Goal: Task Accomplishment & Management: Manage account settings

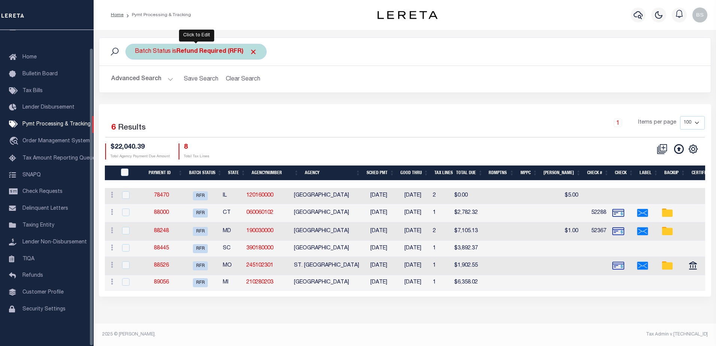
click at [212, 54] on b "Refund Required (RFR)" at bounding box center [216, 52] width 81 height 6
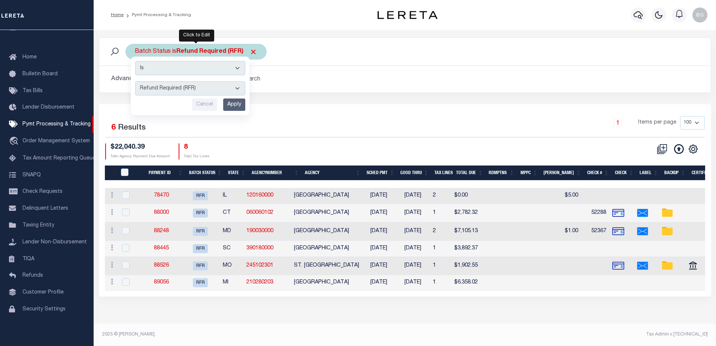
click at [237, 90] on select "Awaiting Funds (AWF) Cleared and Complete (CAC) New Check Needed (NCN) Payment …" at bounding box center [190, 88] width 110 height 14
select select "SFP"
click at [135, 81] on select "Awaiting Funds (AWF) Cleared and Complete (CAC) New Check Needed (NCN) Payment …" at bounding box center [190, 88] width 110 height 14
click at [236, 107] on input "Apply" at bounding box center [234, 105] width 22 height 12
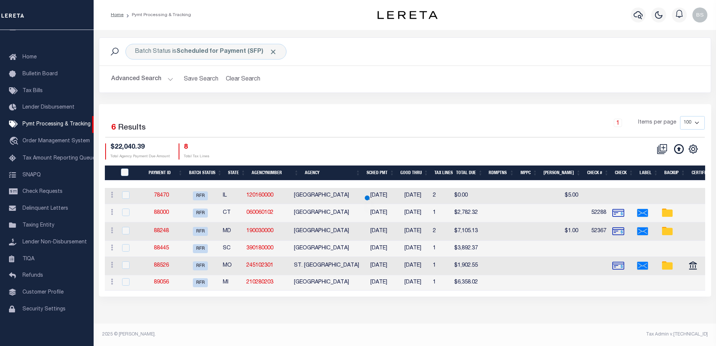
click at [170, 79] on button "Advanced Search" at bounding box center [142, 79] width 62 height 15
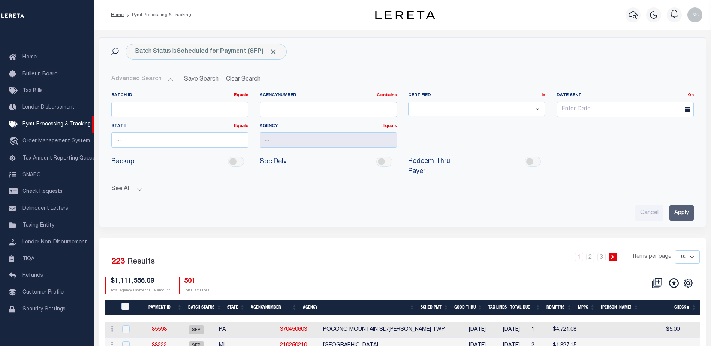
click at [140, 186] on button "See All" at bounding box center [402, 189] width 582 height 7
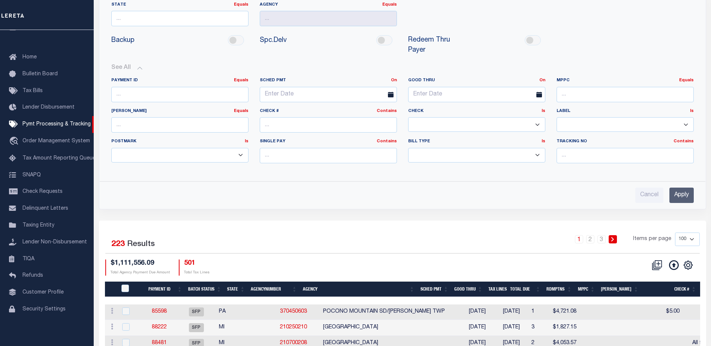
scroll to position [187, 0]
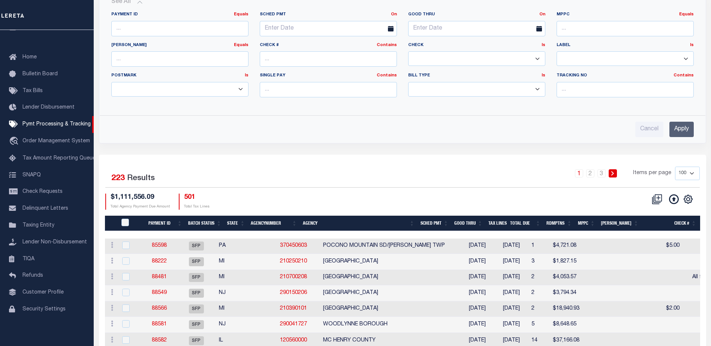
click at [684, 122] on input "Apply" at bounding box center [681, 129] width 24 height 15
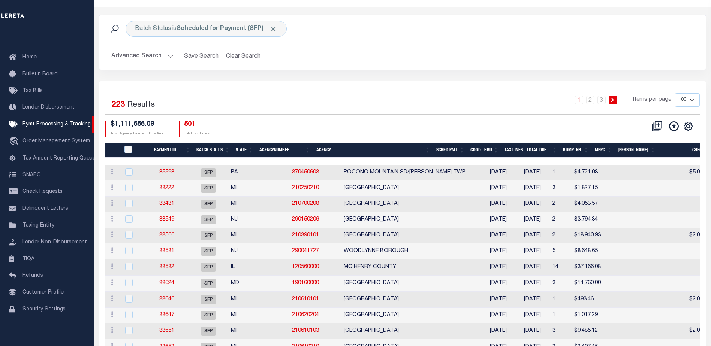
scroll to position [0, 0]
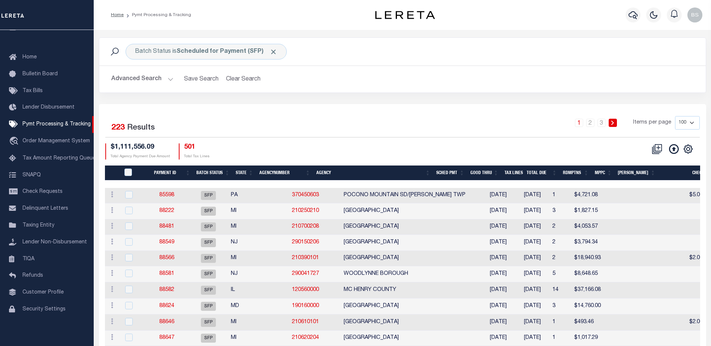
click at [692, 125] on select "100 200 500 1000" at bounding box center [687, 122] width 25 height 13
select select "1000"
click at [675, 116] on select "100 200 500 1000" at bounding box center [687, 122] width 25 height 13
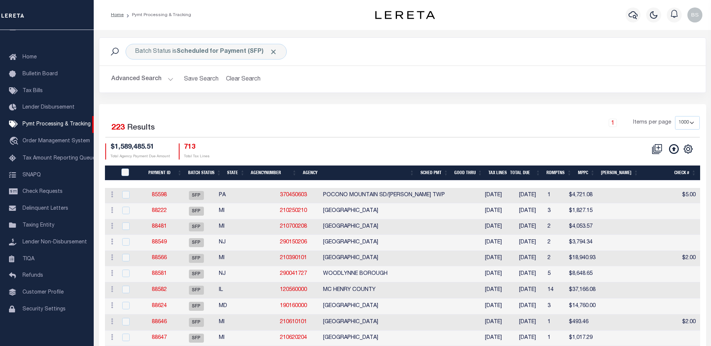
click at [233, 173] on th "State" at bounding box center [236, 173] width 24 height 15
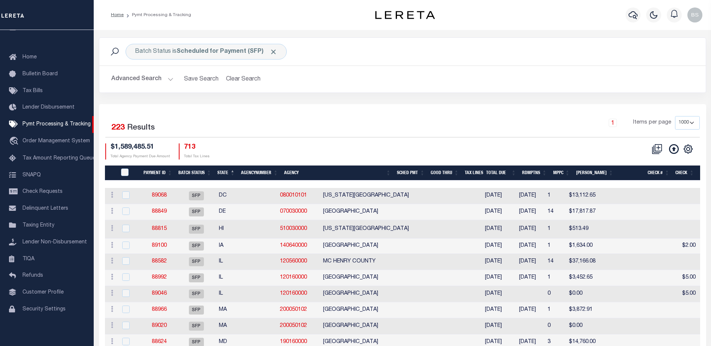
click at [169, 79] on button "Advanced Search" at bounding box center [142, 79] width 62 height 15
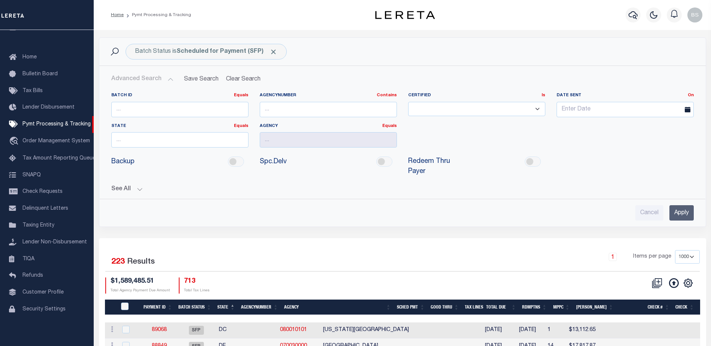
click at [138, 186] on button "See All" at bounding box center [402, 189] width 582 height 7
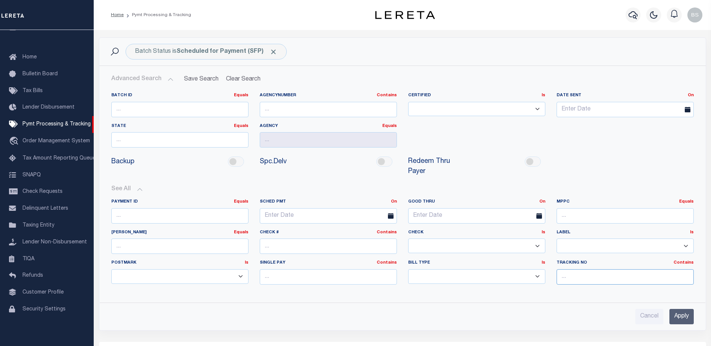
click at [580, 269] on input "text" at bounding box center [624, 276] width 137 height 15
type input "Barbara"
click at [677, 309] on input "Apply" at bounding box center [681, 316] width 24 height 15
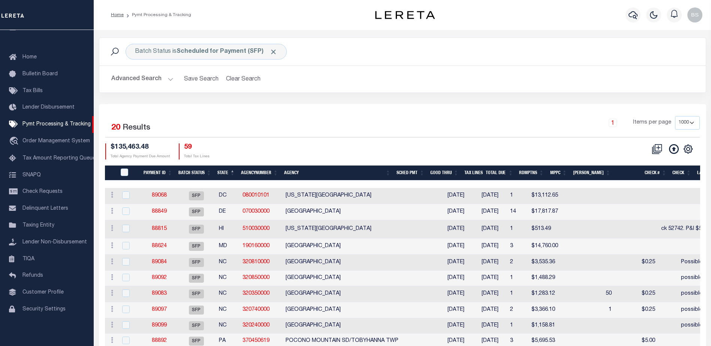
click at [453, 174] on th "Good Thru" at bounding box center [444, 173] width 34 height 15
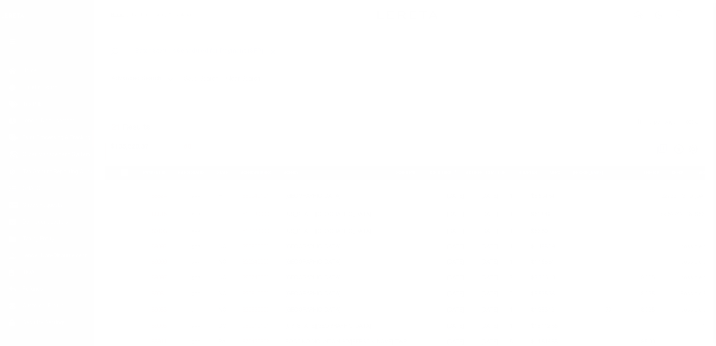
select select "1000"
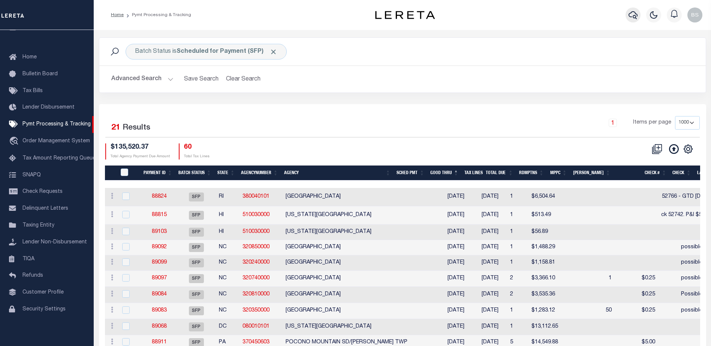
click at [633, 13] on icon "button" at bounding box center [632, 14] width 9 height 9
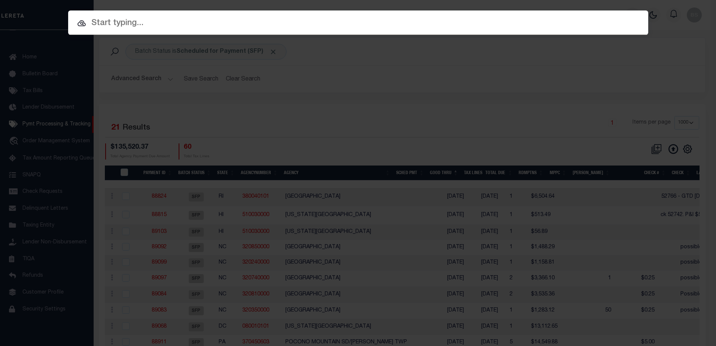
click at [106, 20] on input "text" at bounding box center [358, 23] width 580 height 13
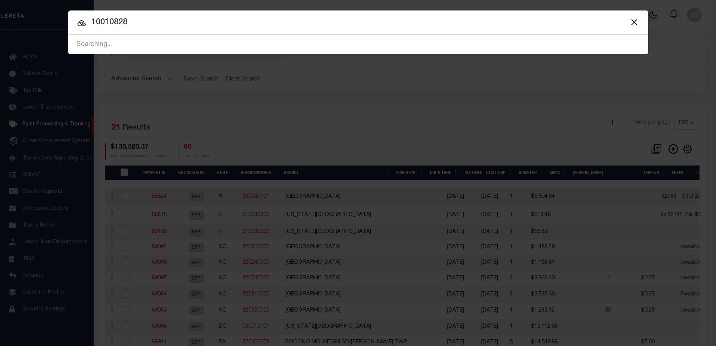
type input "10010828"
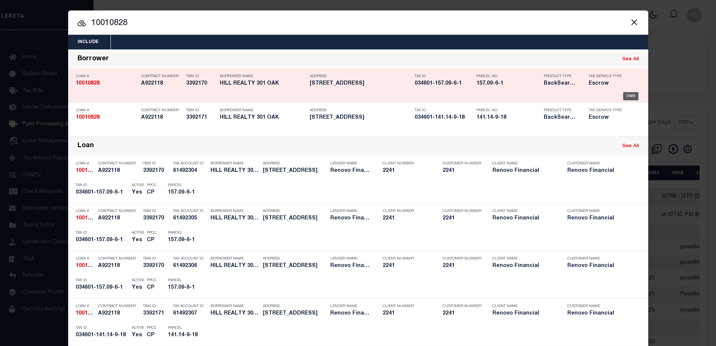
click at [625, 96] on div "OMS" at bounding box center [630, 96] width 15 height 8
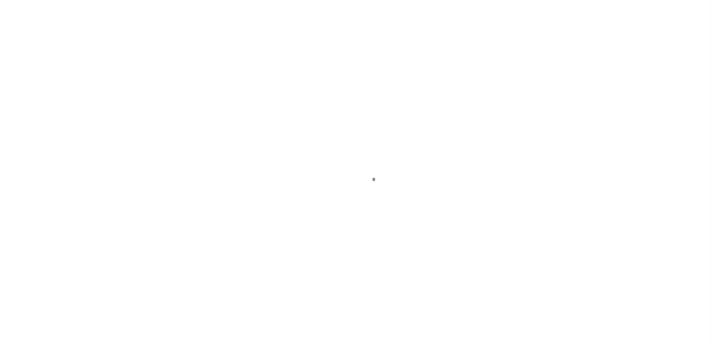
select select "10"
select select "Escrow"
type input "[STREET_ADDRESS]"
type input "034601-157.09-6-1"
type input "ENDICOTT NY 13760"
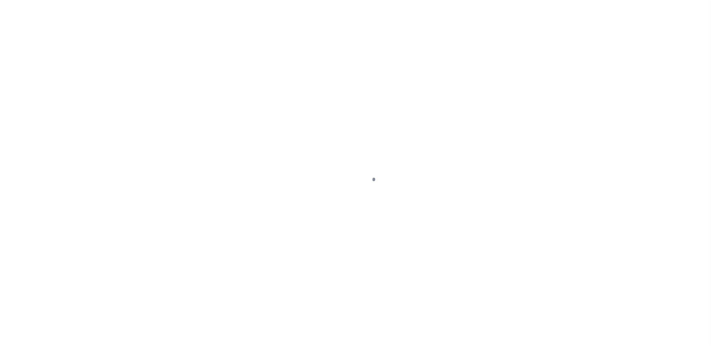
type input "a0kUS000006jecA"
type input "NY"
select select "25067"
select select
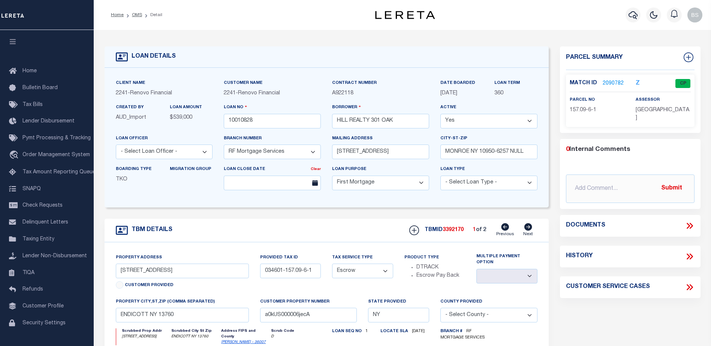
click at [609, 80] on link "2090782" at bounding box center [612, 84] width 21 height 8
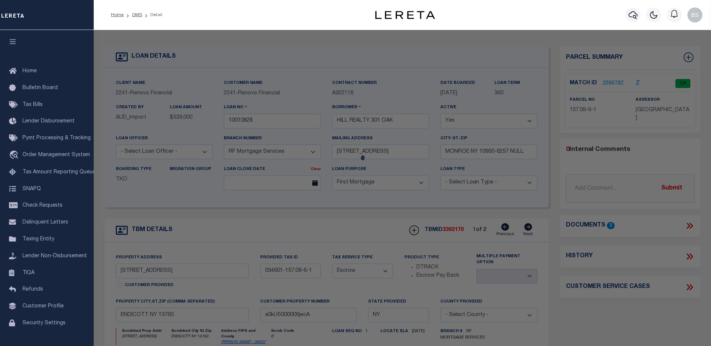
checkbox input "false"
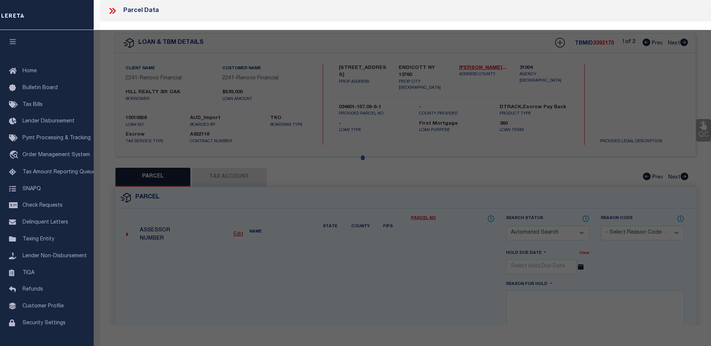
select select "CP"
select select "ACT"
type input "301 Oak Hill Realty Inc."
select select "AGW"
select select "ADD"
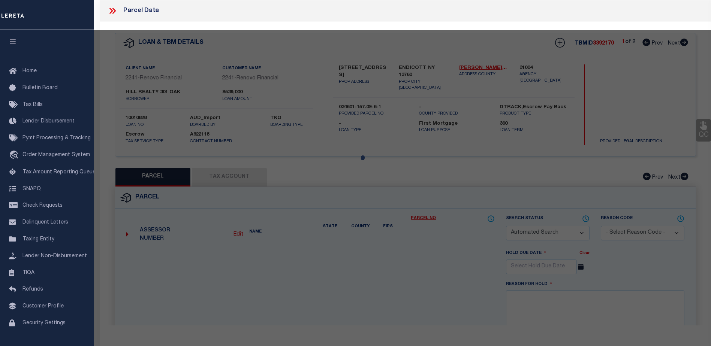
type input "200-202 North St"
checkbox input "false"
type input "ENDICOTT NY 13760"
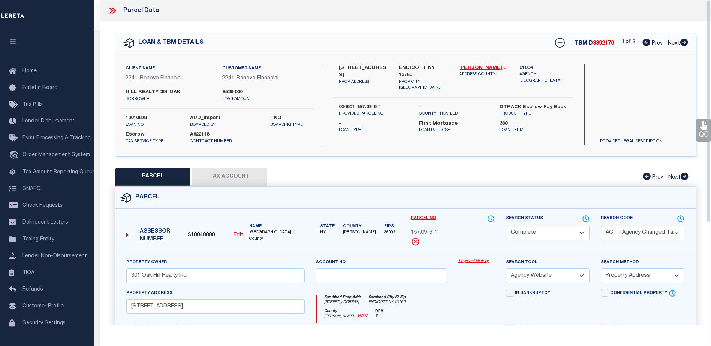
click at [472, 260] on link "Payment History" at bounding box center [476, 261] width 36 height 6
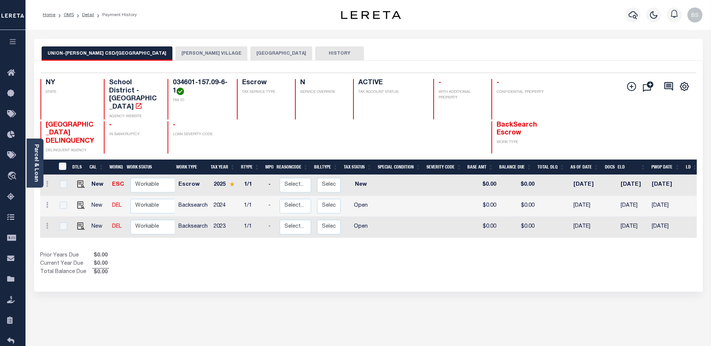
click at [179, 54] on button "ENDICOTT VILLAGE" at bounding box center [211, 53] width 72 height 14
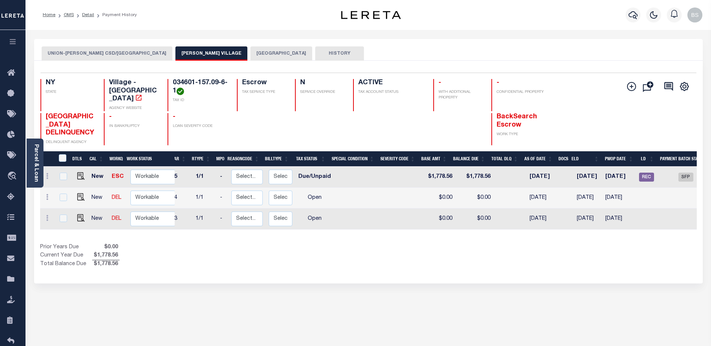
scroll to position [0, 89]
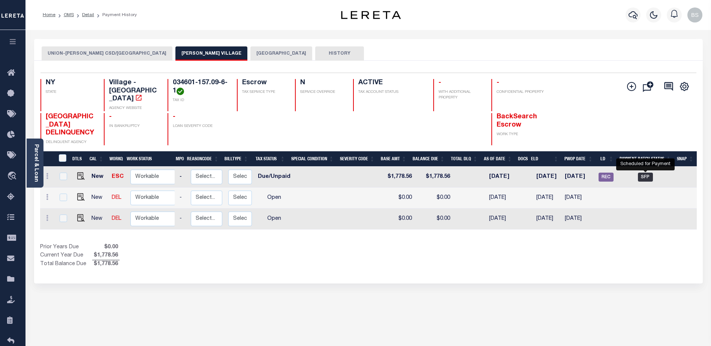
click at [646, 179] on span "SFP" at bounding box center [645, 177] width 15 height 9
checkbox input "true"
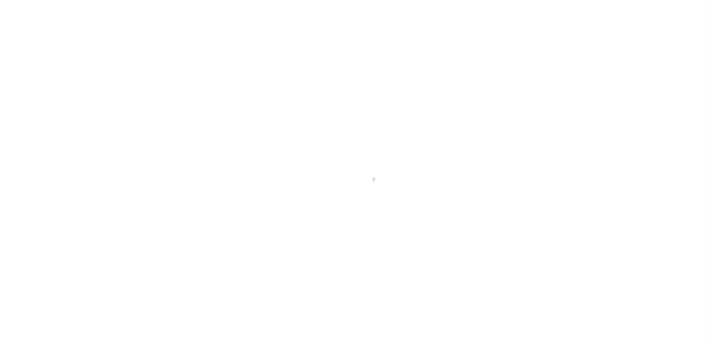
select select "SFP"
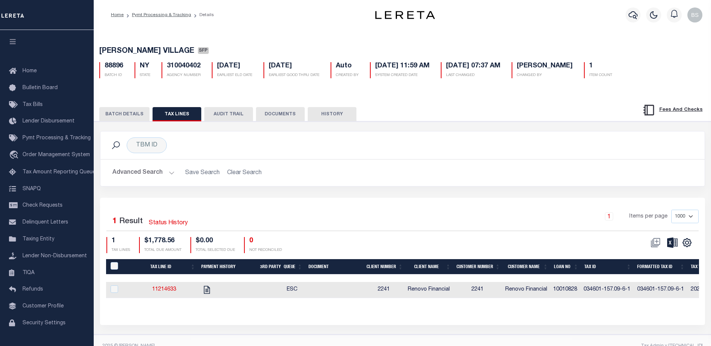
click at [134, 117] on button "BATCH DETAILS" at bounding box center [124, 114] width 50 height 14
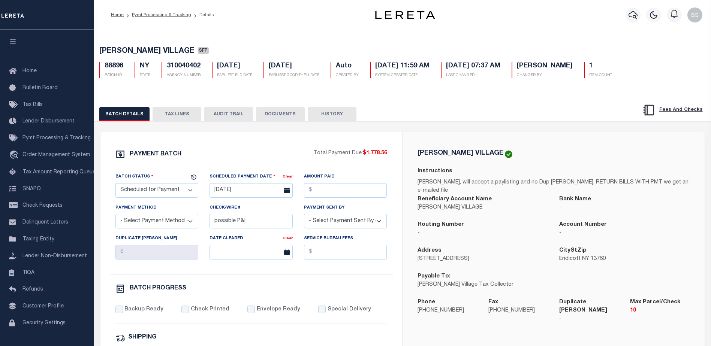
click at [182, 115] on button "TAX LINES" at bounding box center [176, 114] width 49 height 14
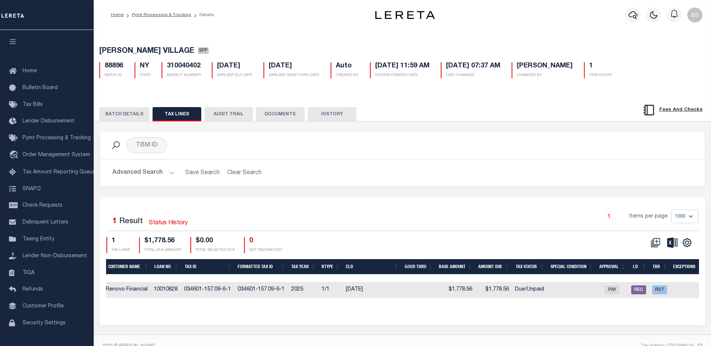
scroll to position [0, 392]
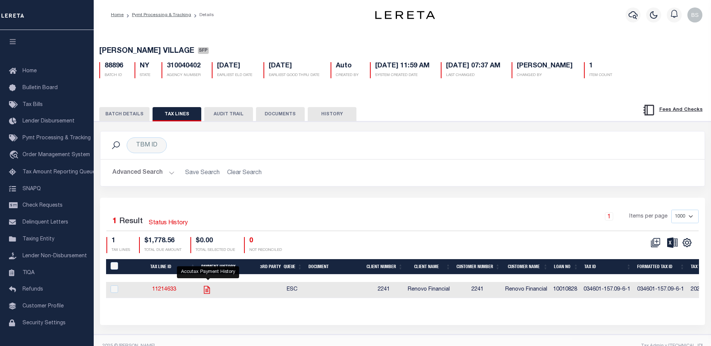
click at [206, 288] on icon "" at bounding box center [207, 290] width 6 height 8
checkbox input "true"
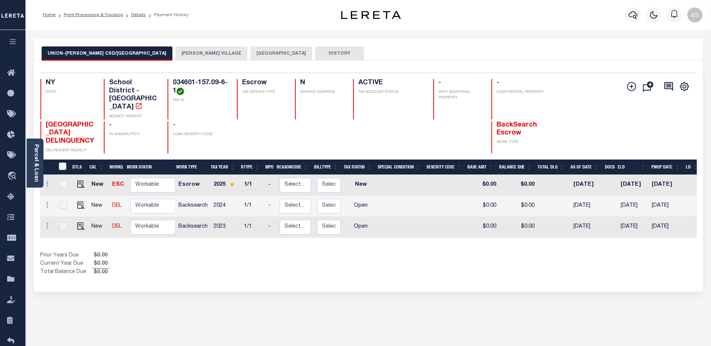
click at [175, 54] on button "[PERSON_NAME] VILLAGE" at bounding box center [211, 53] width 72 height 14
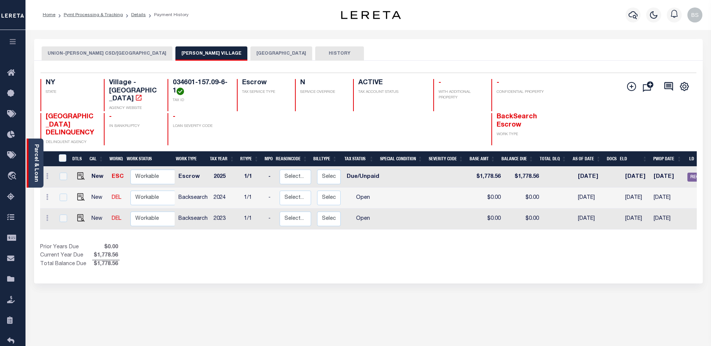
click at [28, 151] on div "Parcel & Loan" at bounding box center [35, 163] width 17 height 49
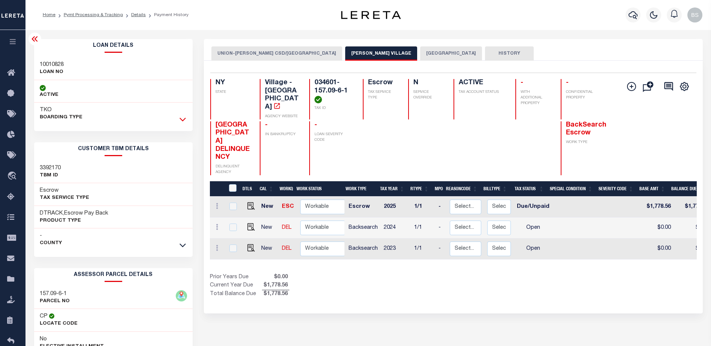
click at [180, 120] on icon at bounding box center [182, 119] width 6 height 8
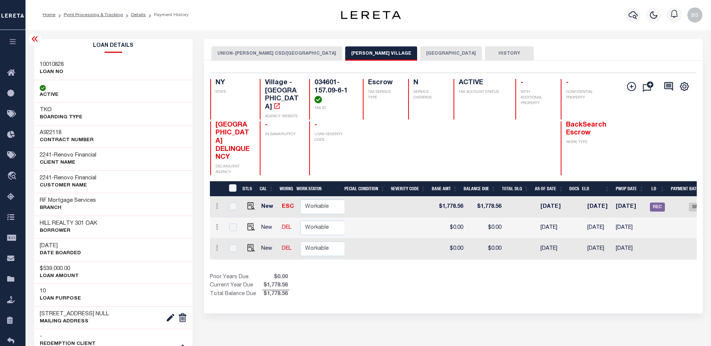
scroll to position [0, 258]
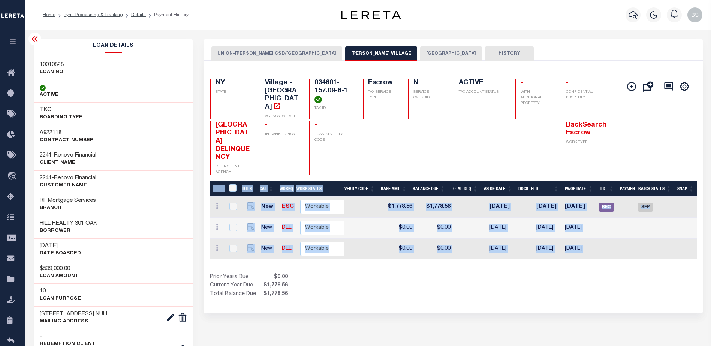
drag, startPoint x: 510, startPoint y: 250, endPoint x: 505, endPoint y: 249, distance: 4.9
click at [509, 249] on div "DTLS CAL WorkQ Work Status Work Type Tax Year RType MPO ReasonCode BillType Tax…" at bounding box center [453, 239] width 487 height 117
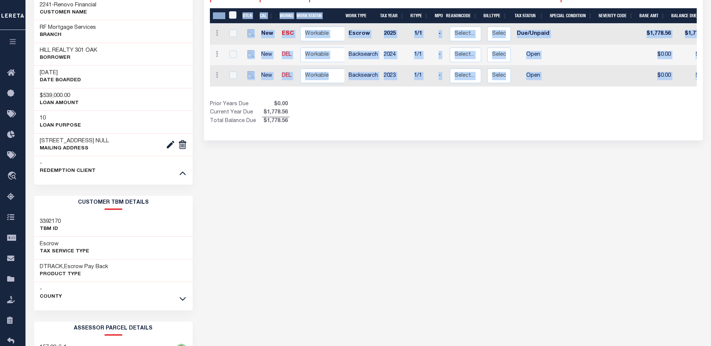
scroll to position [225, 0]
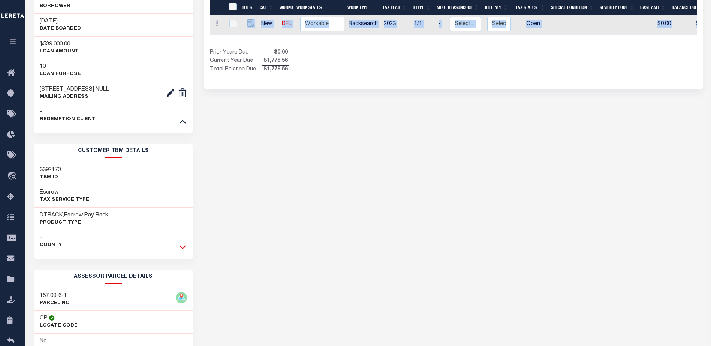
click at [183, 251] on icon at bounding box center [182, 247] width 6 height 8
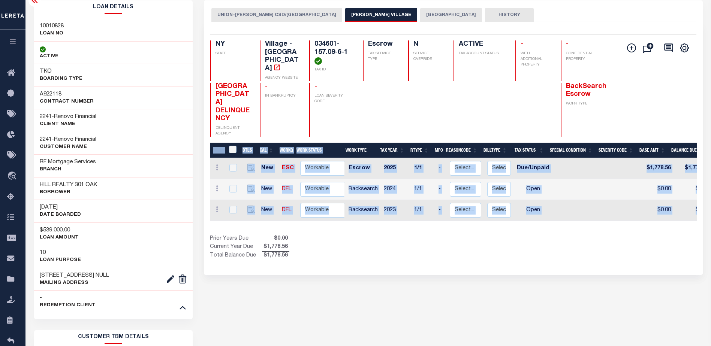
scroll to position [0, 0]
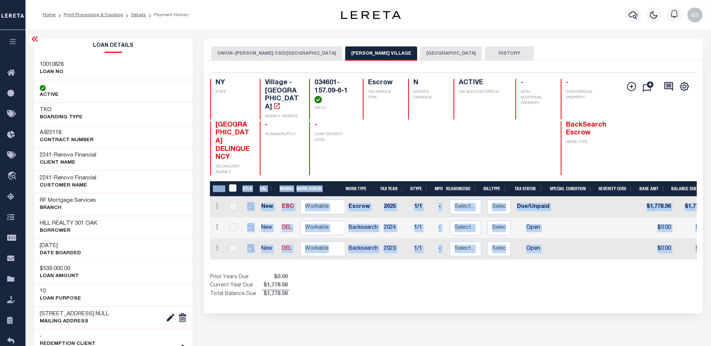
click at [34, 39] on icon at bounding box center [34, 38] width 9 height 9
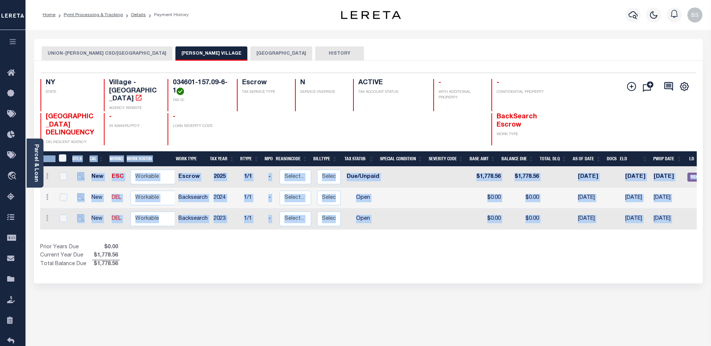
click at [290, 258] on div "Prior Years Due $0.00 Current Year Due $1,778.56 Total Balance Due $1,778.56" at bounding box center [204, 255] width 328 height 25
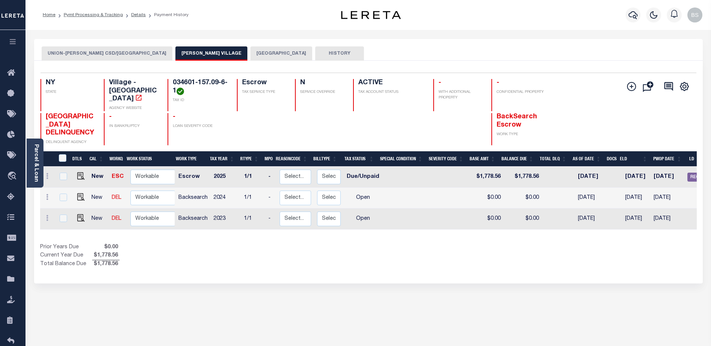
drag, startPoint x: 37, startPoint y: 151, endPoint x: 36, endPoint y: 143, distance: 8.7
click at [37, 151] on link "Parcel & Loan" at bounding box center [35, 163] width 5 height 38
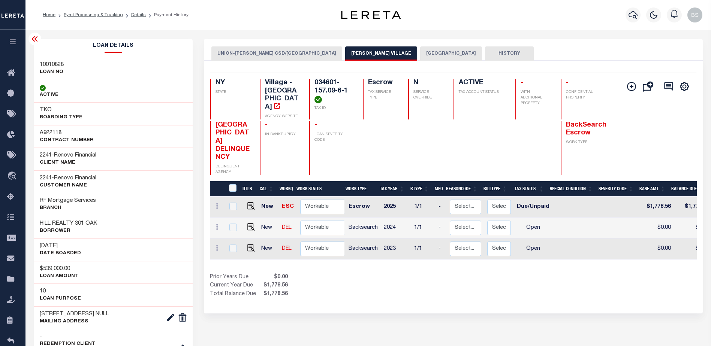
click at [37, 39] on icon at bounding box center [34, 38] width 9 height 9
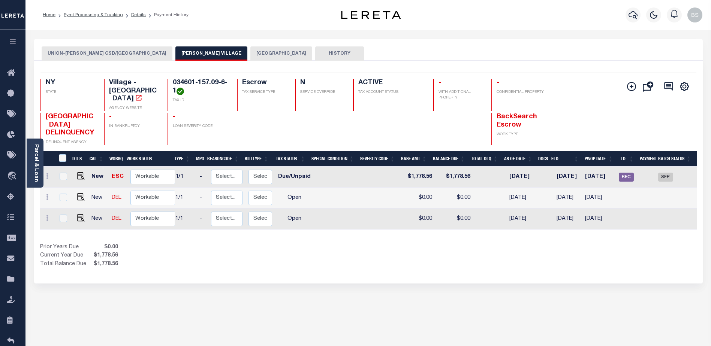
scroll to position [0, 89]
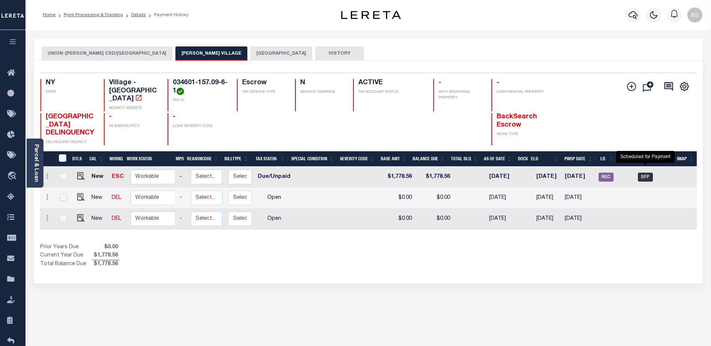
click at [645, 178] on span "SFP" at bounding box center [645, 177] width 15 height 9
checkbox input "true"
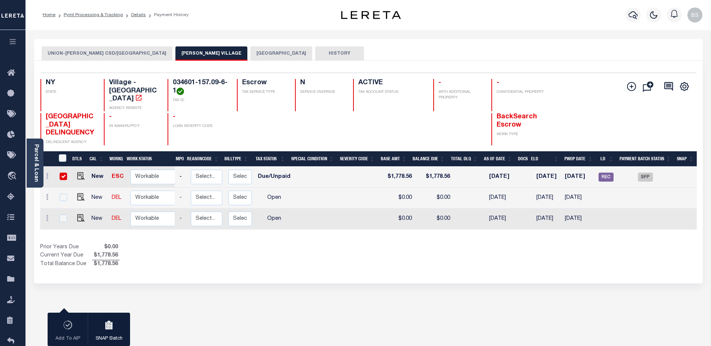
click at [432, 51] on div "UNION-ENDICOTT CSD/UNION TOWN ENDICOTT VILLAGE UNION TOWN HISTORY" at bounding box center [368, 53] width 653 height 14
click at [60, 175] on input "checkbox" at bounding box center [63, 176] width 7 height 7
checkbox input "false"
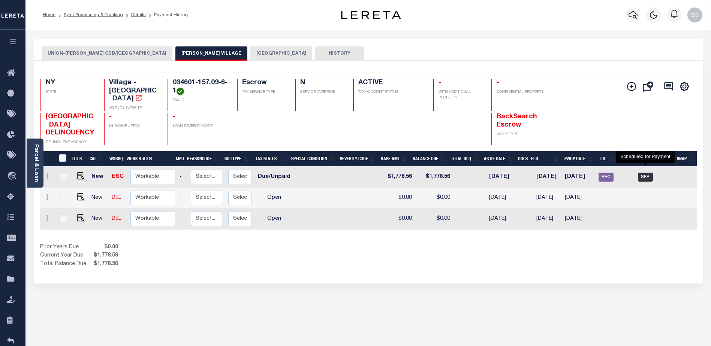
click at [646, 182] on span "SFP" at bounding box center [645, 177] width 15 height 9
checkbox input "true"
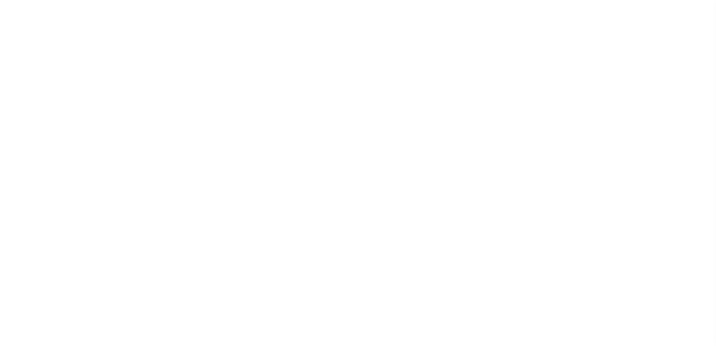
select select "SFP"
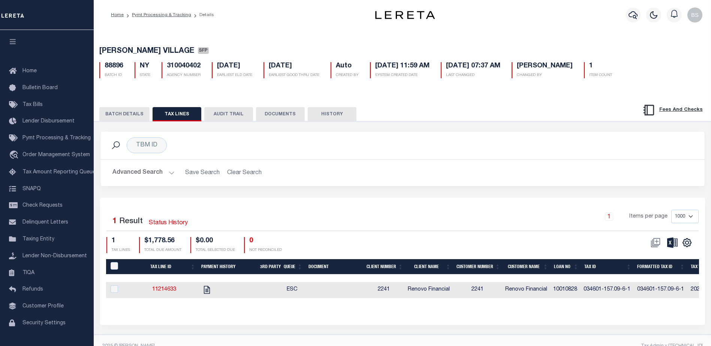
click at [136, 118] on button "BATCH DETAILS" at bounding box center [124, 114] width 50 height 14
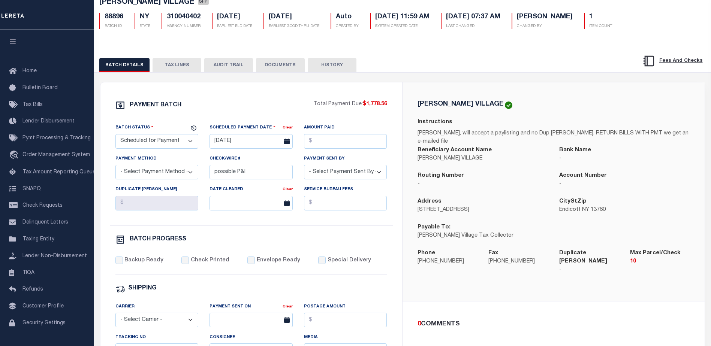
scroll to position [112, 0]
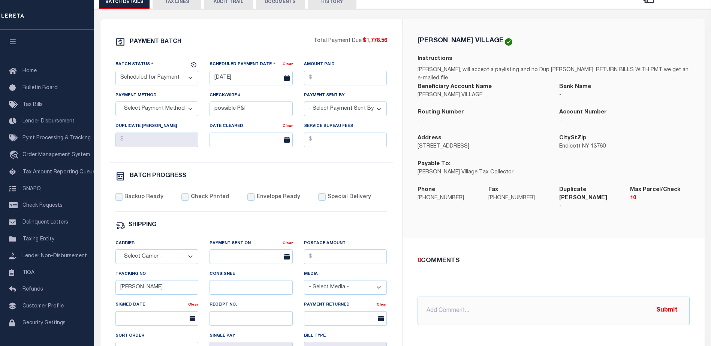
click at [169, 7] on button "TAX LINES" at bounding box center [176, 2] width 49 height 14
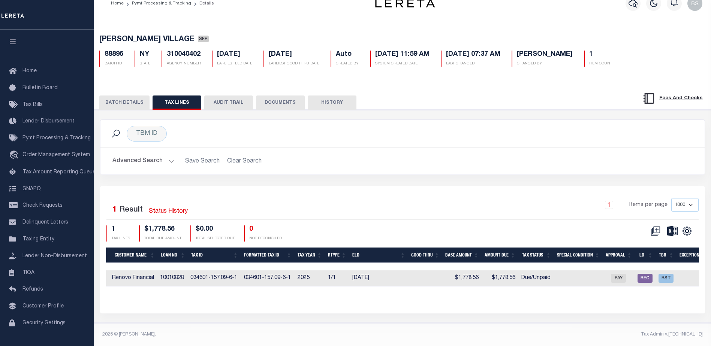
scroll to position [0, 392]
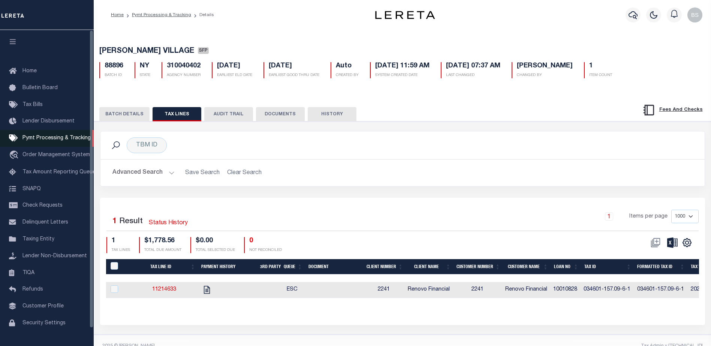
click at [60, 136] on link "Pymt Processing & Tracking" at bounding box center [47, 138] width 94 height 17
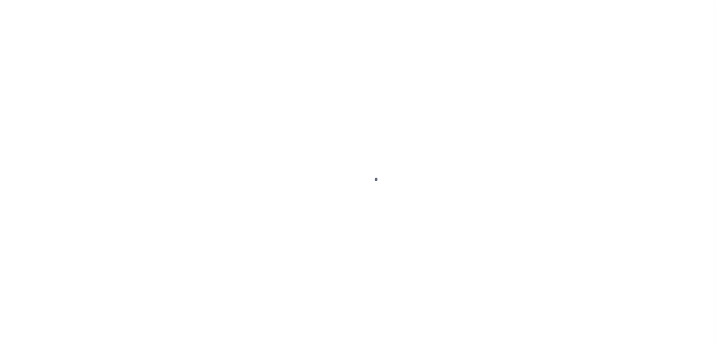
select select "1000"
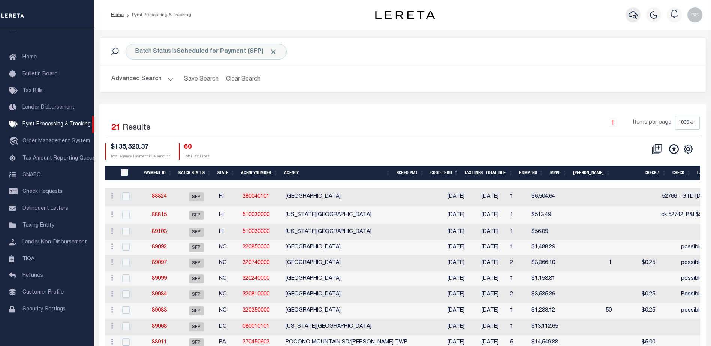
click at [632, 16] on icon "button" at bounding box center [632, 14] width 9 height 9
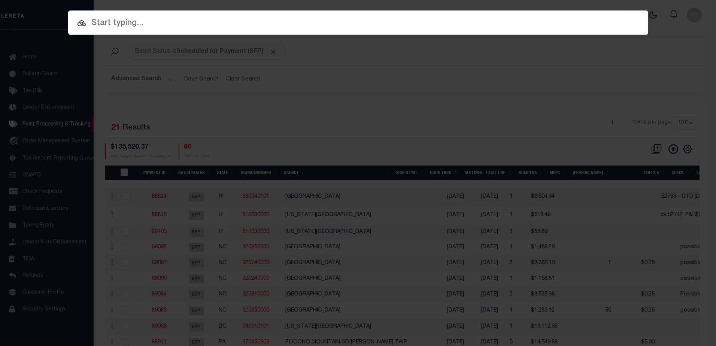
click at [217, 24] on input "text" at bounding box center [358, 23] width 580 height 13
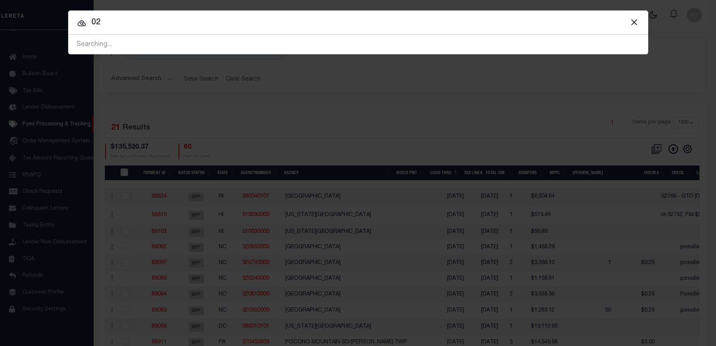
type input "0"
click at [186, 21] on input "616 East Boardway" at bounding box center [358, 22] width 580 height 13
type input "6"
type input "028-59-190-02460"
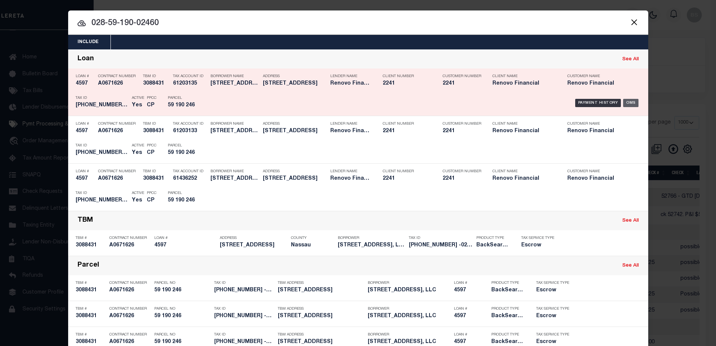
click at [631, 102] on div "OMS" at bounding box center [630, 103] width 15 height 8
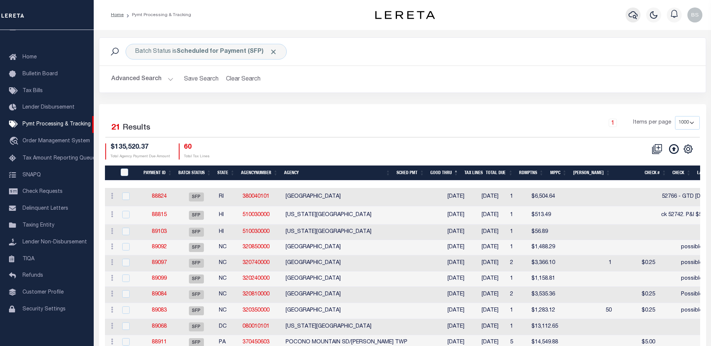
click at [636, 15] on icon "button" at bounding box center [632, 14] width 9 height 9
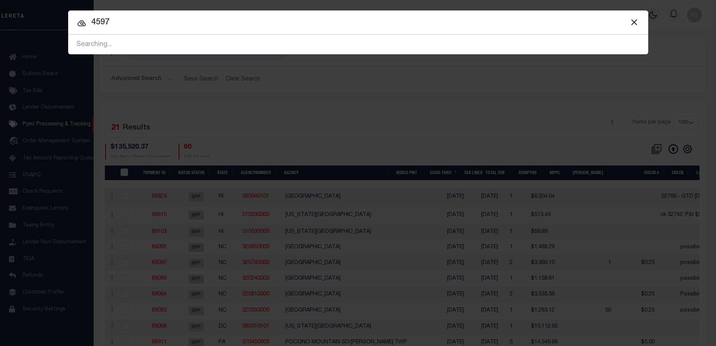
type input "4597"
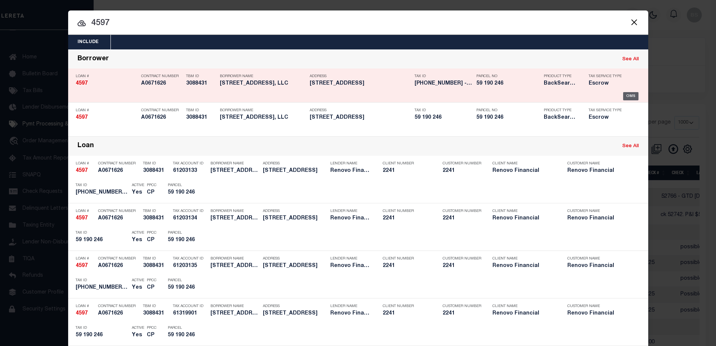
click at [625, 95] on div "OMS" at bounding box center [630, 96] width 15 height 8
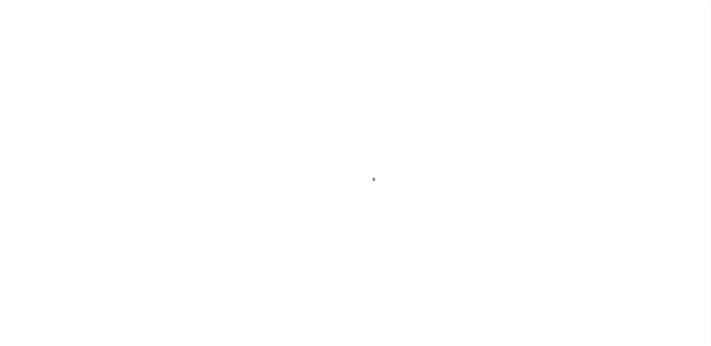
select select "Escrow"
type input "[STREET_ADDRESS]"
type input "Section 59 Block 190 Lot 246"
type input "[GEOGRAPHIC_DATA]"
type input "a0k2L00001VJlU7"
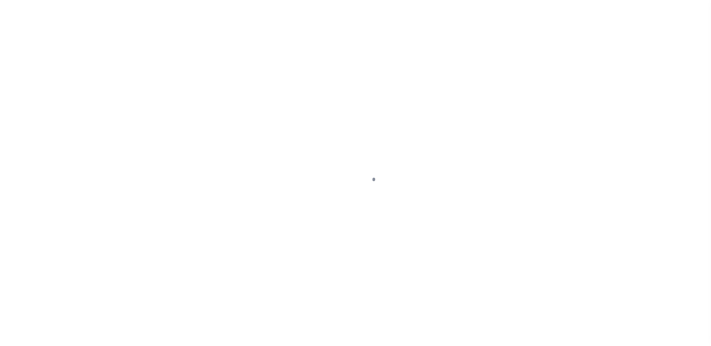
type input "NY"
select select
select select "25066"
select select
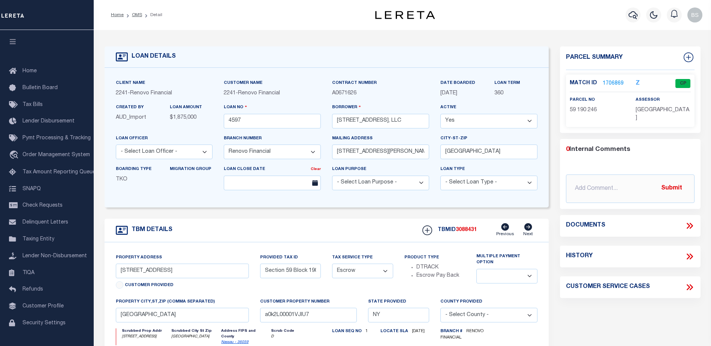
click at [614, 82] on link "1706869" at bounding box center [612, 84] width 21 height 8
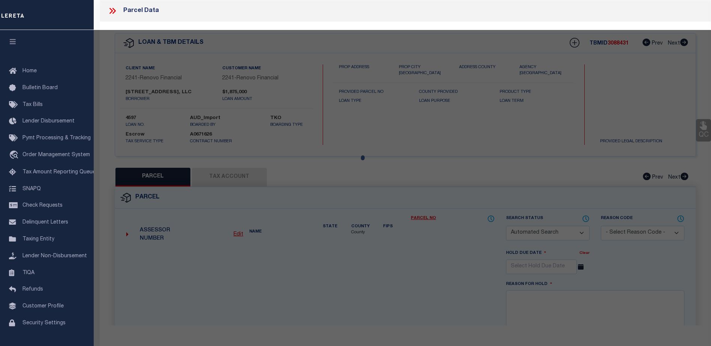
checkbox input "false"
select select "CP"
type input "Town: [GEOGRAPHIC_DATA]"
select select
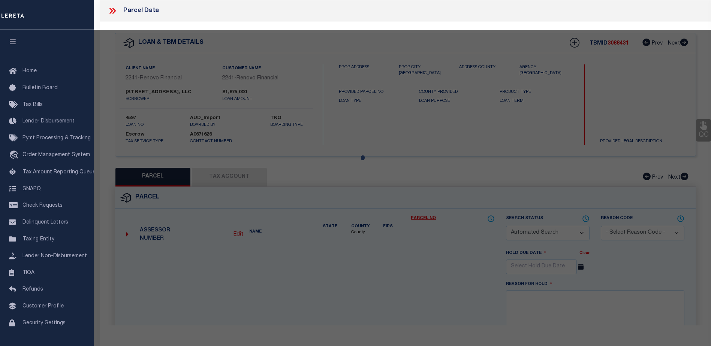
type input "[STREET_ADDRESS]"
checkbox input "false"
type input "NY"
type textarea "Section: 59Block: 190Lot: 246"
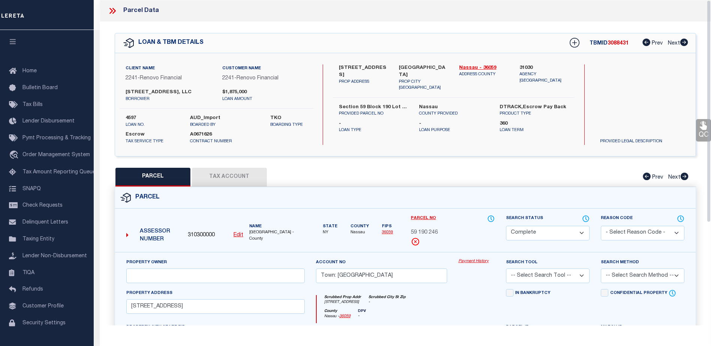
click at [473, 260] on link "Payment History" at bounding box center [476, 261] width 36 height 6
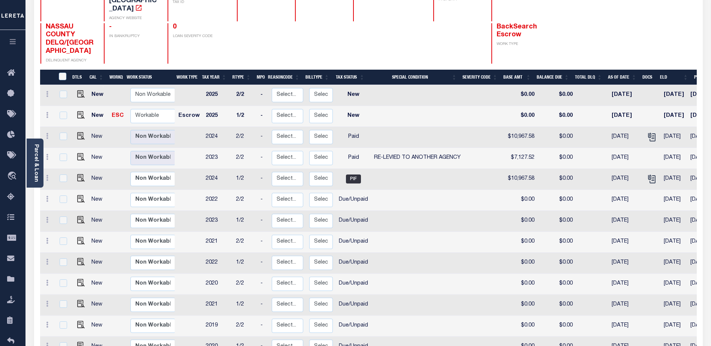
scroll to position [112, 0]
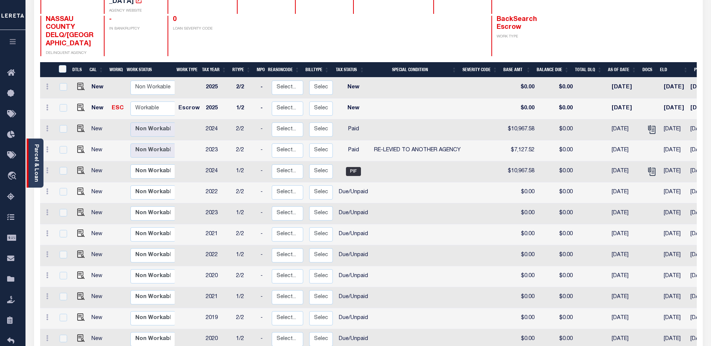
click at [31, 142] on div "Parcel & Loan" at bounding box center [35, 163] width 17 height 49
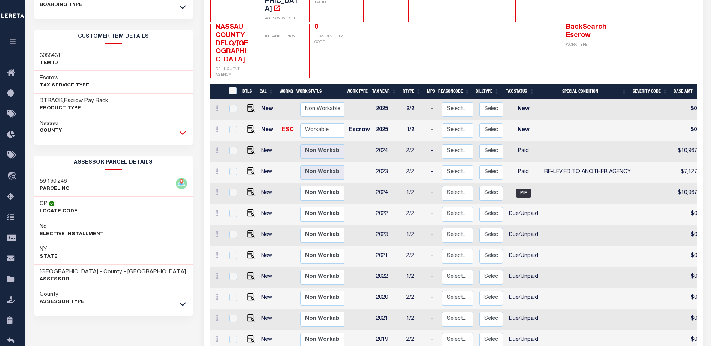
click at [181, 131] on icon at bounding box center [182, 133] width 6 height 8
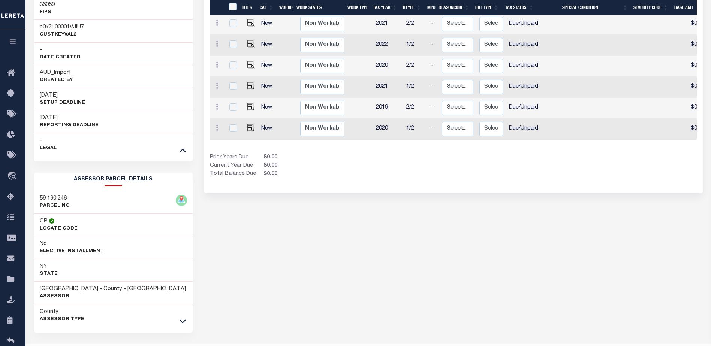
scroll to position [366, 0]
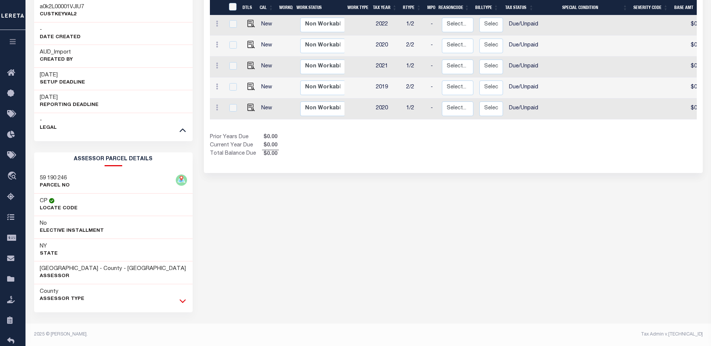
click at [184, 302] on icon at bounding box center [182, 301] width 6 height 8
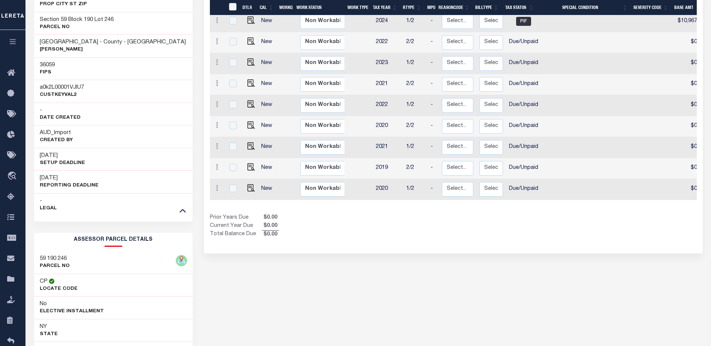
scroll to position [271, 0]
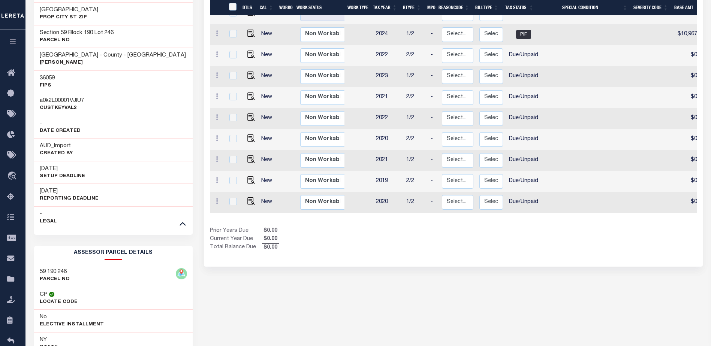
drag, startPoint x: 416, startPoint y: 194, endPoint x: 490, endPoint y: 197, distance: 73.5
click at [490, 197] on div "DTLS CAL WorkQ Work Status Work Type Tax Year RType MPO ReasonCode BillType Tax…" at bounding box center [453, 88] width 487 height 327
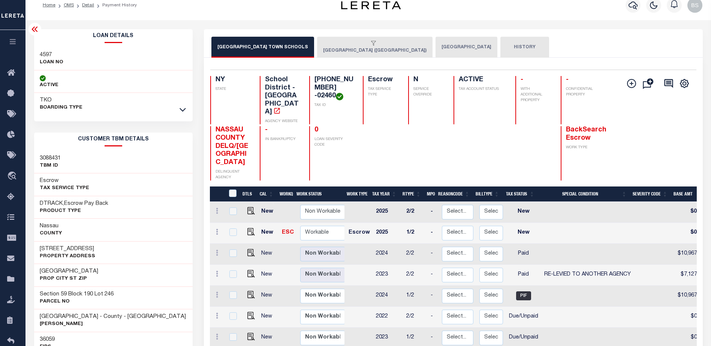
scroll to position [0, 0]
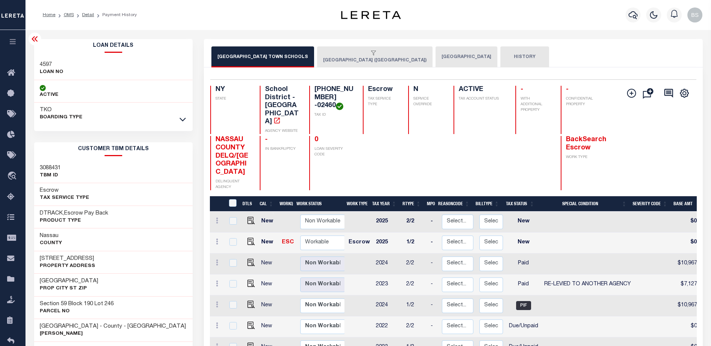
click at [35, 38] on icon at bounding box center [34, 38] width 9 height 9
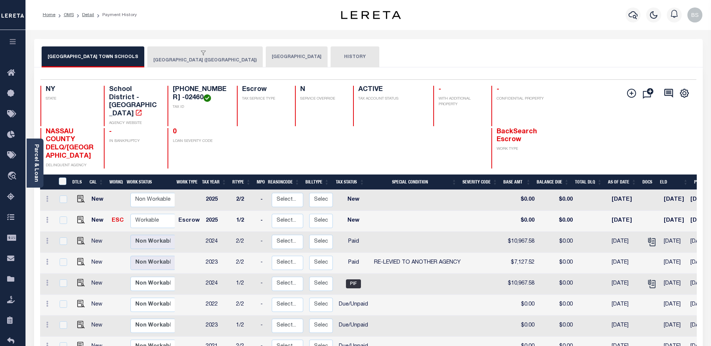
click at [200, 58] on button "LONG BEACH CITY (NASSAU COUNTY)" at bounding box center [204, 56] width 115 height 21
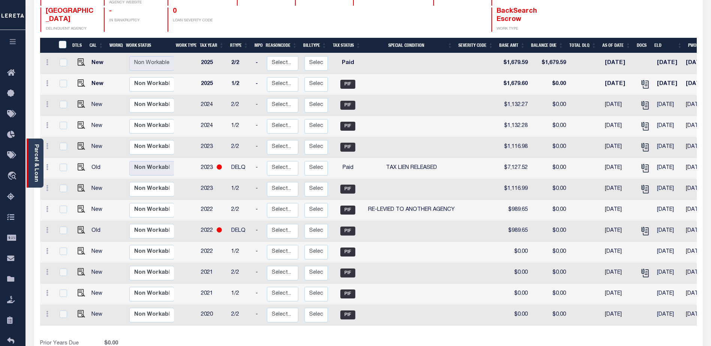
click at [33, 149] on link "Parcel & Loan" at bounding box center [35, 163] width 5 height 38
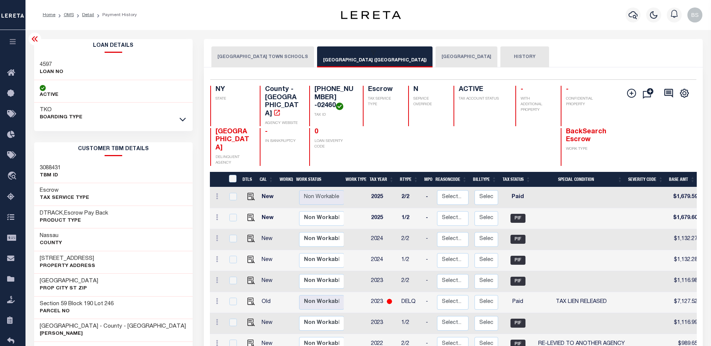
click at [37, 40] on icon at bounding box center [34, 38] width 9 height 9
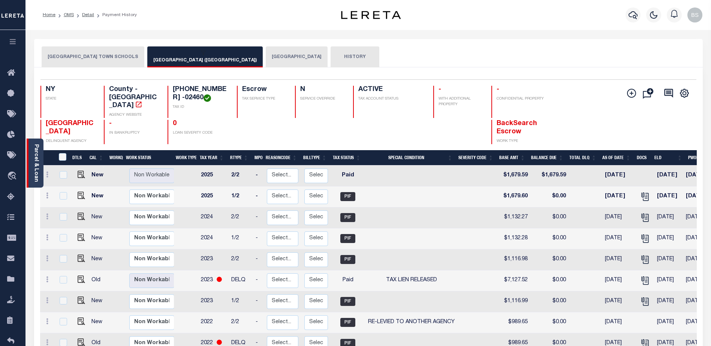
click at [35, 150] on link "Parcel & Loan" at bounding box center [35, 163] width 5 height 38
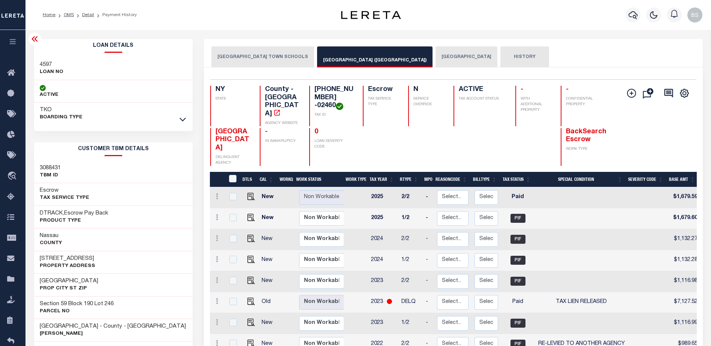
click at [38, 42] on icon at bounding box center [34, 38] width 9 height 9
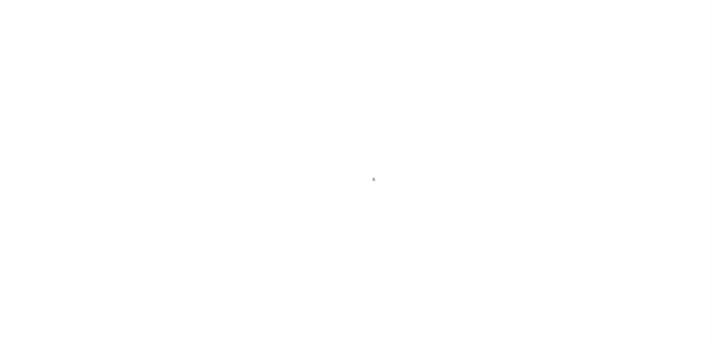
select select "25066"
select select "Escrow"
type input "[STREET_ADDRESS]"
type input "Section 59 Block 190 Lot 246"
type input "[GEOGRAPHIC_DATA]"
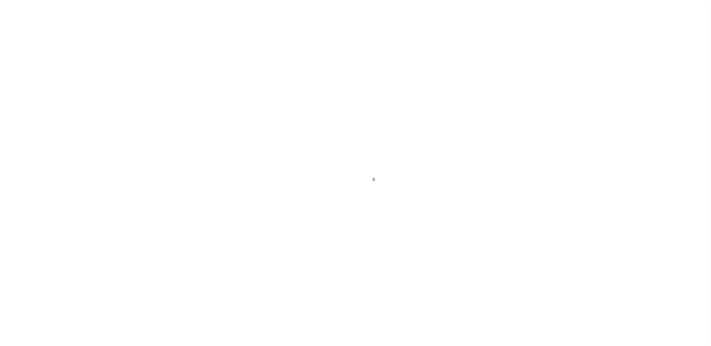
type input "a0k2L00001VJlU7"
type input "NY"
select select
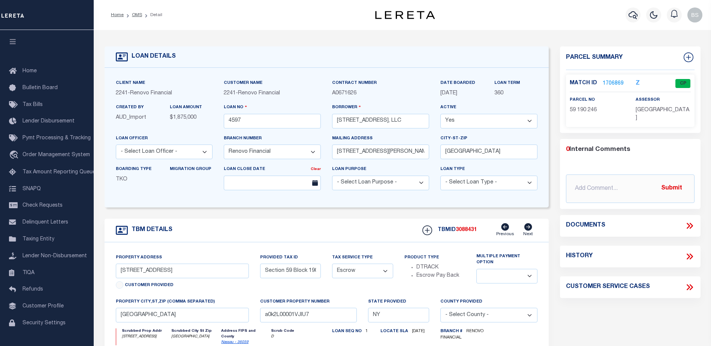
click at [611, 83] on link "1706869" at bounding box center [612, 84] width 21 height 8
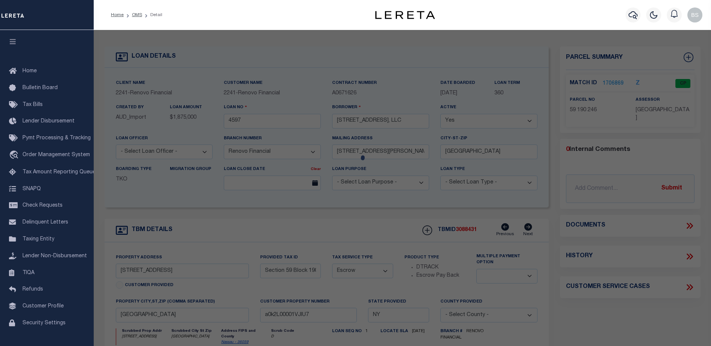
checkbox input "false"
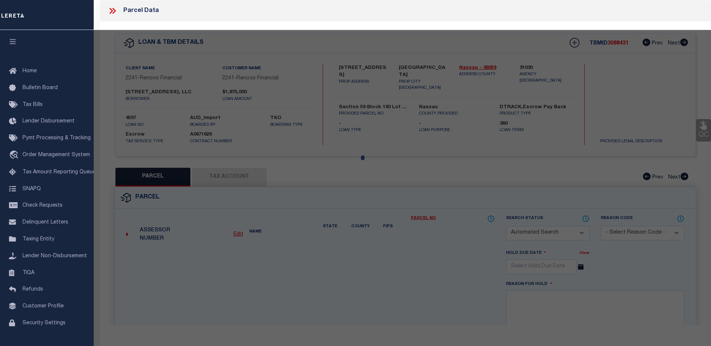
select select "CP"
type input "Town: [GEOGRAPHIC_DATA]"
select select
type input "616 E BROADWAY"
checkbox input "false"
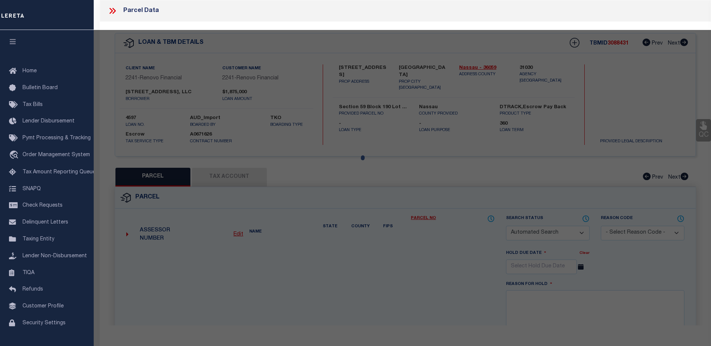
type input "NY"
type textarea "Section: 59Block: 190Lot: 246"
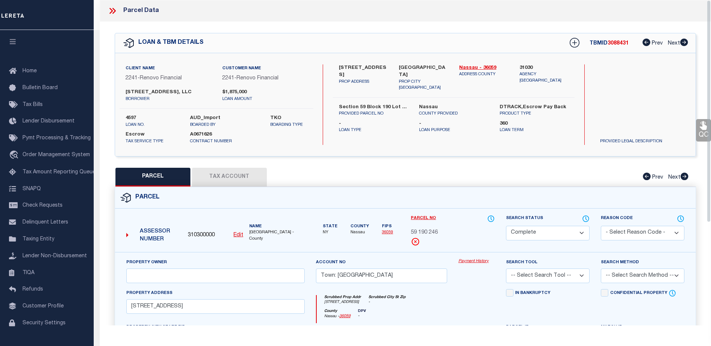
click at [473, 260] on link "Payment History" at bounding box center [476, 261] width 36 height 6
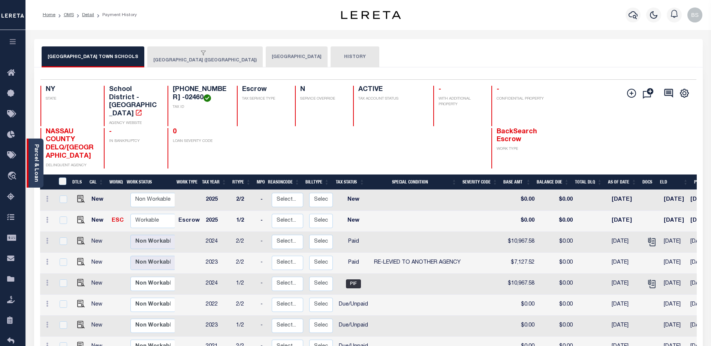
click at [36, 144] on link "Parcel & Loan" at bounding box center [35, 163] width 5 height 38
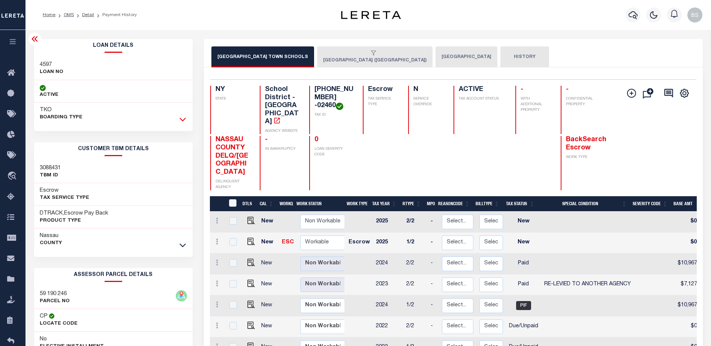
click at [184, 122] on icon at bounding box center [182, 119] width 6 height 8
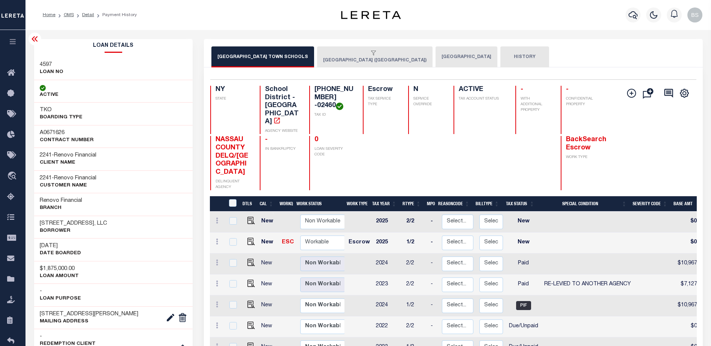
click at [36, 38] on icon at bounding box center [34, 38] width 6 height 5
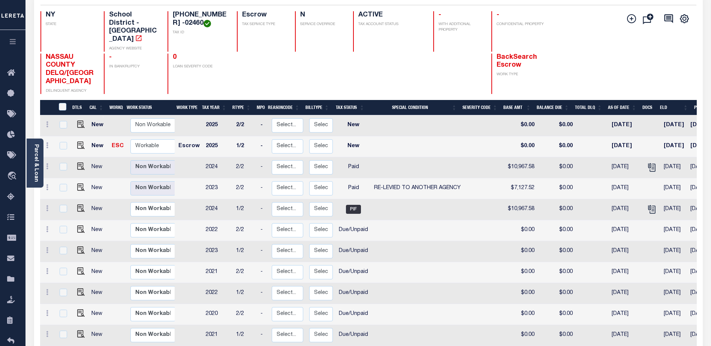
scroll to position [75, 0]
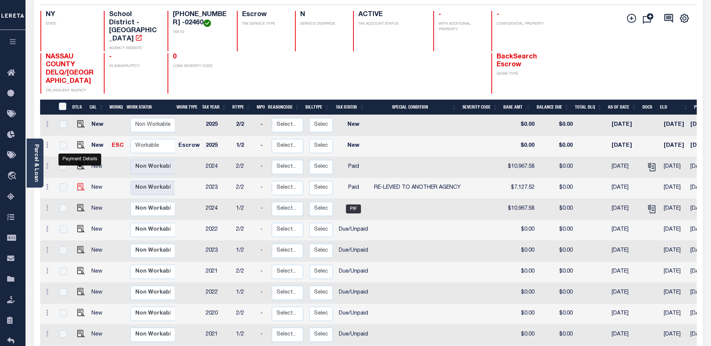
click at [80, 183] on img "" at bounding box center [80, 186] width 7 height 7
checkbox input "true"
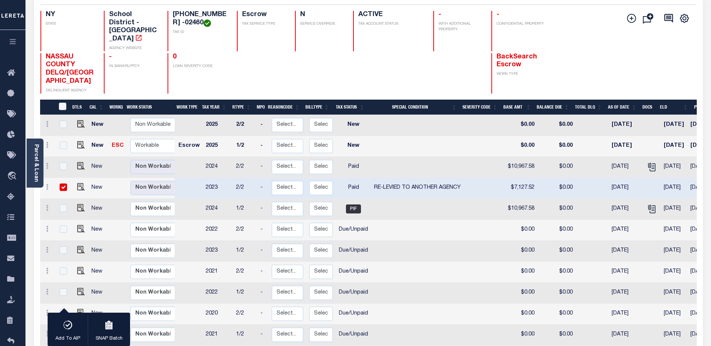
click at [62, 184] on input "checkbox" at bounding box center [63, 187] width 7 height 7
checkbox input "false"
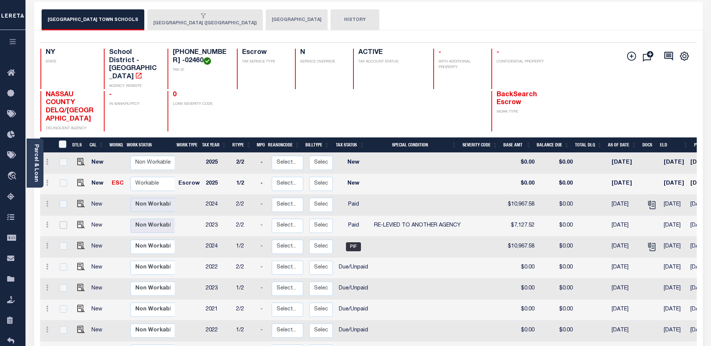
scroll to position [37, 0]
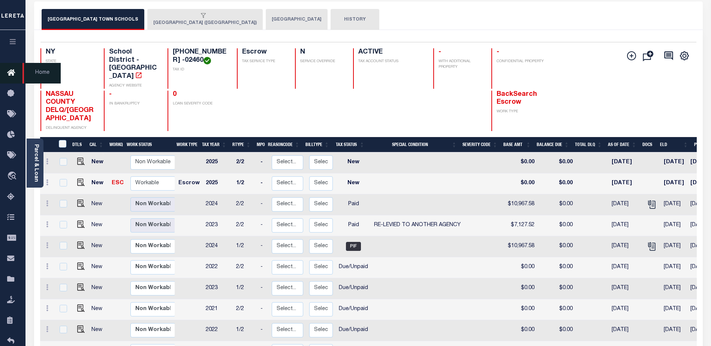
click at [15, 72] on icon at bounding box center [13, 73] width 12 height 9
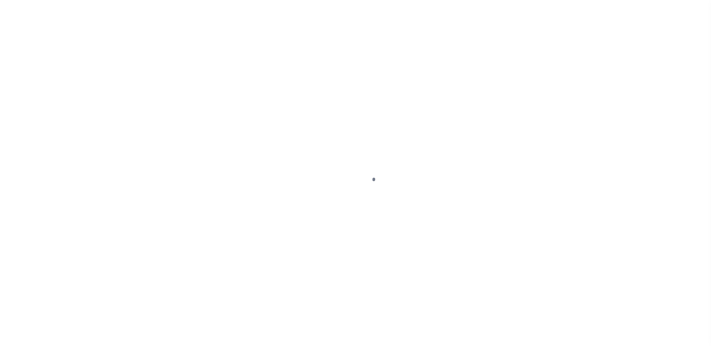
select select "PYD"
select select "31"
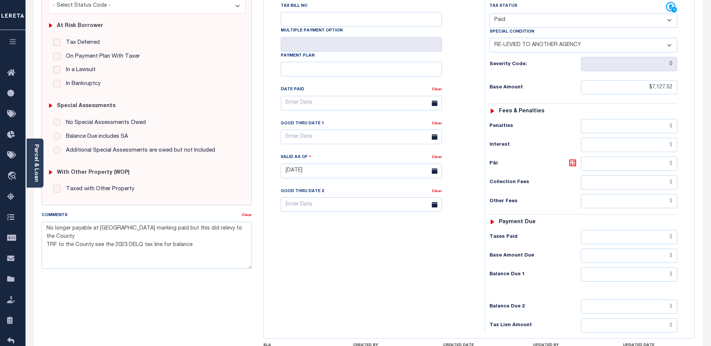
scroll to position [187, 0]
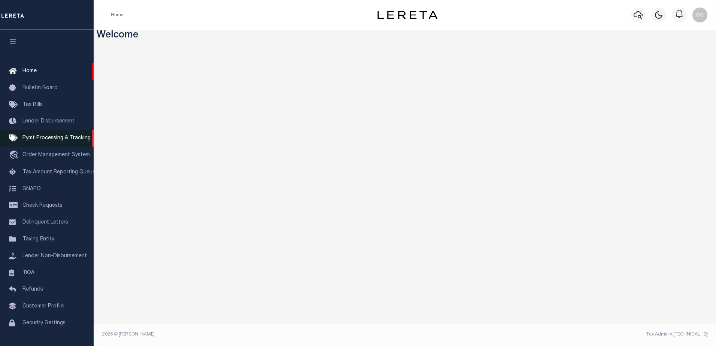
click at [29, 141] on span "Pymt Processing & Tracking" at bounding box center [56, 138] width 68 height 5
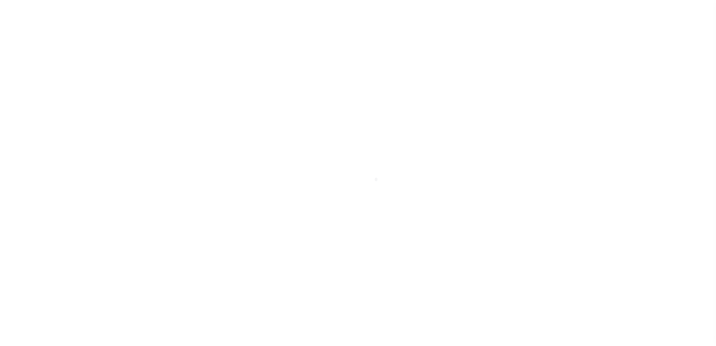
select select "1000"
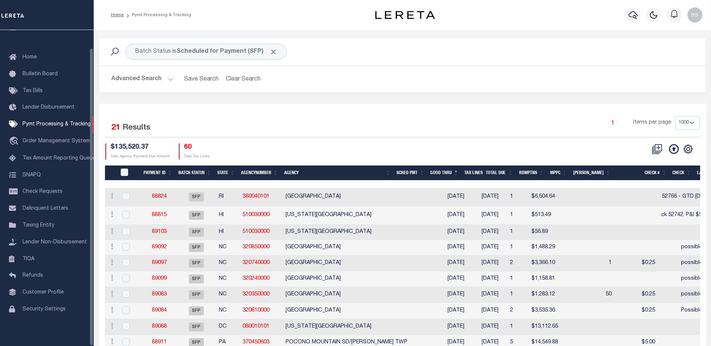
scroll to position [19, 0]
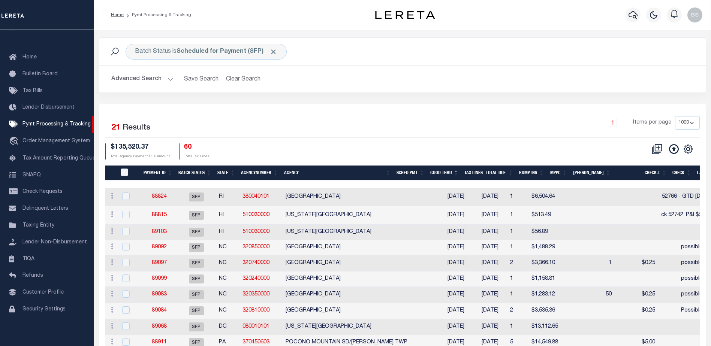
click at [168, 78] on button "Advanced Search" at bounding box center [142, 79] width 62 height 15
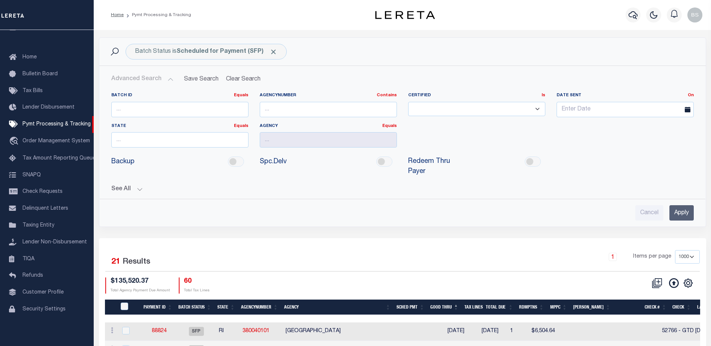
click at [142, 186] on button "See All" at bounding box center [402, 189] width 582 height 7
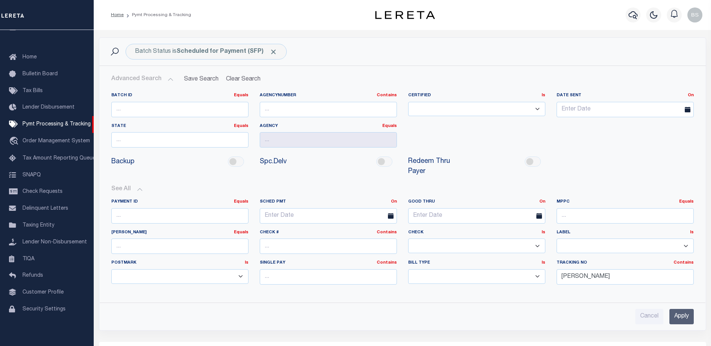
click at [688, 311] on input "Apply" at bounding box center [681, 316] width 24 height 15
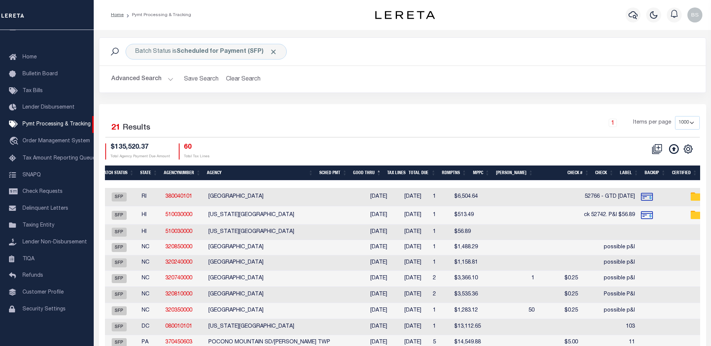
scroll to position [0, 102]
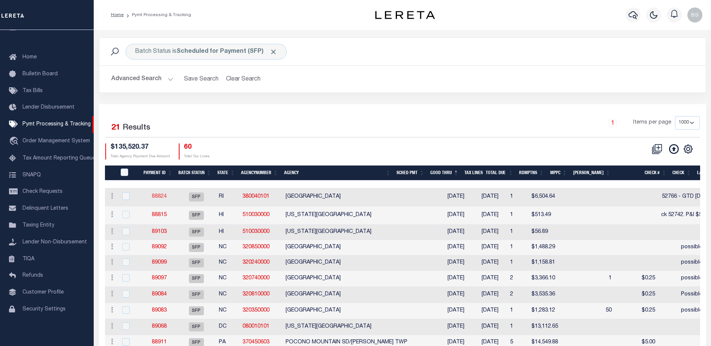
click at [159, 199] on link "88824" at bounding box center [159, 196] width 15 height 5
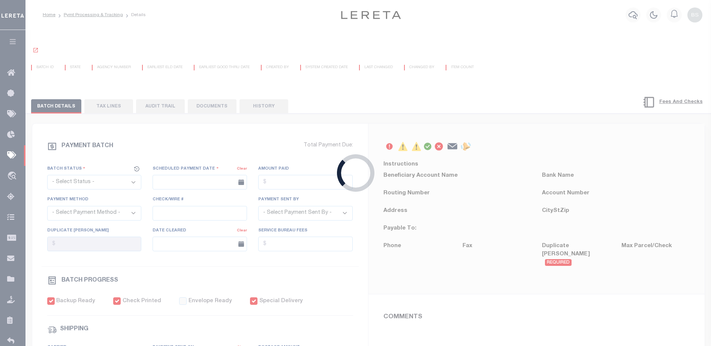
select select "SFP"
type input "08/27/2025"
type input "$6,504.64"
select select "CHK"
type input "52766 - GTD 11/22/25"
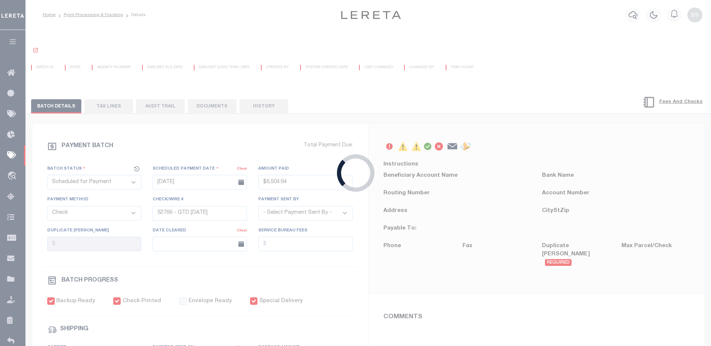
select select "[PERSON_NAME]"
checkbox input "true"
type input "N"
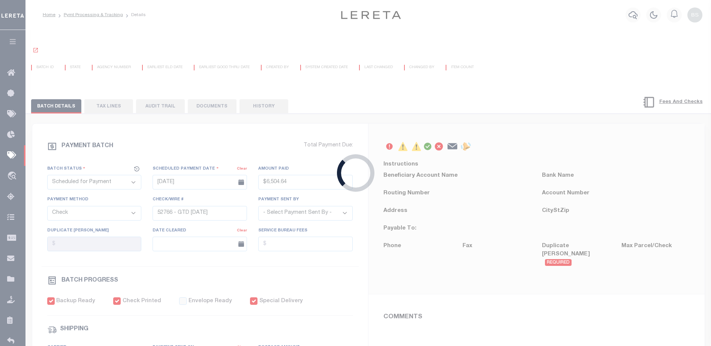
radio input "true"
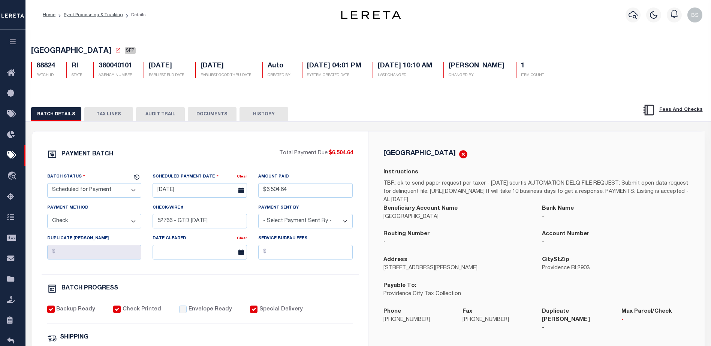
click at [111, 117] on button "TAX LINES" at bounding box center [108, 114] width 49 height 14
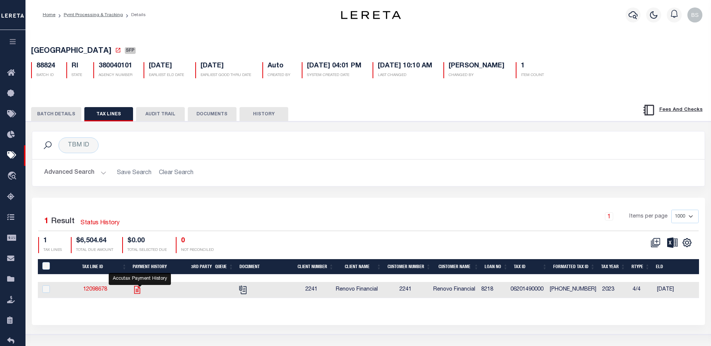
click at [139, 292] on icon "" at bounding box center [137, 290] width 6 height 8
checkbox input "true"
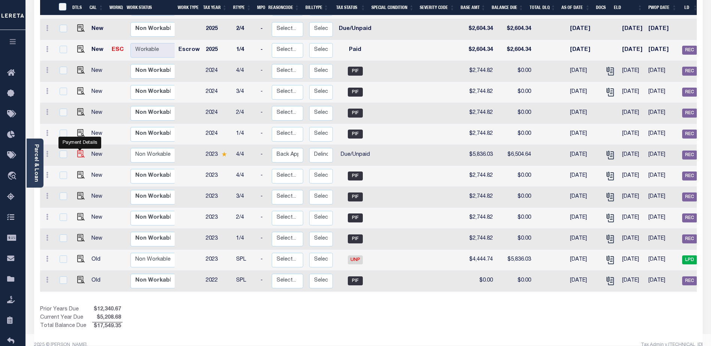
click at [78, 150] on img "" at bounding box center [80, 153] width 7 height 7
checkbox input "true"
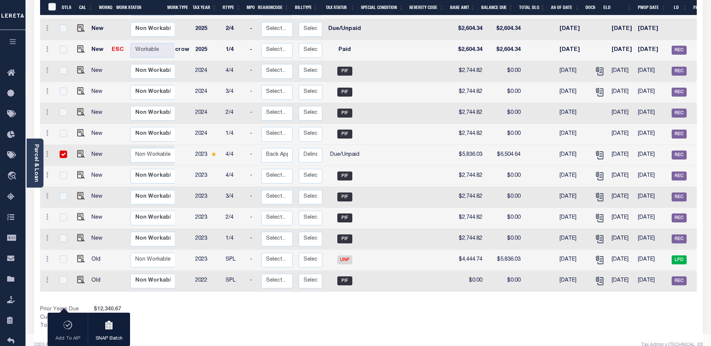
scroll to position [0, 84]
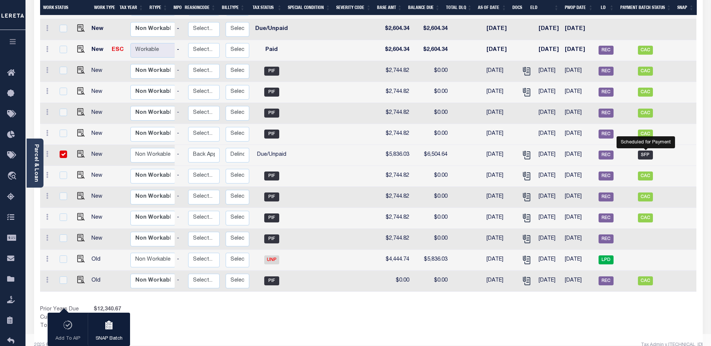
click at [645, 151] on span "SFP" at bounding box center [645, 155] width 15 height 9
checkbox input "false"
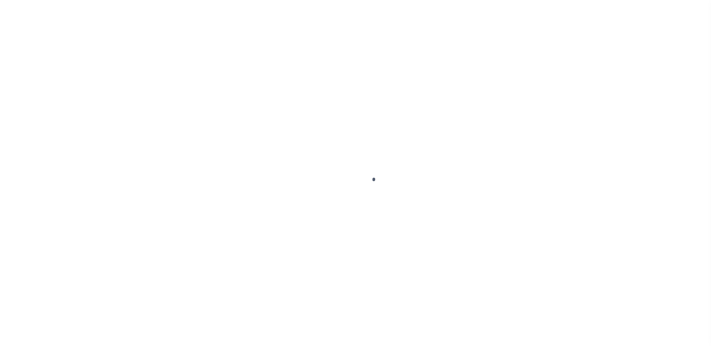
select select "DUE"
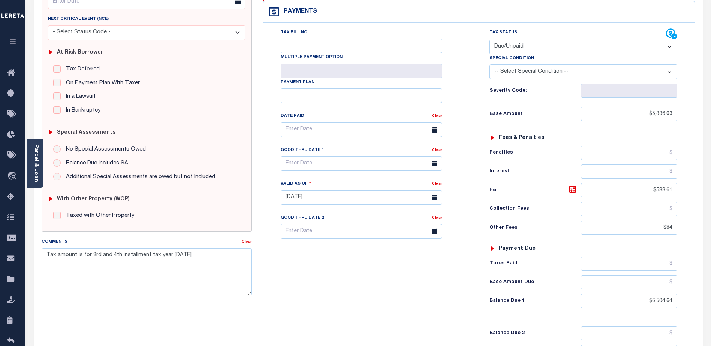
scroll to position [93, 0]
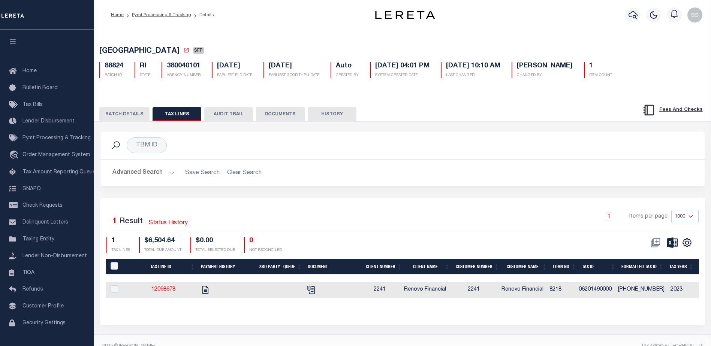
click at [125, 118] on button "BATCH DETAILS" at bounding box center [124, 114] width 50 height 14
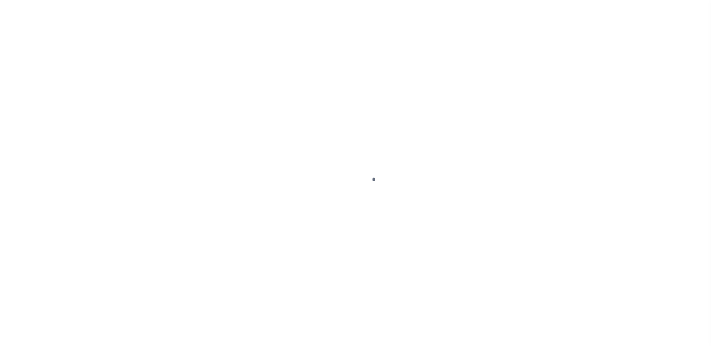
scroll to position [51, 0]
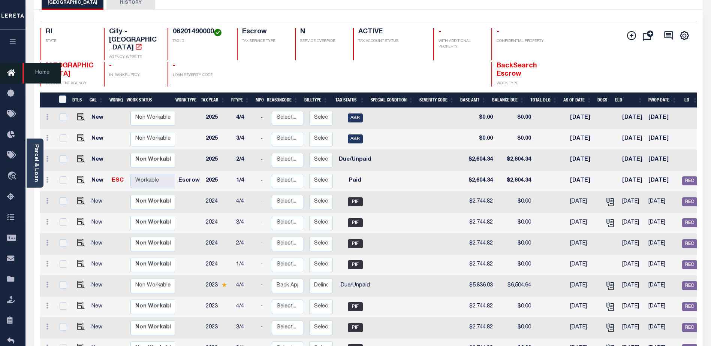
click at [13, 74] on icon at bounding box center [13, 73] width 12 height 9
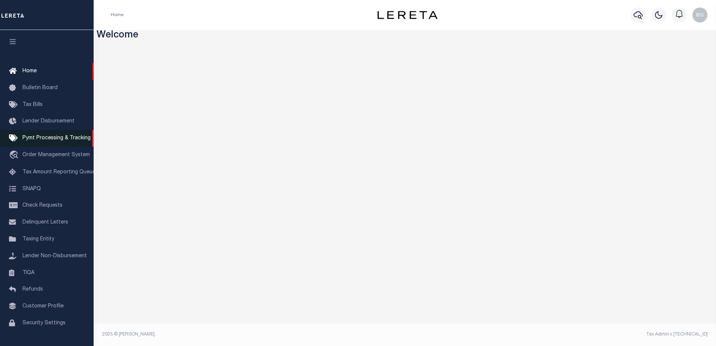
click at [57, 140] on span "Pymt Processing & Tracking" at bounding box center [56, 138] width 68 height 5
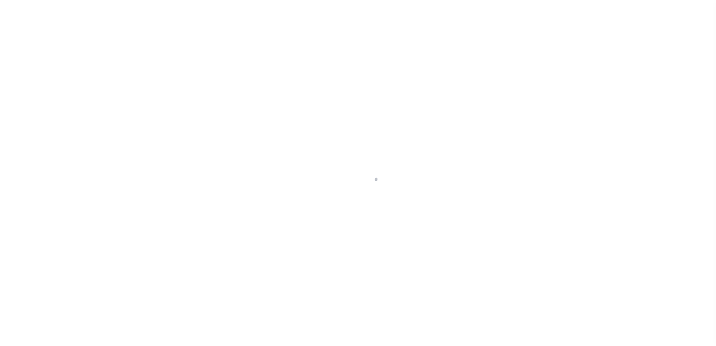
select select "1000"
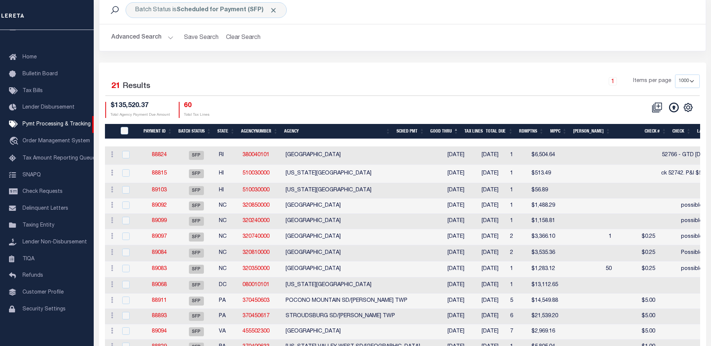
scroll to position [75, 0]
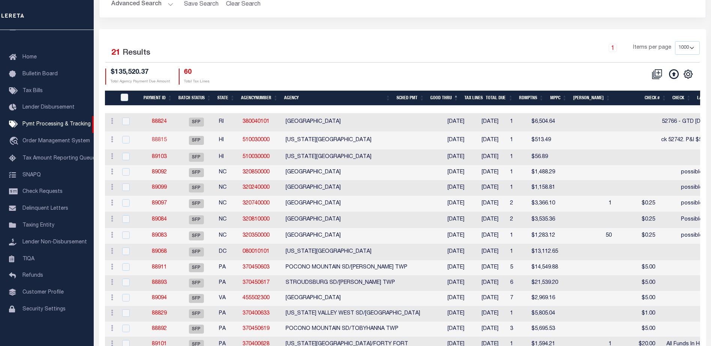
click at [158, 143] on link "88815" at bounding box center [159, 139] width 15 height 5
select select "SFP"
type input "[DATE]"
type input "$513.49"
select select "CHK"
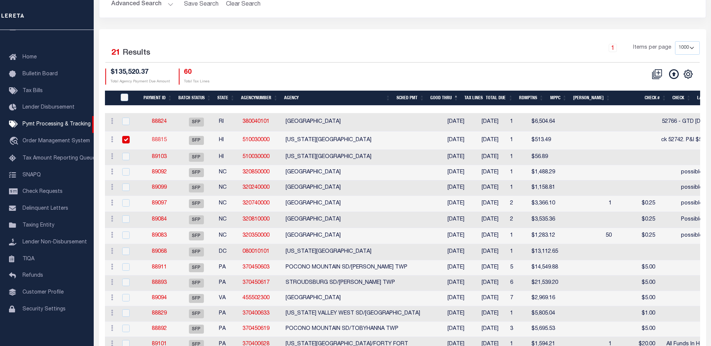
type input "ck 52742. P&I $56.89"
select select "Starek, Barbara"
checkbox input "true"
type input "1"
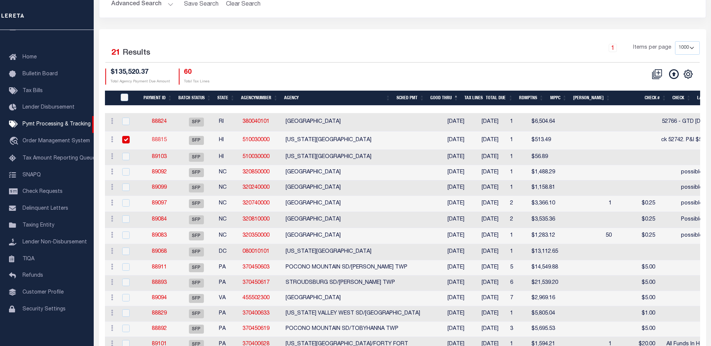
radio input "true"
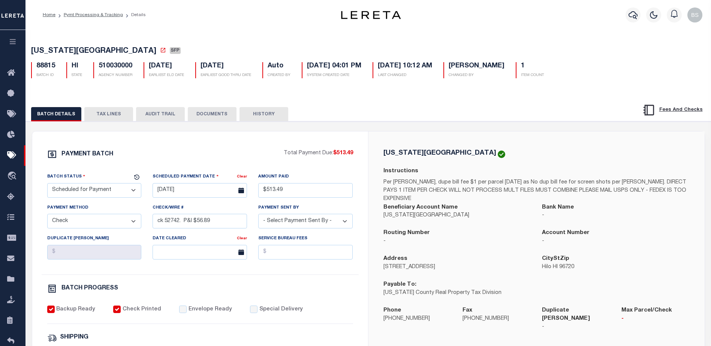
click at [119, 115] on button "TAX LINES" at bounding box center [108, 114] width 49 height 14
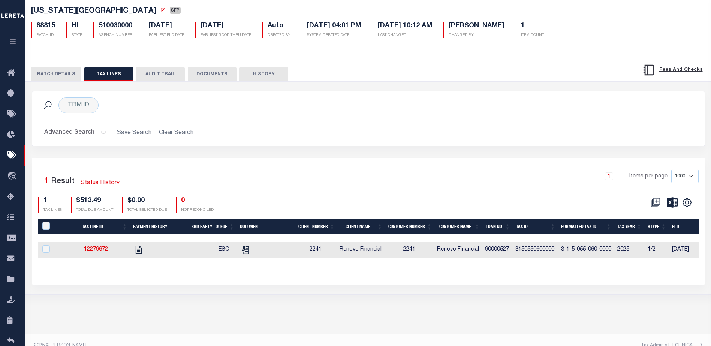
scroll to position [51, 0]
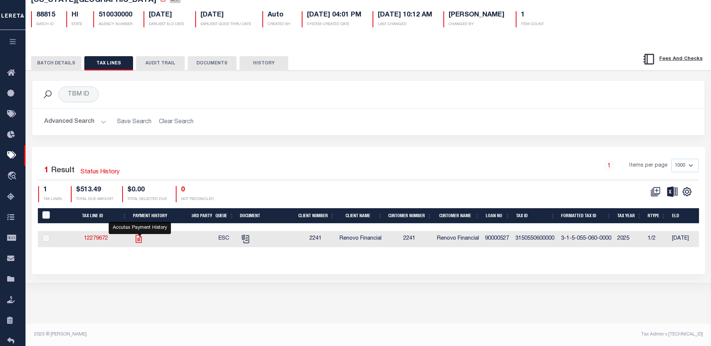
click at [140, 241] on icon "" at bounding box center [139, 239] width 6 height 8
checkbox input "true"
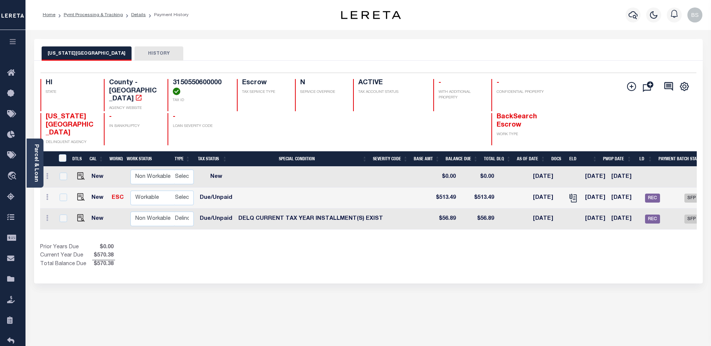
scroll to position [0, 178]
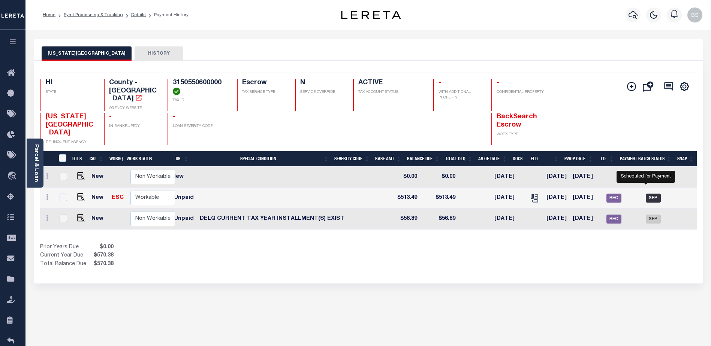
click at [648, 194] on span "SFP" at bounding box center [652, 198] width 15 height 9
checkbox input "true"
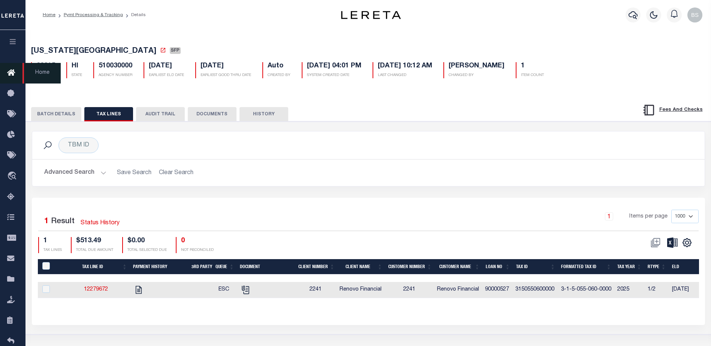
click at [13, 74] on icon at bounding box center [13, 73] width 12 height 9
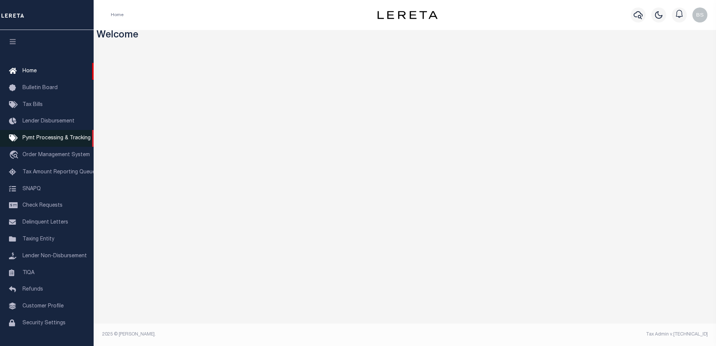
click at [39, 141] on span "Pymt Processing & Tracking" at bounding box center [56, 138] width 68 height 5
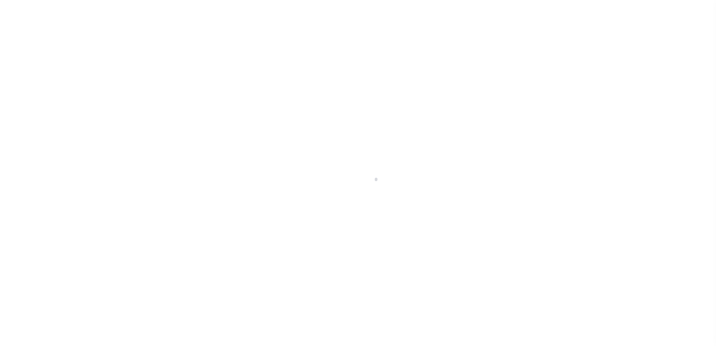
select select "1000"
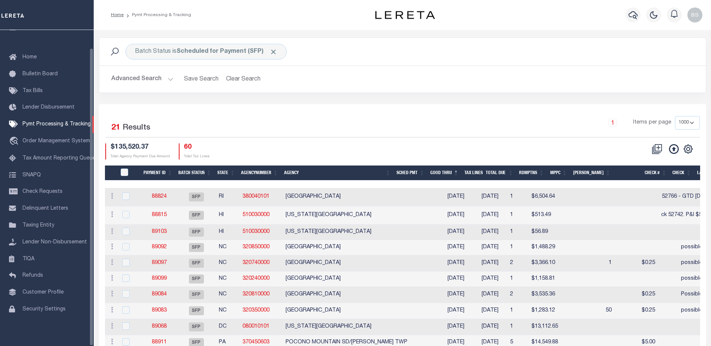
scroll to position [19, 0]
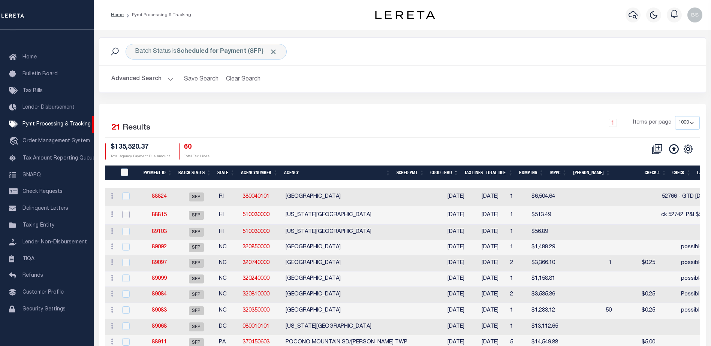
click at [125, 214] on input "checkbox" at bounding box center [125, 214] width 7 height 7
checkbox input "true"
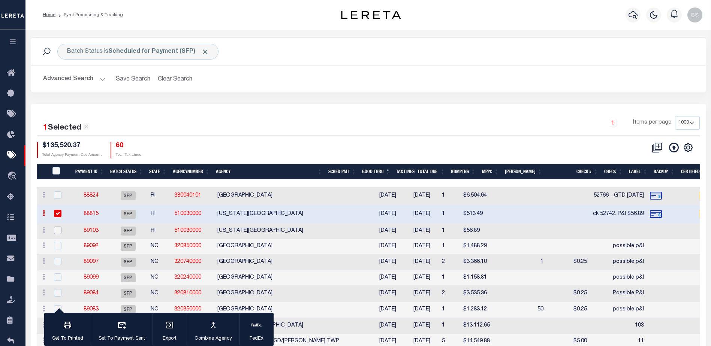
click at [55, 229] on input "checkbox" at bounding box center [57, 230] width 7 height 7
checkbox input "true"
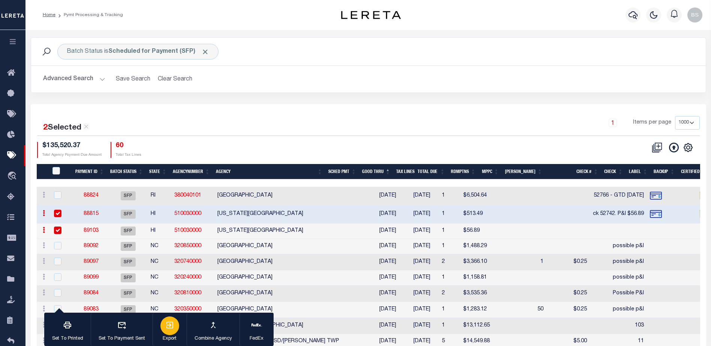
click at [174, 326] on icon "button" at bounding box center [169, 325] width 9 height 9
drag, startPoint x: 57, startPoint y: 212, endPoint x: 56, endPoint y: 217, distance: 5.5
click at [57, 212] on input "checkbox" at bounding box center [57, 213] width 7 height 7
checkbox input "false"
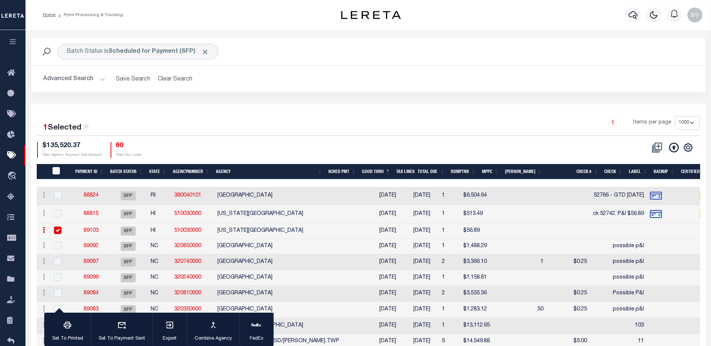
click at [60, 229] on input "checkbox" at bounding box center [57, 230] width 7 height 7
checkbox input "false"
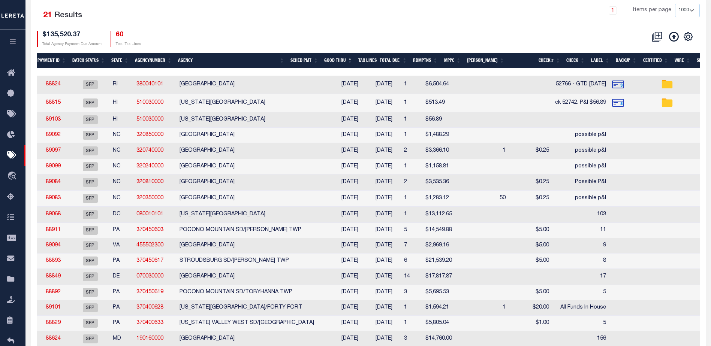
scroll to position [0, 0]
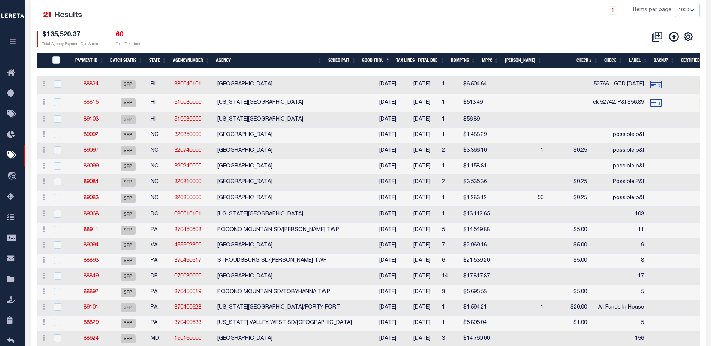
click at [90, 102] on link "88815" at bounding box center [91, 102] width 15 height 5
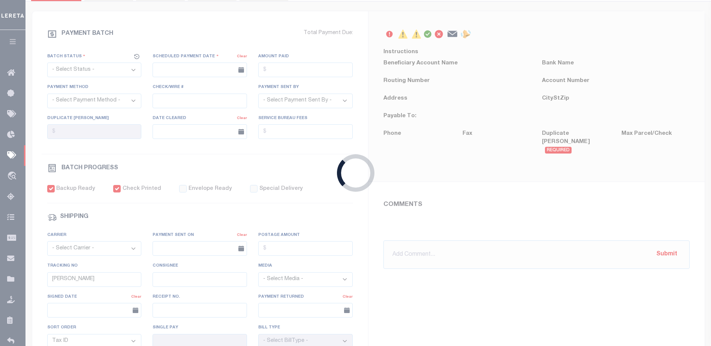
select select "SFP"
type input "08/27/2025"
type input "$513.49"
select select "CHK"
type input "ck 52742. P&I $56.89"
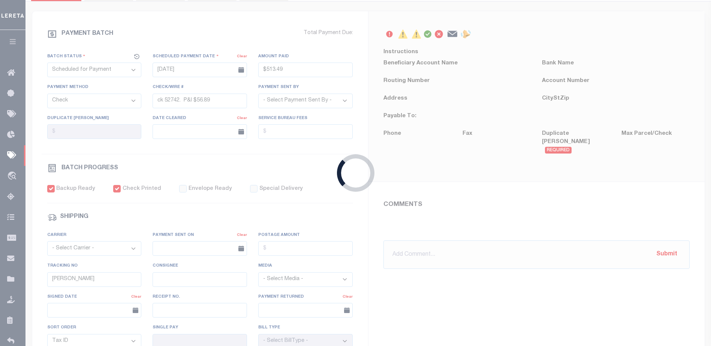
select select "Starek, Barbara"
checkbox input "true"
type input "1"
radio input "true"
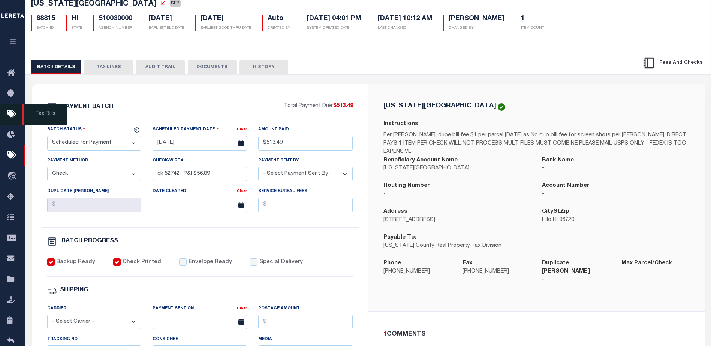
scroll to position [37, 0]
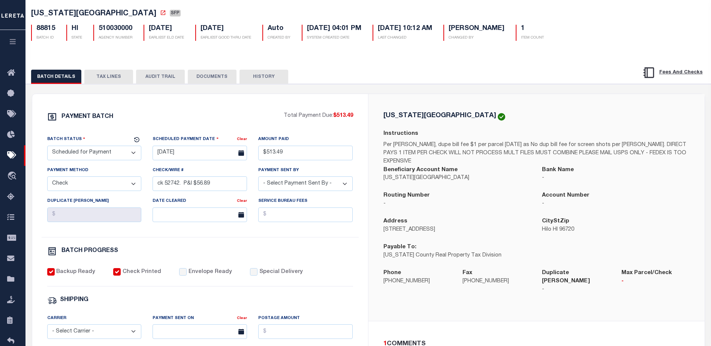
click at [131, 155] on select "- Select Status - Scheduled for Payment Ready For Payment Payment Sent Cleared …" at bounding box center [94, 153] width 94 height 15
click at [47, 147] on select "- Select Status - Scheduled for Payment Ready For Payment Payment Sent Cleared …" at bounding box center [94, 153] width 94 height 15
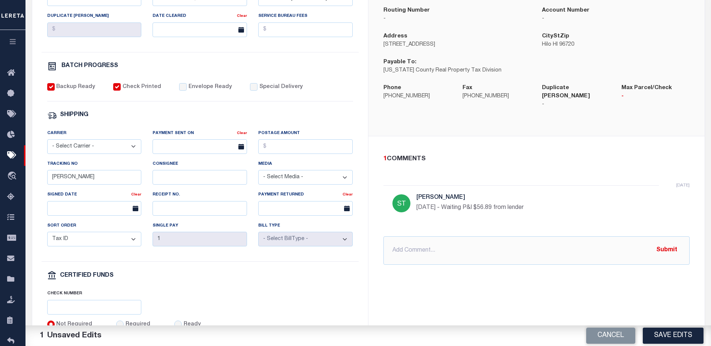
scroll to position [225, 0]
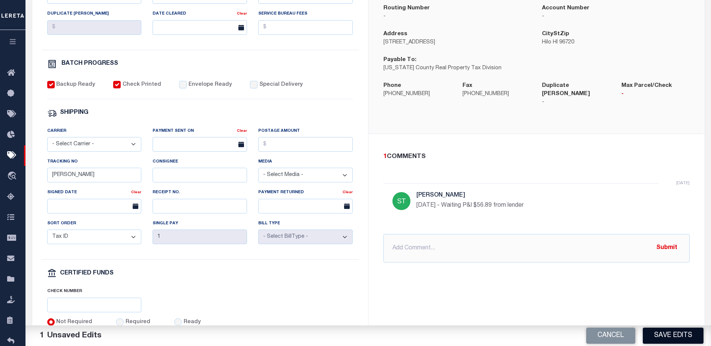
click at [664, 338] on button "Save Edits" at bounding box center [672, 336] width 61 height 16
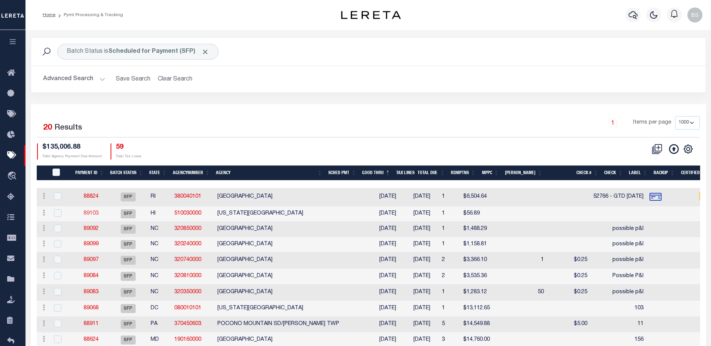
click at [92, 214] on link "89103" at bounding box center [91, 213] width 15 height 5
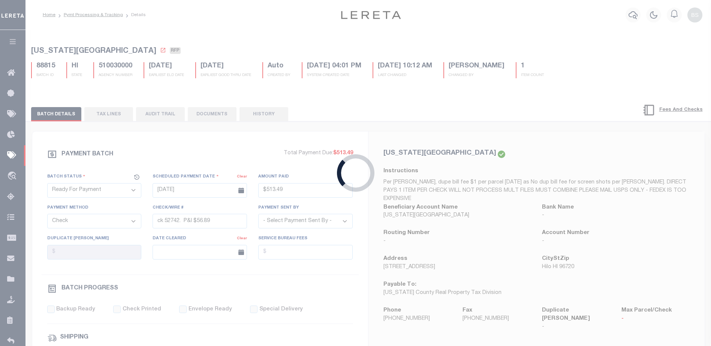
select select "SFP"
type input "08/11/2025"
select select
checkbox input "false"
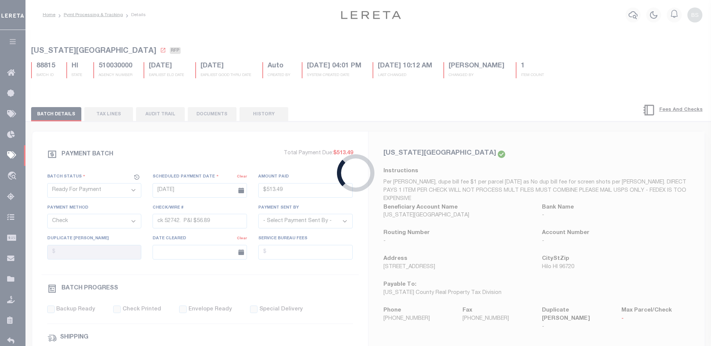
checkbox input "false"
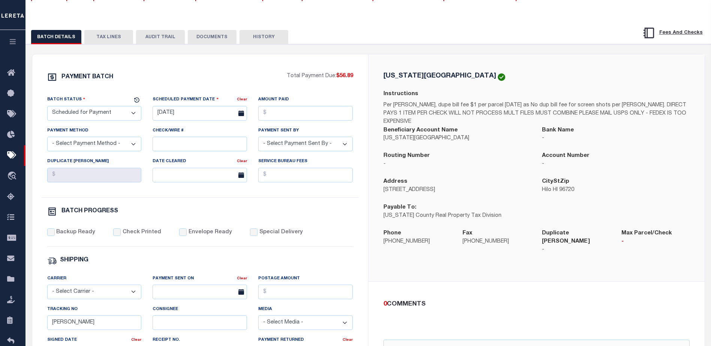
scroll to position [75, 0]
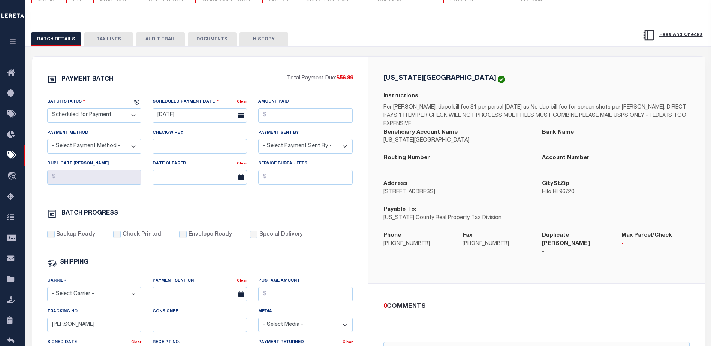
click at [121, 45] on button "TAX LINES" at bounding box center [108, 39] width 49 height 14
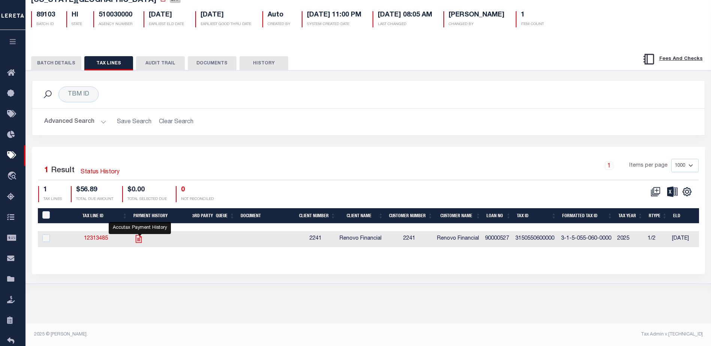
click at [140, 242] on icon "" at bounding box center [139, 239] width 10 height 10
checkbox input "true"
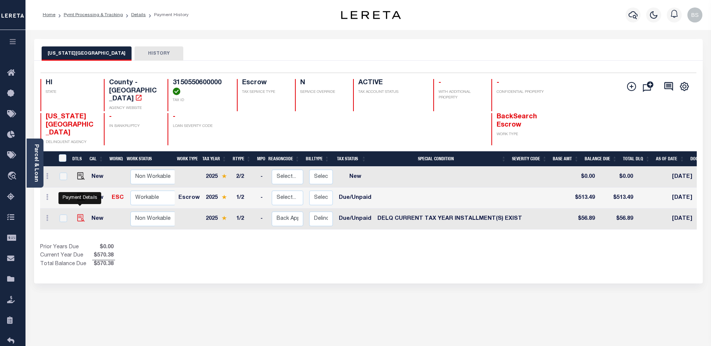
click at [79, 214] on img "" at bounding box center [80, 217] width 7 height 7
checkbox input "true"
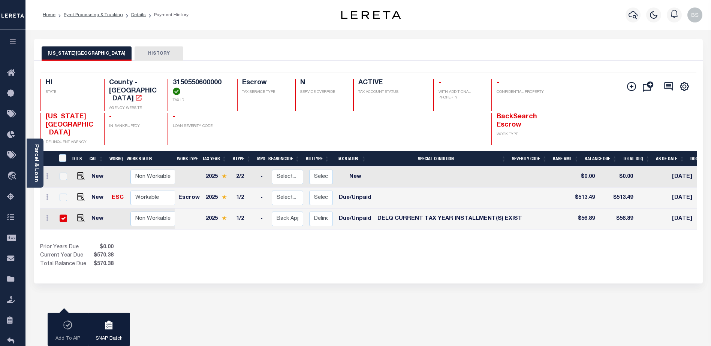
click at [58, 215] on div at bounding box center [63, 219] width 10 height 8
checkbox input "false"
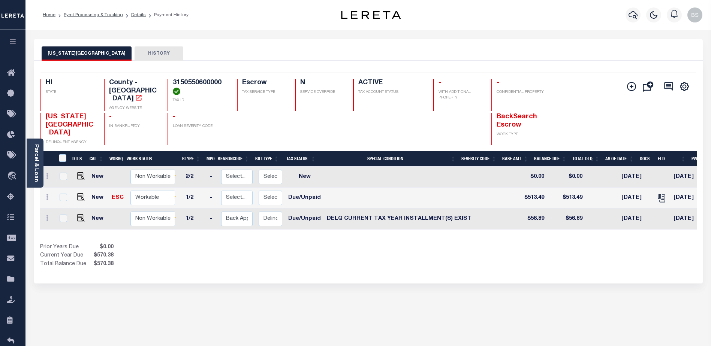
scroll to position [0, 178]
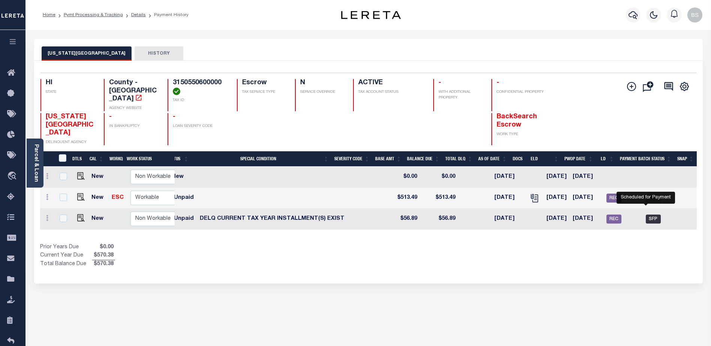
click at [645, 215] on span "SFP" at bounding box center [652, 219] width 15 height 9
checkbox input "true"
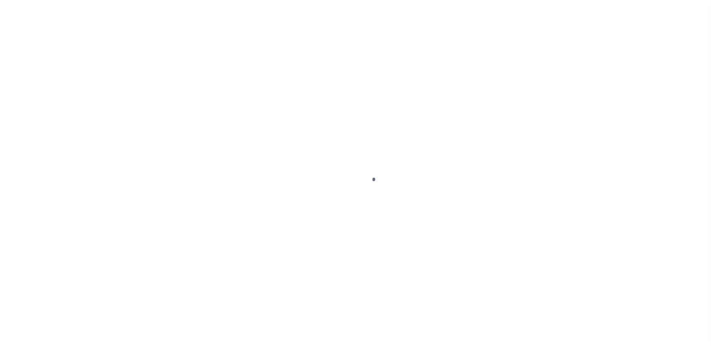
select select "DUE"
select select "17"
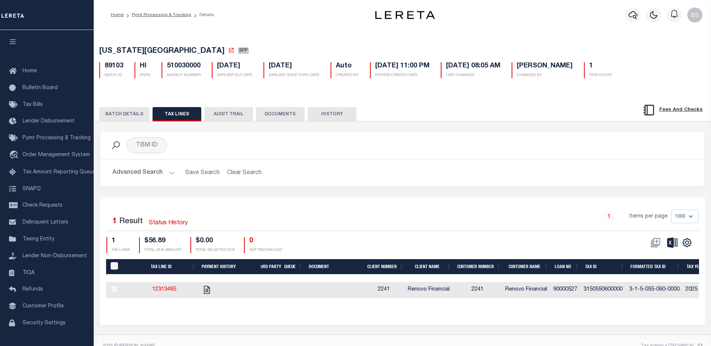
click at [119, 117] on button "BATCH DETAILS" at bounding box center [124, 114] width 50 height 14
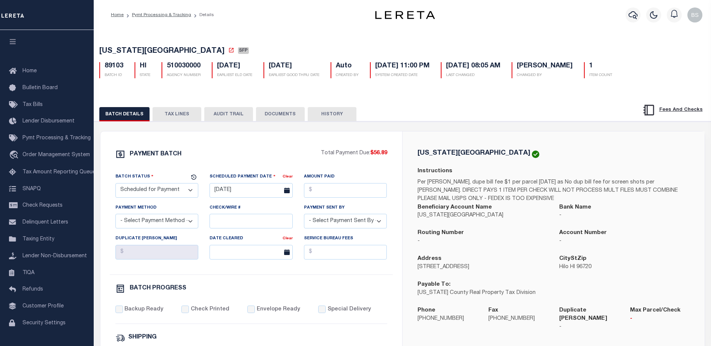
click at [153, 190] on select "- Select Status - Scheduled for Payment Ready For Payment Payment Sent Cleared …" at bounding box center [156, 190] width 83 height 15
select select "RFP"
click at [115, 185] on select "- Select Status - Scheduled for Payment Ready For Payment Payment Sent Cleared …" at bounding box center [156, 190] width 83 height 15
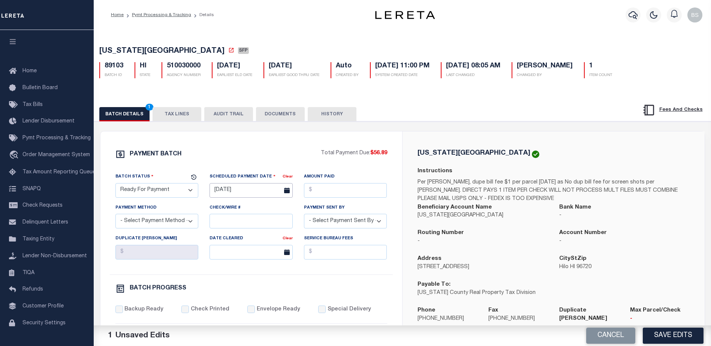
click at [238, 192] on input "08/11/2025" at bounding box center [250, 190] width 83 height 15
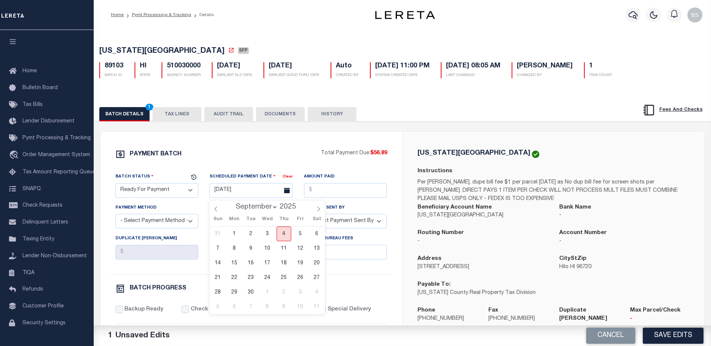
drag, startPoint x: 286, startPoint y: 234, endPoint x: 301, endPoint y: 223, distance: 19.3
click at [286, 234] on span "4" at bounding box center [283, 234] width 15 height 15
type input "09/04/2025"
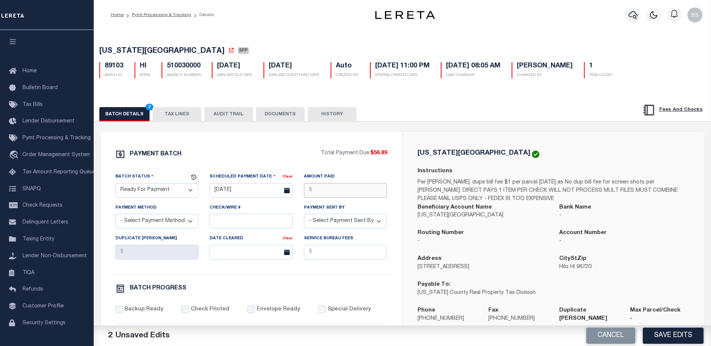
click at [328, 192] on input "Amount Paid" at bounding box center [345, 190] width 83 height 15
type input "$56.89"
click at [168, 224] on select "- Select Payment Method - ACH Certified Check Check Direct Deposit Wire Transfer" at bounding box center [156, 221] width 83 height 15
select select "CHK"
click at [115, 216] on select "- Select Payment Method - ACH Certified Check Check Direct Deposit Wire Transfer" at bounding box center [156, 221] width 83 height 15
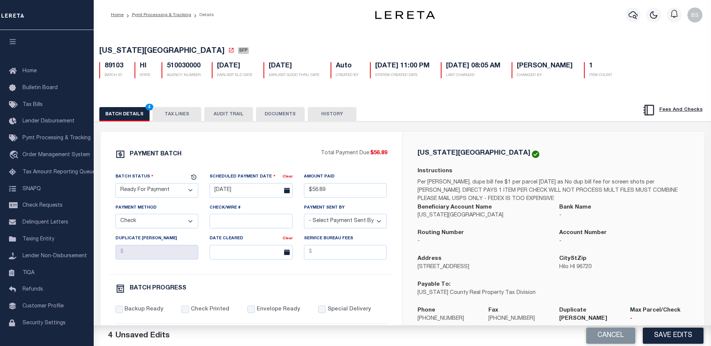
click at [354, 226] on select "- Select Payment Sent By - Aakash Patel Abdul Muzain Adams, Pamela S Adhikary R…" at bounding box center [345, 221] width 83 height 15
select select "Starek, Barbara"
click at [304, 216] on select "- Select Payment Sent By - Aakash Patel Abdul Muzain Adams, Pamela S Adhikary R…" at bounding box center [345, 221] width 83 height 15
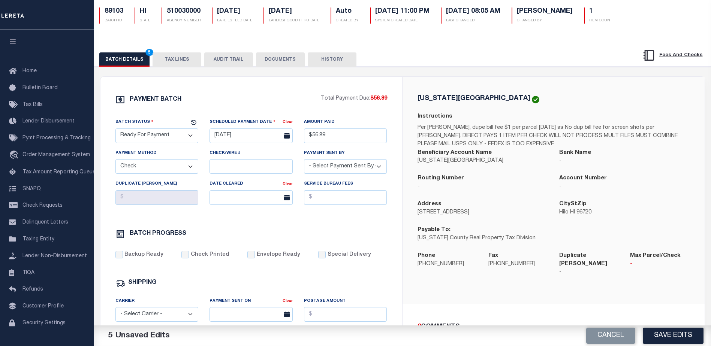
scroll to position [75, 0]
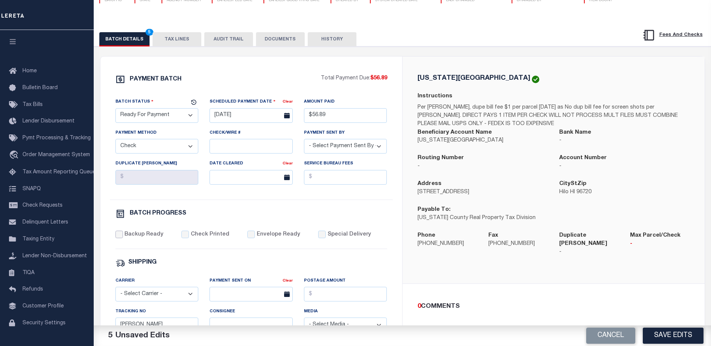
click at [120, 238] on input "Backup Ready" at bounding box center [118, 234] width 7 height 7
checkbox input "true"
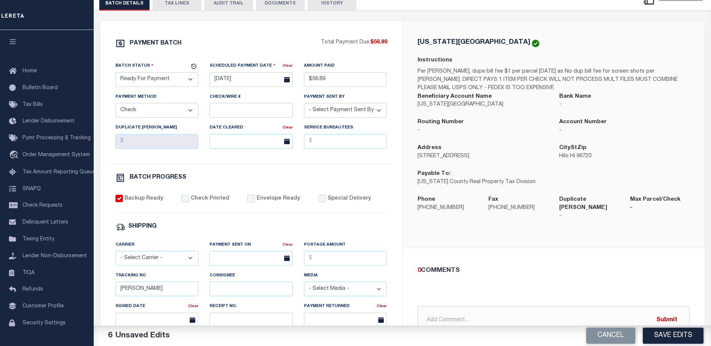
scroll to position [150, 0]
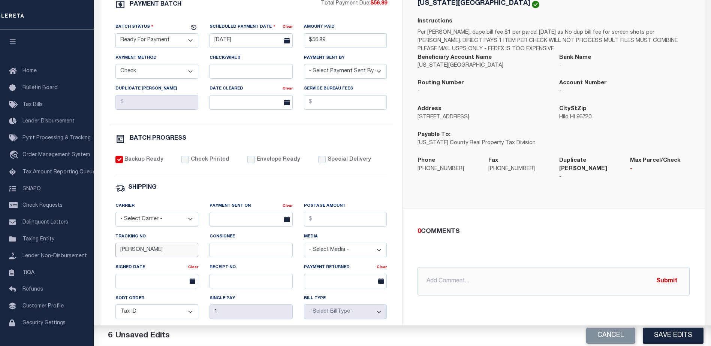
click at [182, 252] on input "Barbara" at bounding box center [156, 250] width 83 height 15
type input "B"
click at [435, 274] on input "text" at bounding box center [553, 281] width 272 height 28
click at [455, 276] on input "09/" at bounding box center [553, 281] width 272 height 28
type input "09/04/25 - mail P&I $56.89 with check # 52742 $513.19"
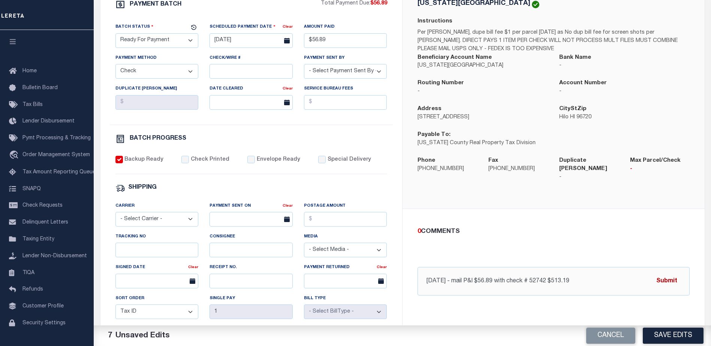
click at [675, 276] on button "Submit" at bounding box center [666, 280] width 31 height 15
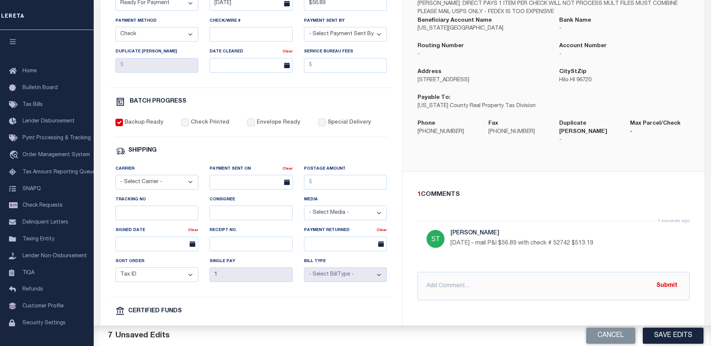
scroll to position [187, 0]
click at [671, 337] on button "Save Edits" at bounding box center [672, 336] width 61 height 16
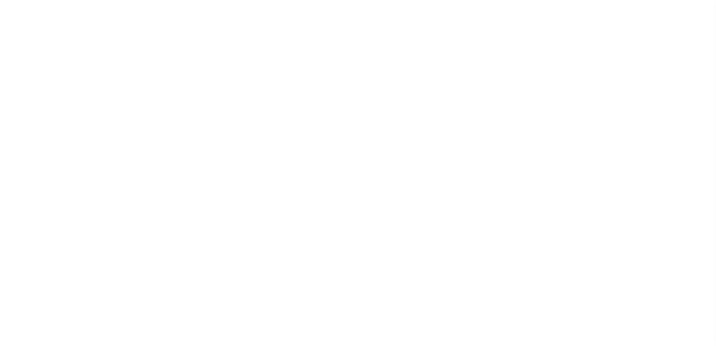
select select "1000"
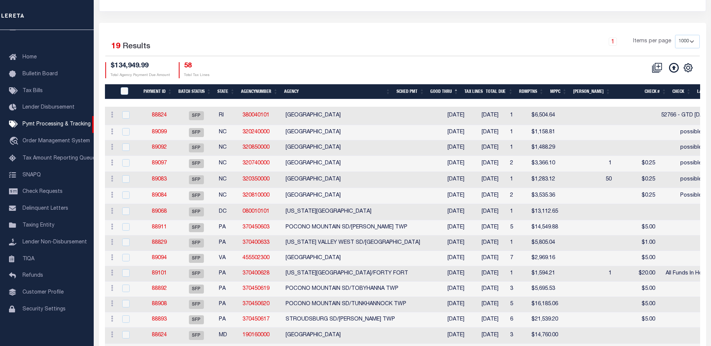
scroll to position [112, 0]
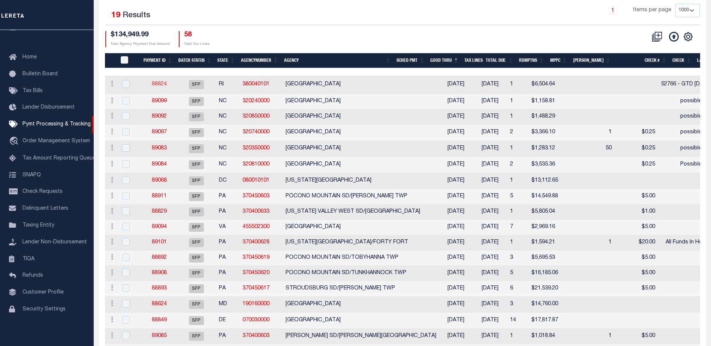
click at [154, 83] on link "88824" at bounding box center [159, 84] width 15 height 5
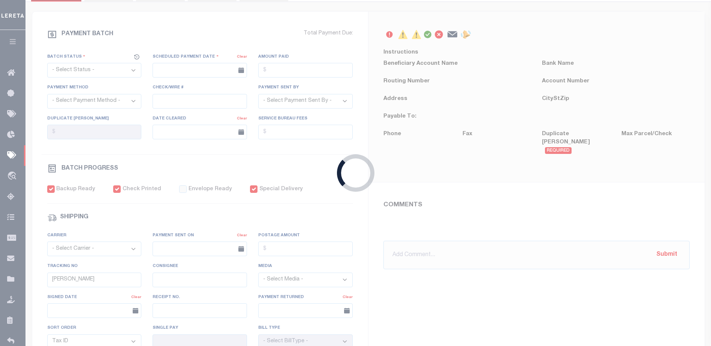
select select "SFP"
type input "08/27/2025"
type input "$6,504.64"
select select "CHK"
type input "52766 - GTD 11/22/25"
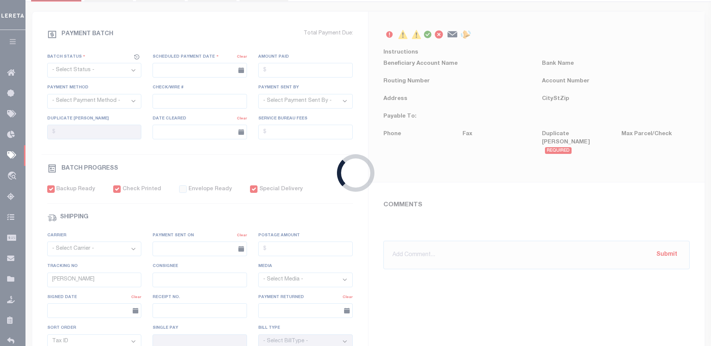
select select "[PERSON_NAME]"
checkbox input "true"
type input "N"
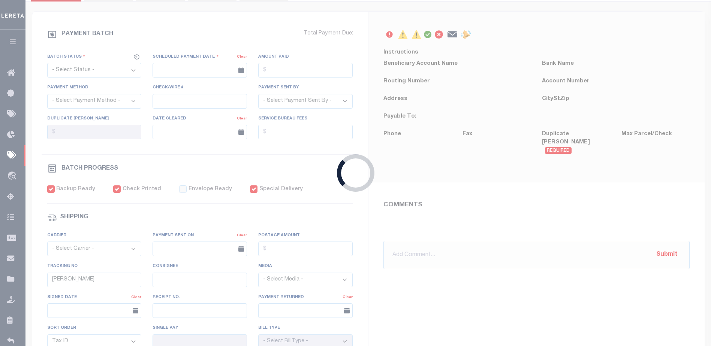
radio input "true"
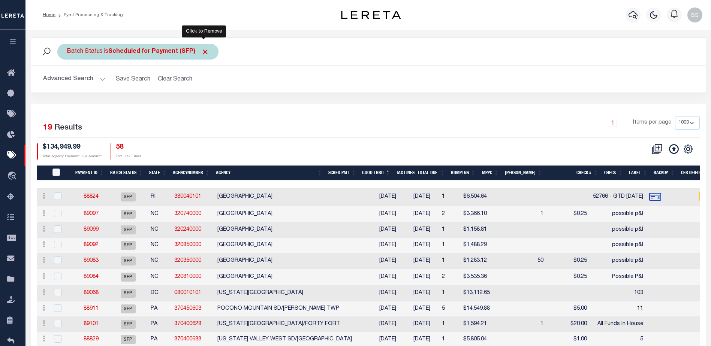
click at [202, 51] on span "Click to Remove" at bounding box center [205, 52] width 8 height 8
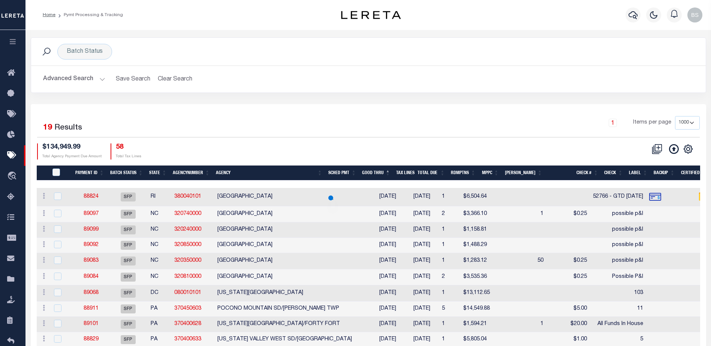
click at [100, 78] on button "Advanced Search" at bounding box center [74, 79] width 62 height 15
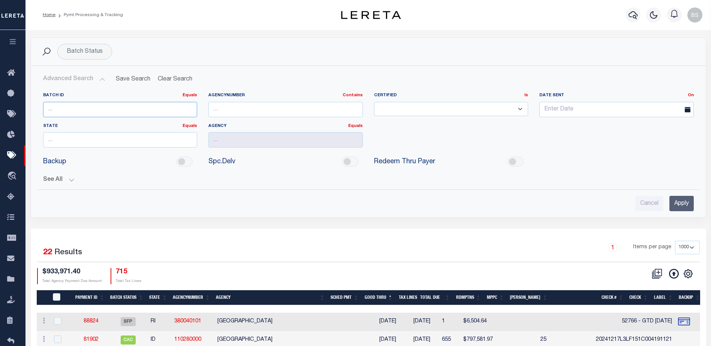
click at [110, 112] on input "number" at bounding box center [120, 109] width 154 height 15
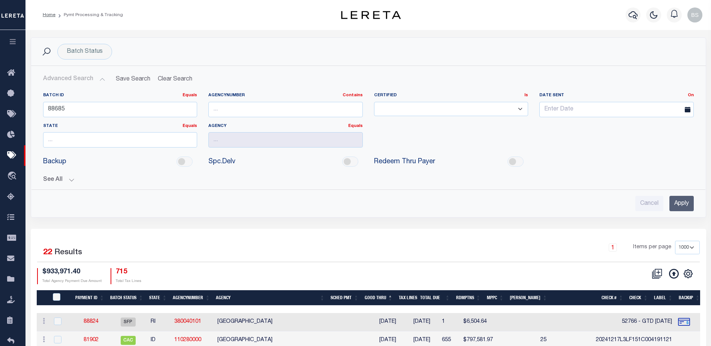
click at [690, 203] on input "Apply" at bounding box center [681, 203] width 24 height 15
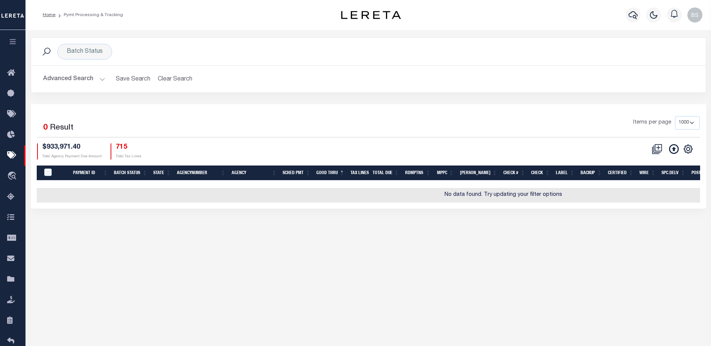
click at [102, 78] on button "Advanced Search" at bounding box center [74, 79] width 62 height 15
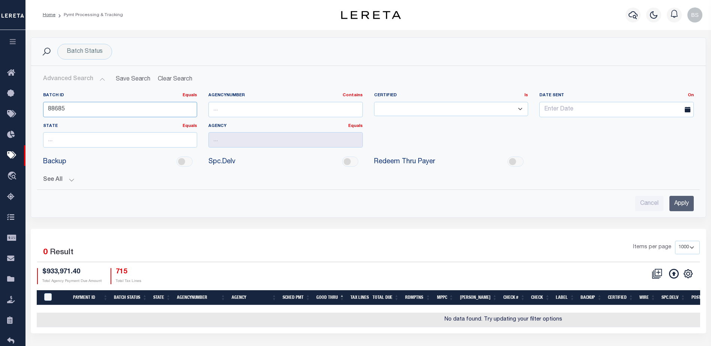
click at [100, 108] on input "88685" at bounding box center [120, 109] width 154 height 15
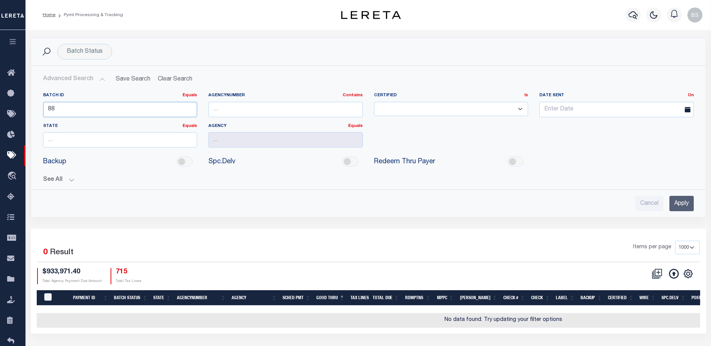
type input "8"
type input "88685"
click at [686, 204] on input "Apply" at bounding box center [681, 203] width 24 height 15
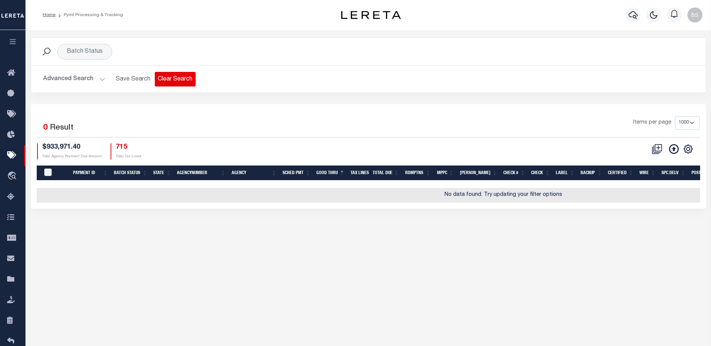
click at [170, 81] on button "Clear Search" at bounding box center [175, 79] width 41 height 15
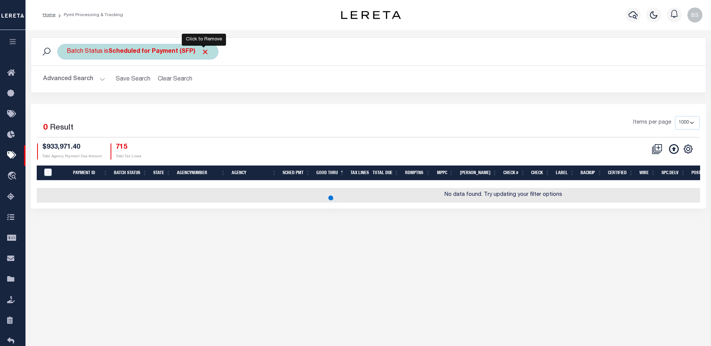
click at [201, 51] on span "Click to Remove" at bounding box center [205, 52] width 8 height 8
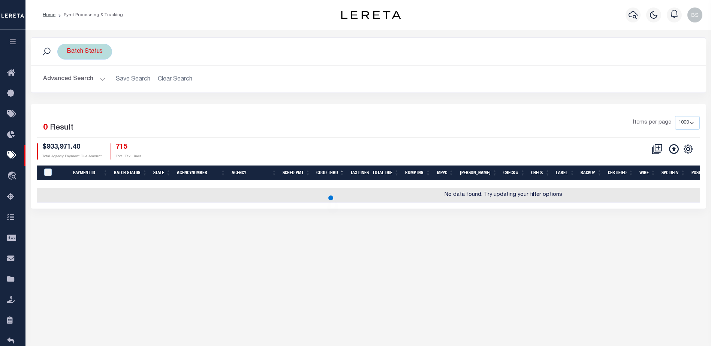
click at [97, 54] on div "Batch Status" at bounding box center [84, 52] width 55 height 16
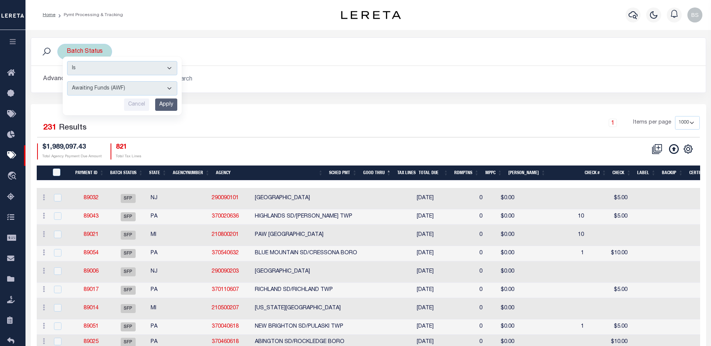
click at [101, 79] on div "Is Contains Awaiting Funds (AWF) Cleared and Complete (CAC) New Check Needed (N…" at bounding box center [122, 86] width 119 height 59
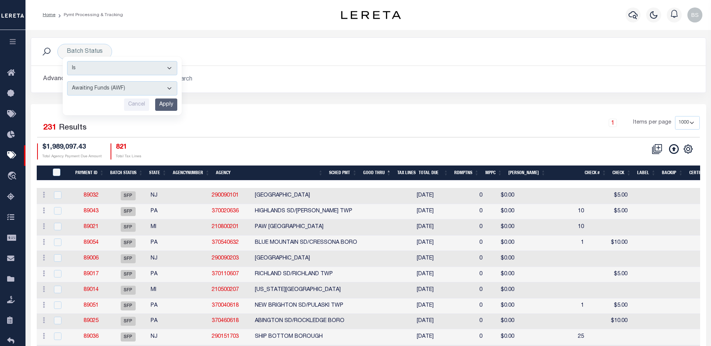
drag, startPoint x: 187, startPoint y: 52, endPoint x: 154, endPoint y: 39, distance: 35.2
click at [187, 49] on div "Batch Status Is Contains Awaiting Funds (AWF) Cleared and Complete (CAC) New Ch…" at bounding box center [368, 52] width 662 height 16
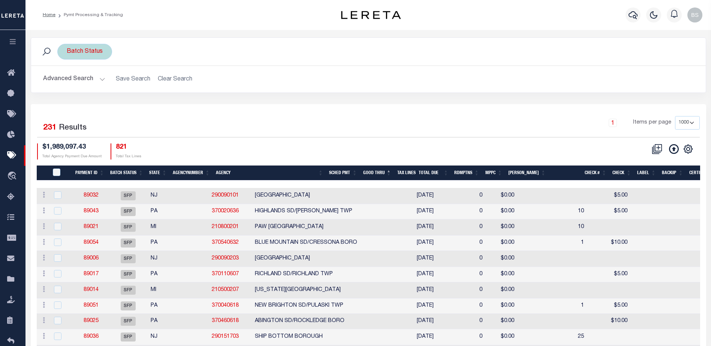
click at [93, 50] on div "Batch Status Is Contains Awaiting Funds (AWF) Cleared and Complete (CAC) New Ch…" at bounding box center [84, 52] width 55 height 16
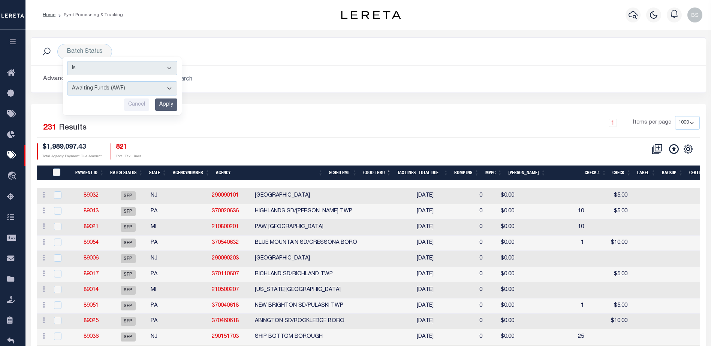
click at [154, 44] on div "Batch Status Is Contains Awaiting Funds (AWF) Cleared and Complete (CAC) New Ch…" at bounding box center [368, 52] width 662 height 16
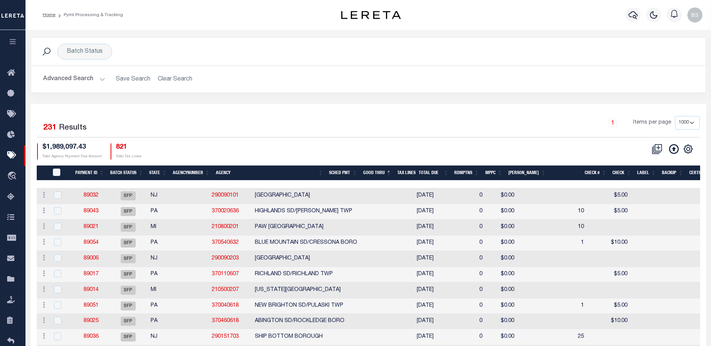
click at [99, 77] on button "Advanced Search" at bounding box center [74, 79] width 62 height 15
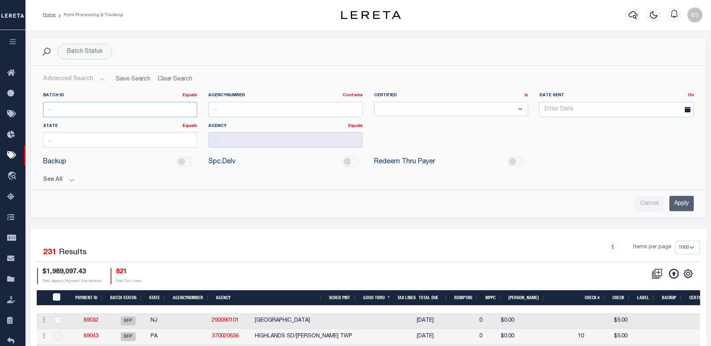
click at [103, 111] on input "number" at bounding box center [120, 109] width 154 height 15
type input "88685"
drag, startPoint x: 684, startPoint y: 198, endPoint x: 672, endPoint y: 191, distance: 14.4
click at [684, 198] on input "Apply" at bounding box center [681, 203] width 24 height 15
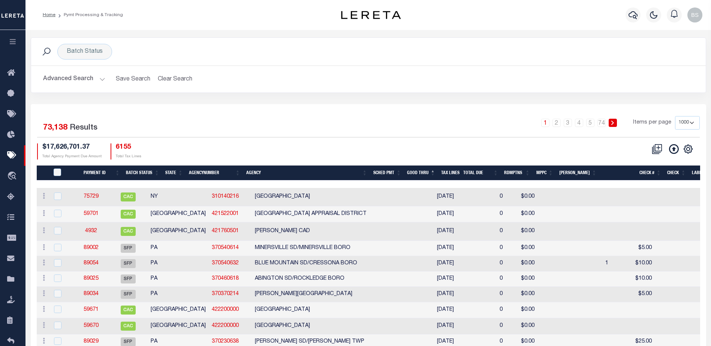
click at [99, 78] on button "Advanced Search" at bounding box center [74, 79] width 62 height 15
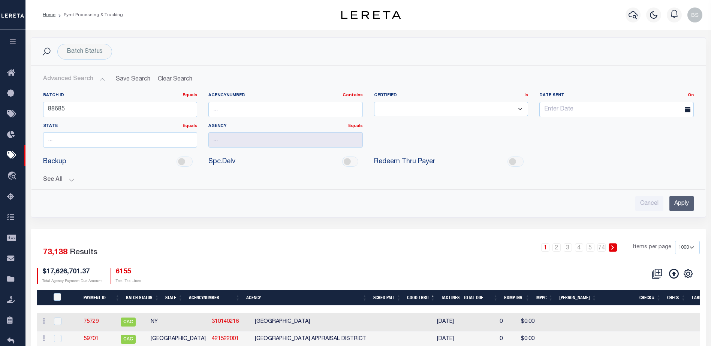
click at [677, 203] on input "Apply" at bounding box center [681, 203] width 24 height 15
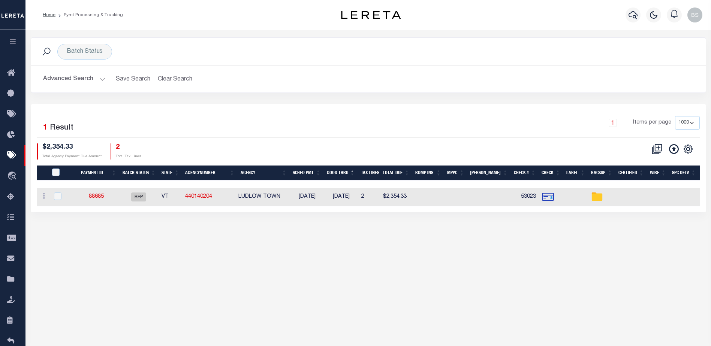
drag, startPoint x: 271, startPoint y: 211, endPoint x: 144, endPoint y: 207, distance: 127.0
click at [170, 206] on div "Payment ID Batch Status State AgencyNumber Agency SCHED PMT Good Thru Tax Lines…" at bounding box center [368, 197] width 663 height 18
click at [100, 197] on link "88685" at bounding box center [96, 196] width 15 height 5
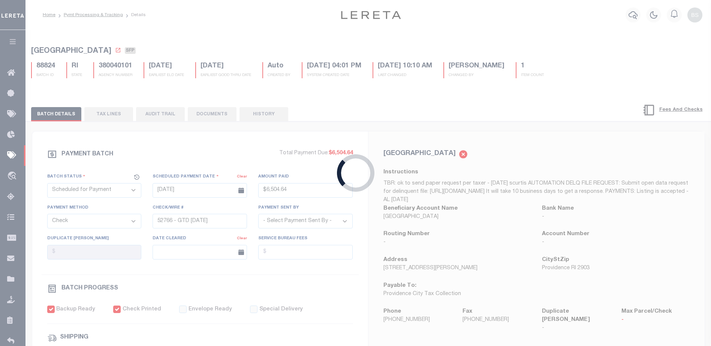
select select "RFP"
type input "09/03/2025"
type input "$2,354.33"
type input "53023"
checkbox input "false"
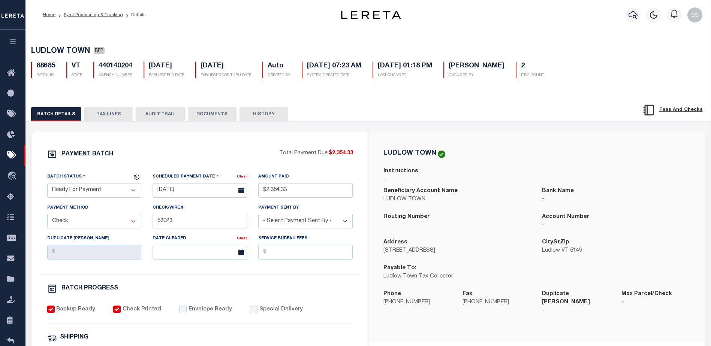
click at [114, 118] on button "TAX LINES" at bounding box center [108, 114] width 49 height 14
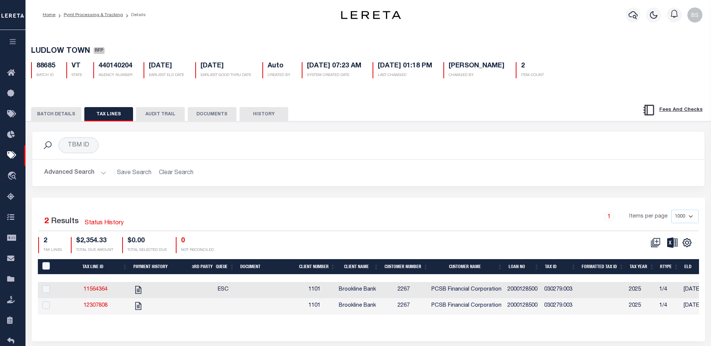
scroll to position [0, 43]
click at [140, 290] on icon "" at bounding box center [138, 290] width 10 height 10
checkbox input "true"
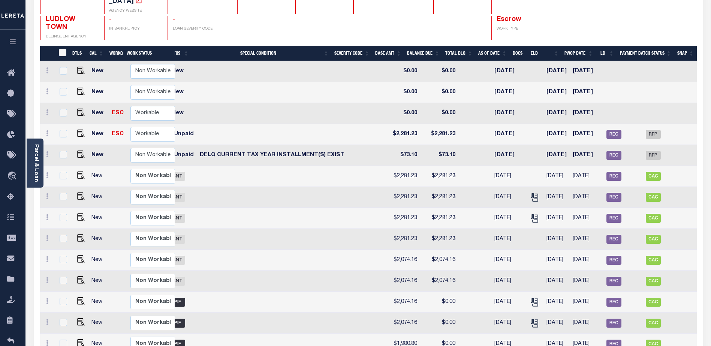
scroll to position [89, 0]
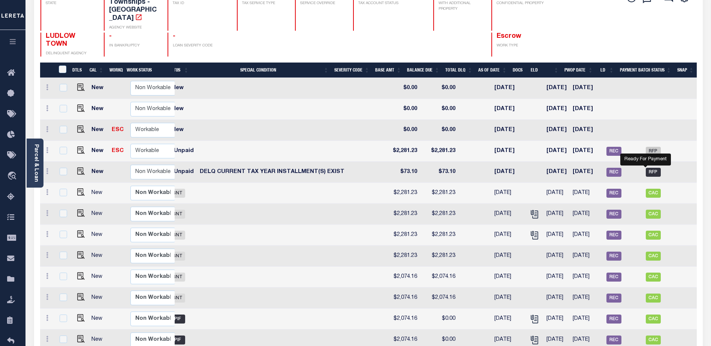
click at [648, 168] on span "RFP" at bounding box center [652, 172] width 15 height 9
checkbox input "true"
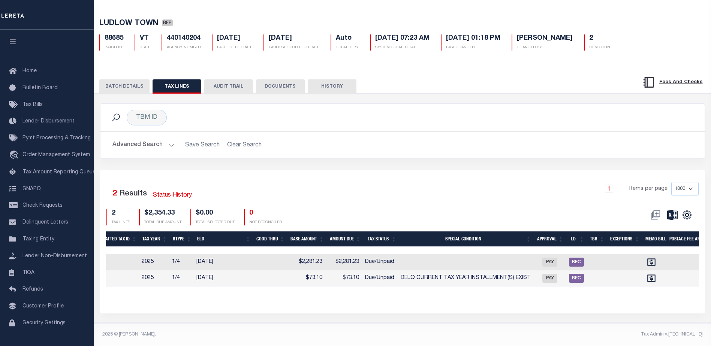
scroll to position [0, 543]
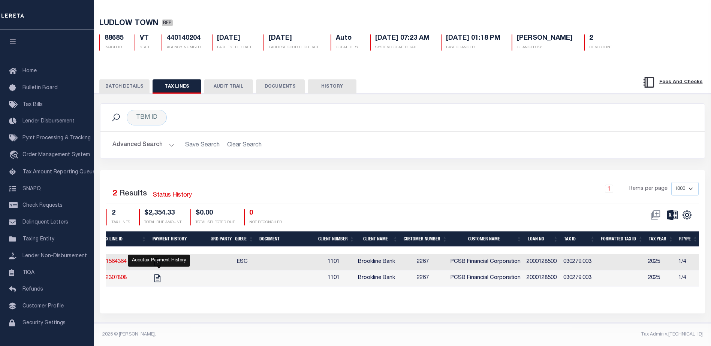
click at [158, 275] on icon "" at bounding box center [157, 278] width 10 height 10
checkbox input "true"
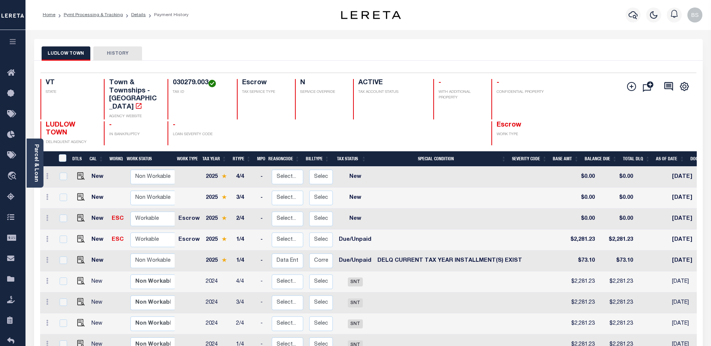
scroll to position [1, 0]
click at [82, 255] on img "" at bounding box center [80, 258] width 7 height 7
checkbox input "true"
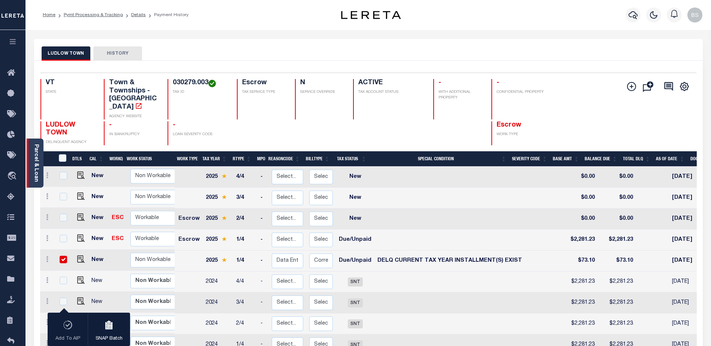
click at [34, 152] on link "Parcel & Loan" at bounding box center [35, 163] width 5 height 38
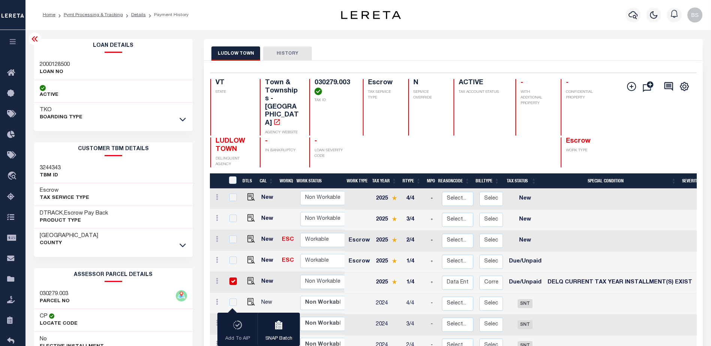
click at [34, 41] on icon at bounding box center [34, 38] width 9 height 9
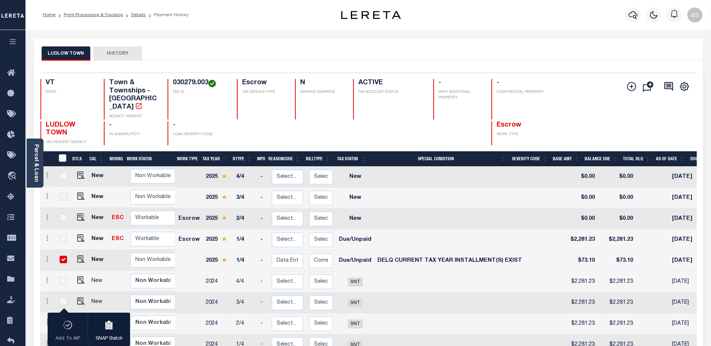
drag, startPoint x: 61, startPoint y: 249, endPoint x: 74, endPoint y: 248, distance: 13.2
click at [61, 256] on input "checkbox" at bounding box center [63, 259] width 7 height 7
checkbox input "false"
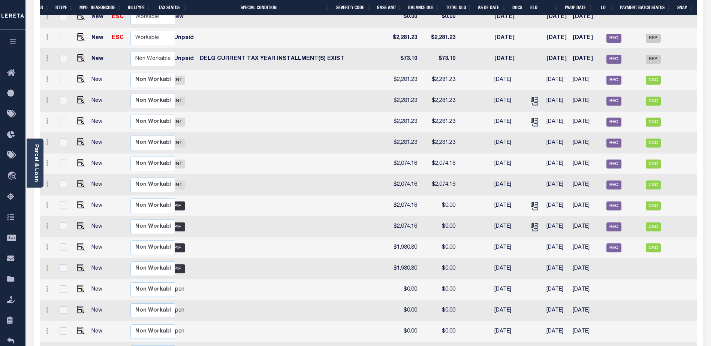
scroll to position [164, 0]
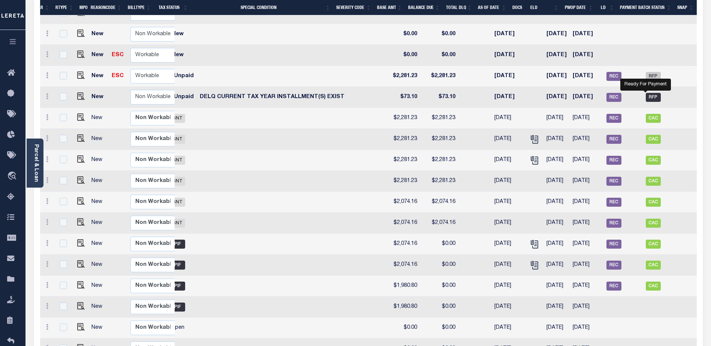
click at [650, 93] on span "RFP" at bounding box center [652, 97] width 15 height 9
checkbox input "true"
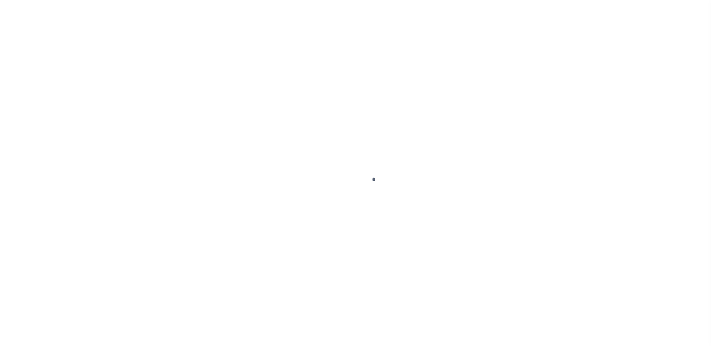
select select "DUE"
select select "17"
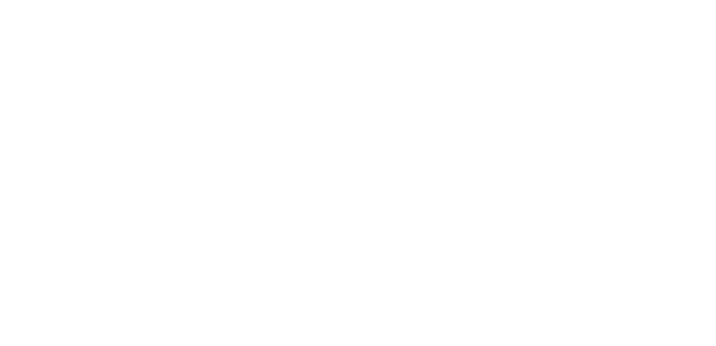
select select "RFP"
select select "CHK"
select select "Starek, Barbara"
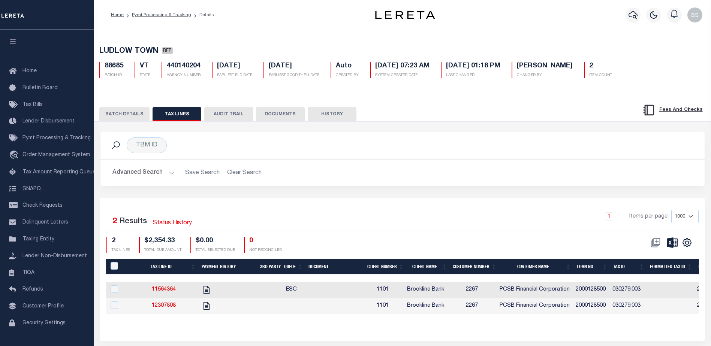
click at [117, 113] on button "BATCH DETAILS" at bounding box center [124, 114] width 50 height 14
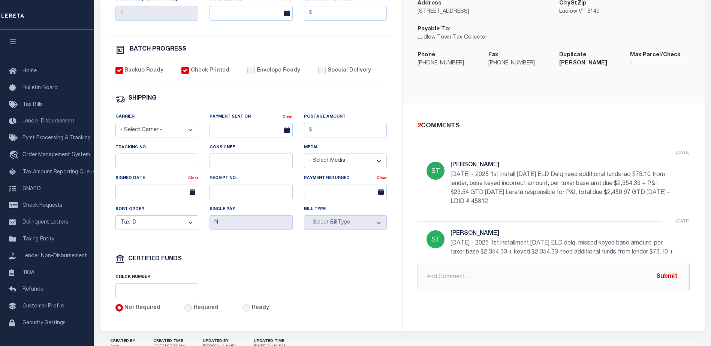
scroll to position [262, 0]
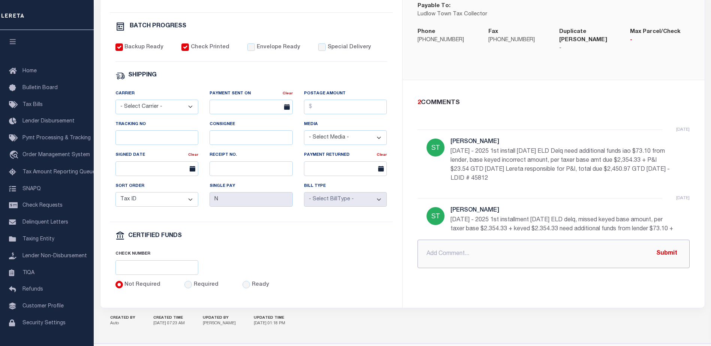
click at [436, 246] on input "text" at bounding box center [553, 254] width 272 height 28
type input "[DATE] - Requested P&I $23.54 to be sent with base check"
click at [663, 246] on button "Submit" at bounding box center [666, 253] width 31 height 15
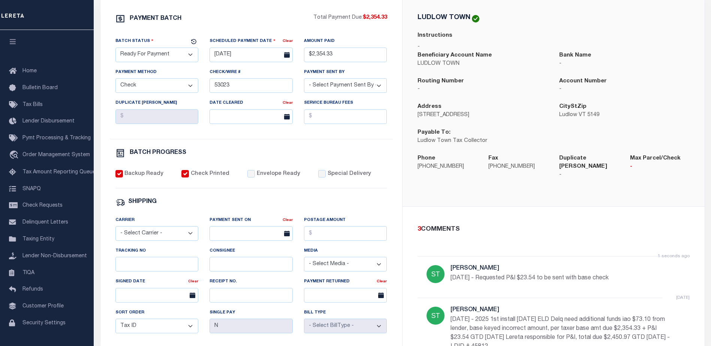
scroll to position [150, 0]
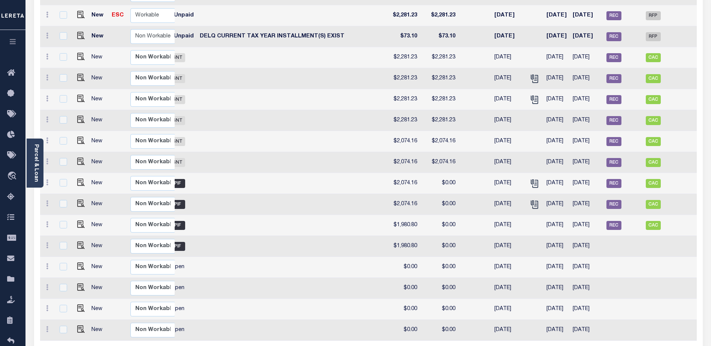
scroll to position [126, 0]
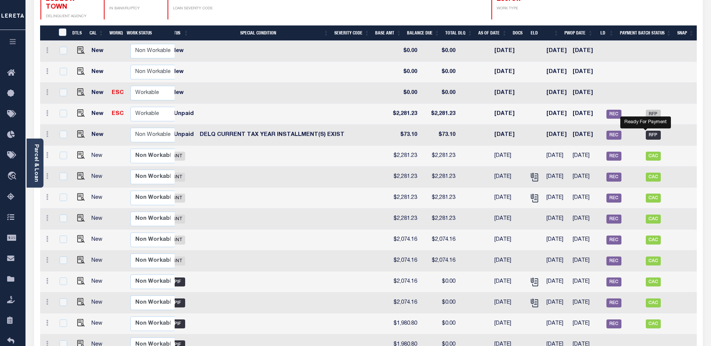
click at [645, 131] on span "RFP" at bounding box center [652, 135] width 15 height 9
checkbox input "true"
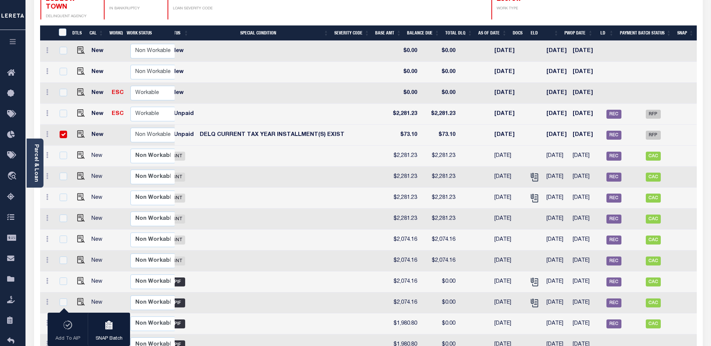
click at [60, 131] on input "checkbox" at bounding box center [63, 134] width 7 height 7
checkbox input "false"
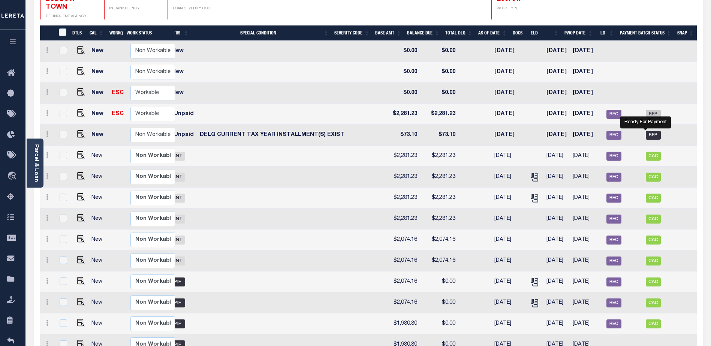
click at [645, 131] on span "RFP" at bounding box center [652, 135] width 15 height 9
checkbox input "true"
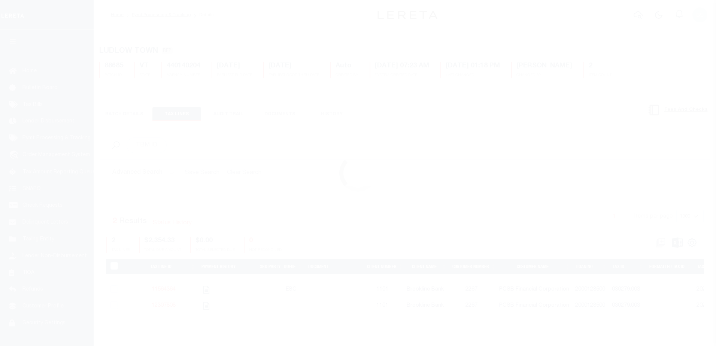
select select "RFP"
select select "CHK"
select select "[PERSON_NAME]"
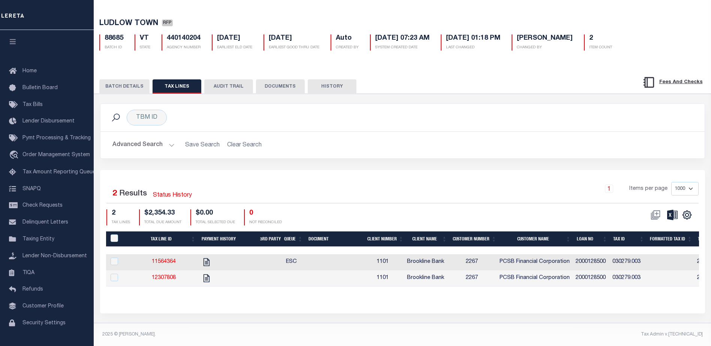
scroll to position [35, 0]
click at [131, 79] on button "BATCH DETAILS" at bounding box center [124, 86] width 50 height 14
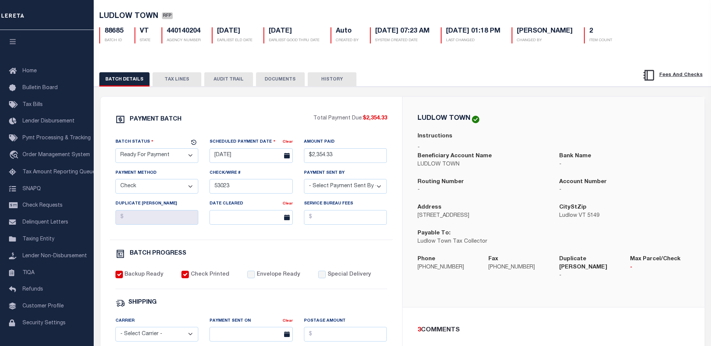
click at [175, 79] on button "TAX LINES" at bounding box center [176, 79] width 49 height 14
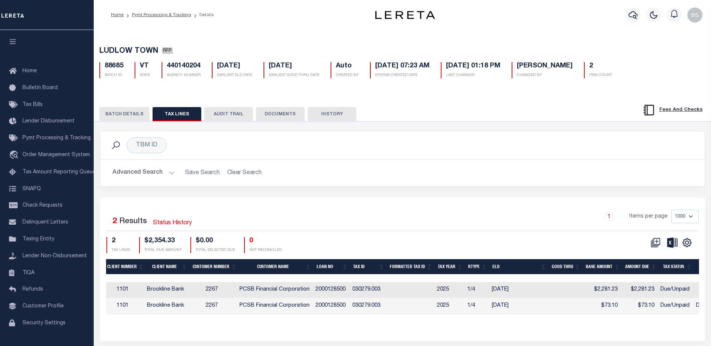
scroll to position [0, 220]
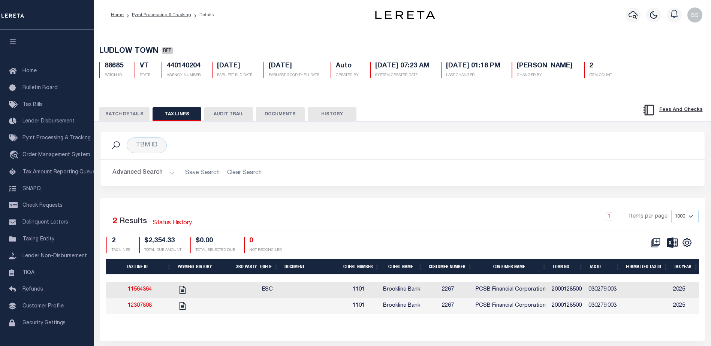
click at [131, 119] on button "BATCH DETAILS" at bounding box center [124, 114] width 50 height 14
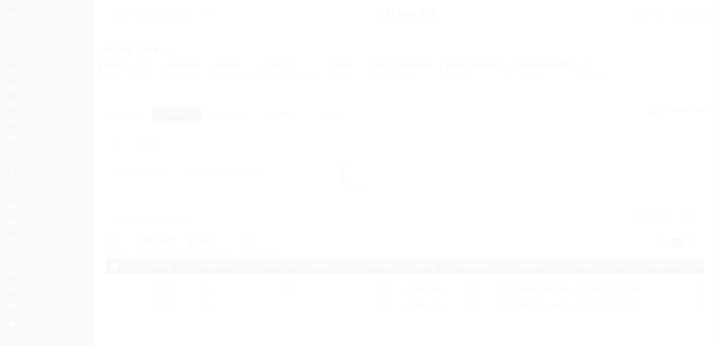
select select "RFP"
select select "CHK"
select select "[PERSON_NAME]"
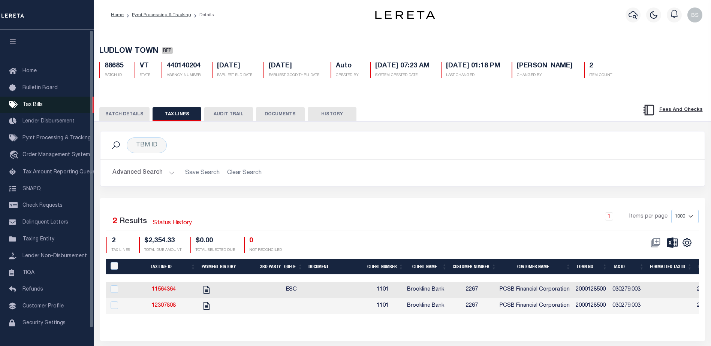
drag, startPoint x: 117, startPoint y: 117, endPoint x: 48, endPoint y: 107, distance: 70.0
click at [116, 116] on button "BATCH DETAILS" at bounding box center [124, 114] width 50 height 14
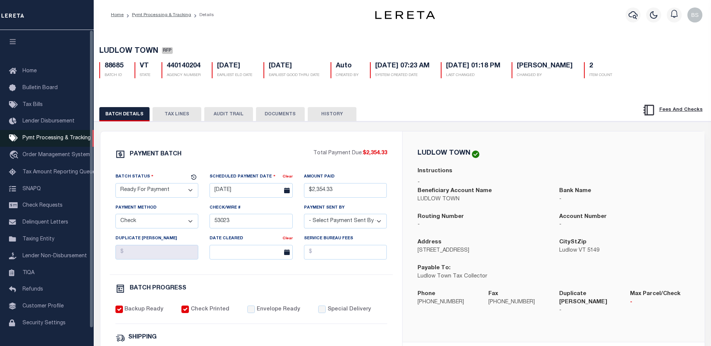
click at [32, 141] on span "Pymt Processing & Tracking" at bounding box center [56, 138] width 68 height 5
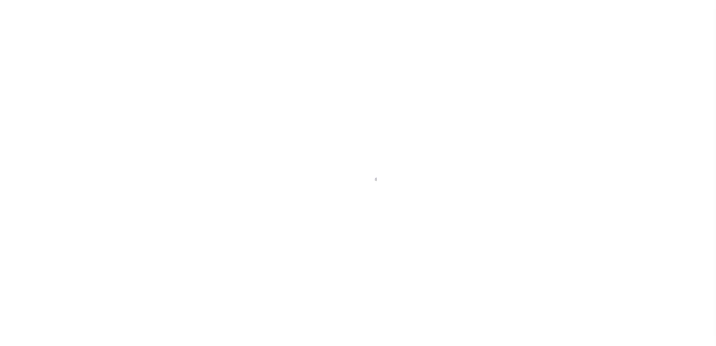
select select "1000"
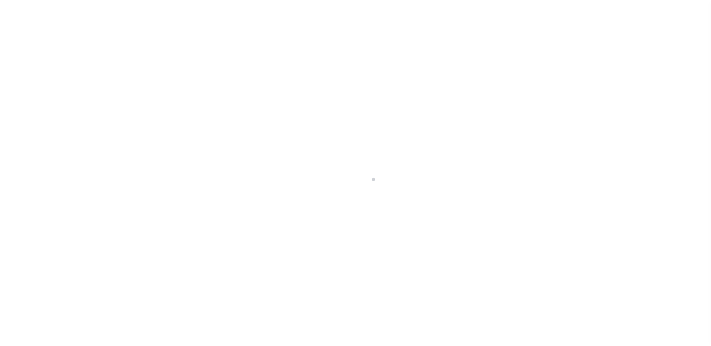
scroll to position [19, 0]
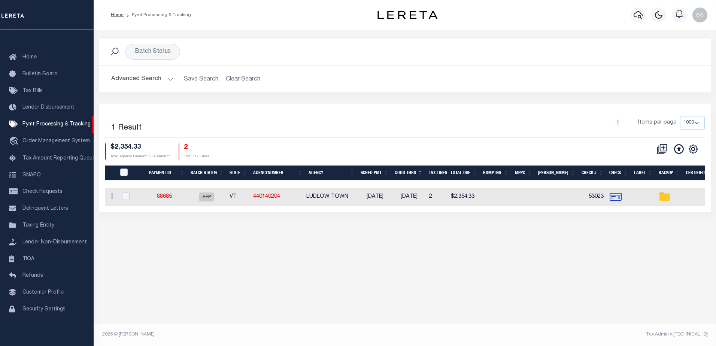
click at [167, 76] on button "Advanced Search" at bounding box center [142, 79] width 62 height 15
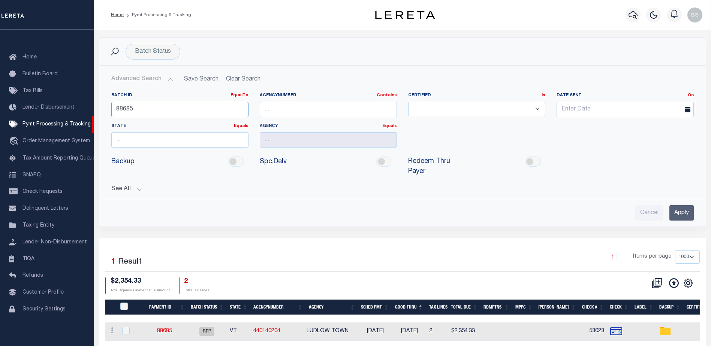
drag, startPoint x: 153, startPoint y: 111, endPoint x: 171, endPoint y: 97, distance: 22.9
click at [153, 111] on input "88685" at bounding box center [179, 109] width 137 height 15
type input "8"
type input "88824"
click at [685, 205] on input "Apply" at bounding box center [681, 212] width 24 height 15
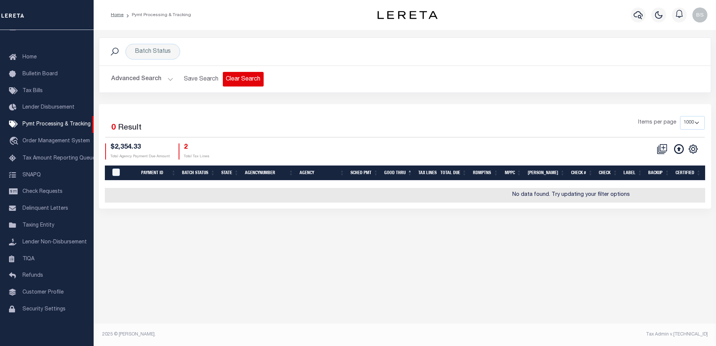
click at [251, 78] on button "Clear Search" at bounding box center [243, 79] width 41 height 15
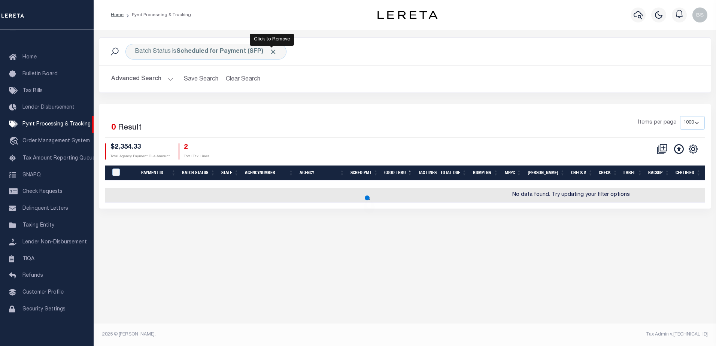
click at [272, 49] on span "Click to Remove" at bounding box center [273, 52] width 8 height 8
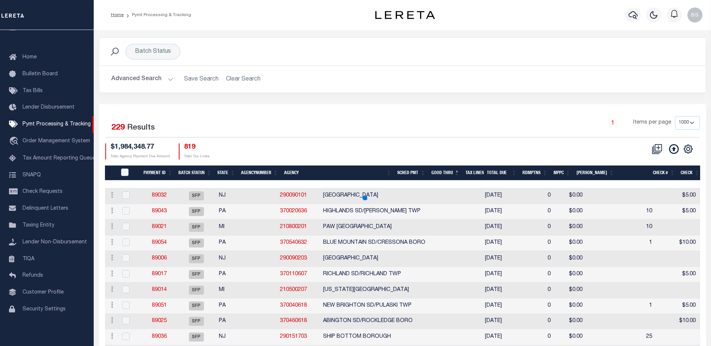
click at [172, 79] on button "Advanced Search" at bounding box center [142, 79] width 62 height 15
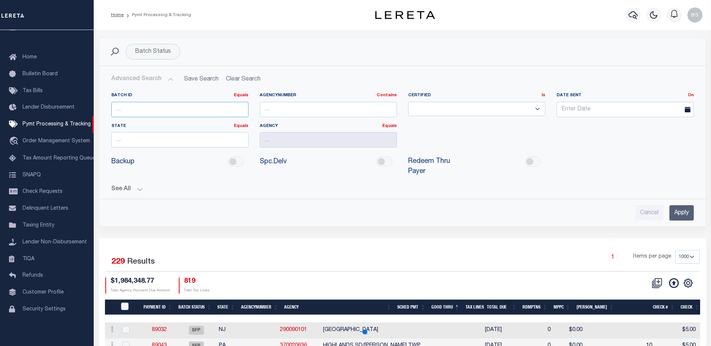
drag, startPoint x: 178, startPoint y: 113, endPoint x: 194, endPoint y: 111, distance: 16.0
click at [178, 114] on input "number" at bounding box center [179, 109] width 137 height 15
type input "88824"
drag, startPoint x: 680, startPoint y: 203, endPoint x: 455, endPoint y: 72, distance: 260.3
click at [680, 205] on input "Apply" at bounding box center [681, 212] width 24 height 15
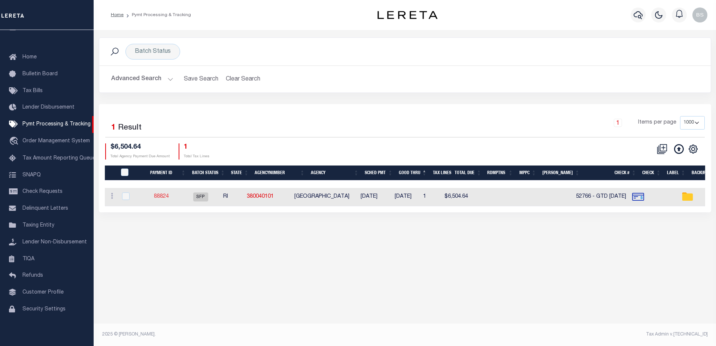
click at [169, 195] on link "88824" at bounding box center [161, 196] width 15 height 5
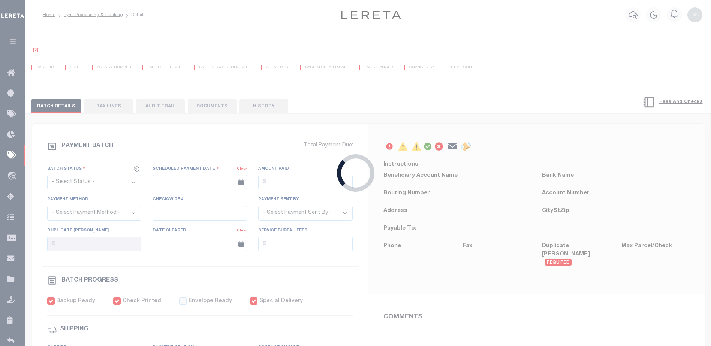
select select "SFP"
type input "08/27/2025"
type input "$6,504.64"
select select "CHK"
type input "52766 - GTD 11/22/25"
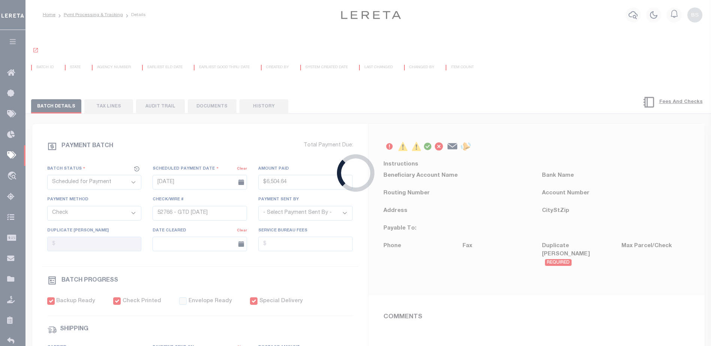
select select "[PERSON_NAME]"
checkbox input "true"
type input "Barbara"
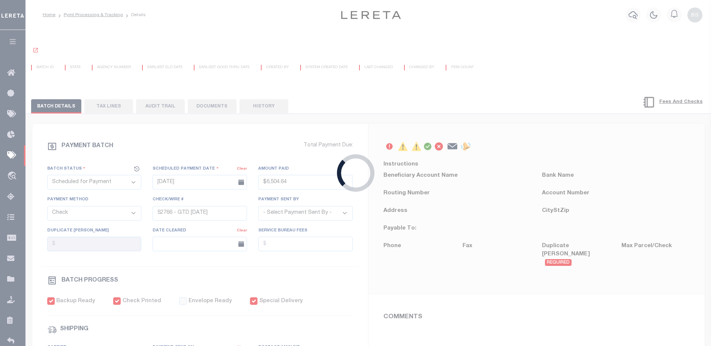
type input "N"
radio input "true"
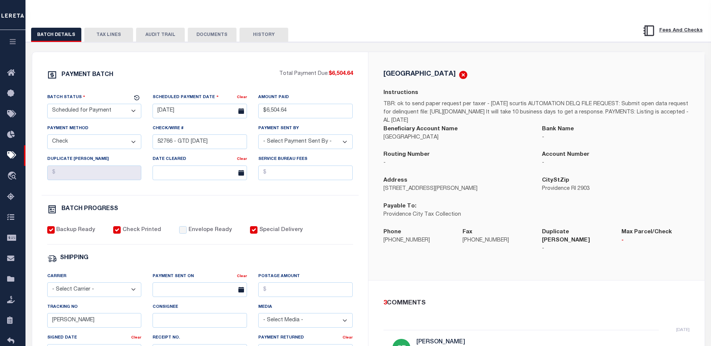
scroll to position [75, 0]
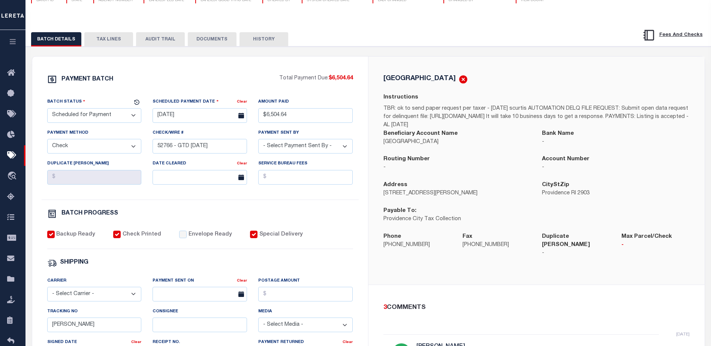
click at [113, 43] on button "TAX LINES" at bounding box center [108, 39] width 49 height 14
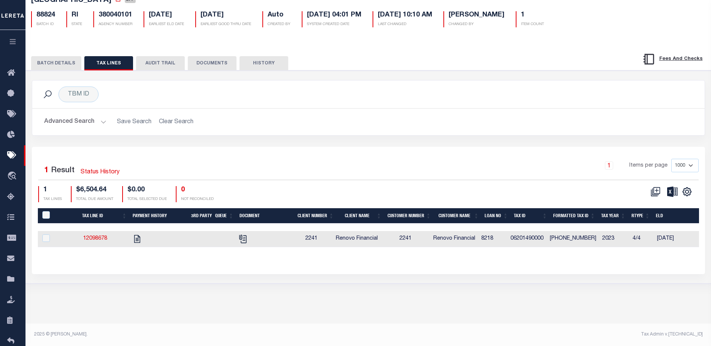
scroll to position [0, 0]
click at [138, 239] on icon "" at bounding box center [137, 239] width 10 height 10
checkbox input "true"
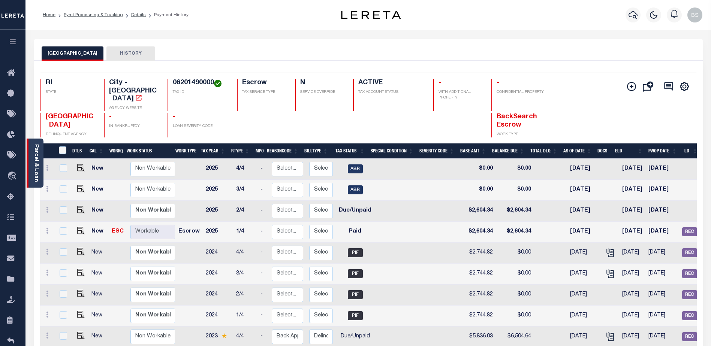
click at [37, 173] on link "Parcel & Loan" at bounding box center [35, 163] width 5 height 38
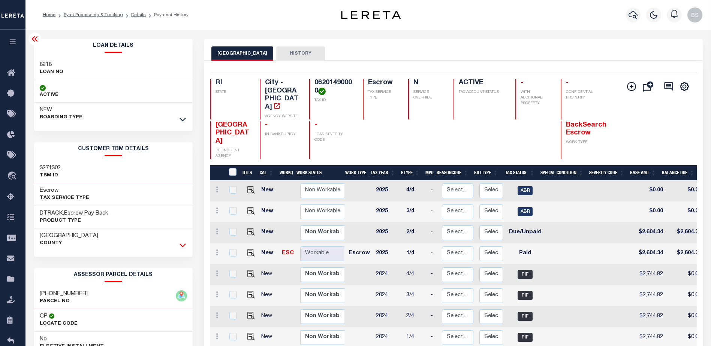
click at [183, 247] on icon at bounding box center [182, 246] width 6 height 4
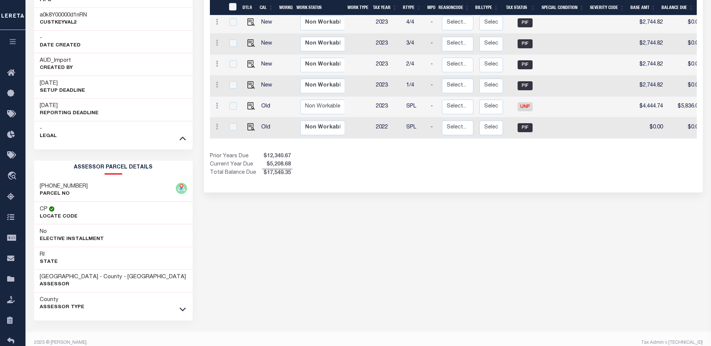
scroll to position [366, 0]
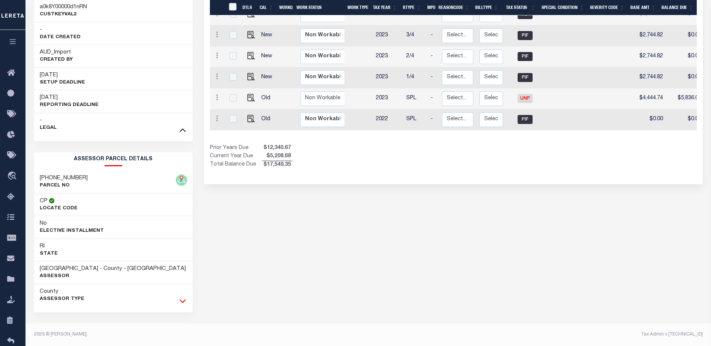
click at [184, 302] on icon at bounding box center [182, 301] width 6 height 4
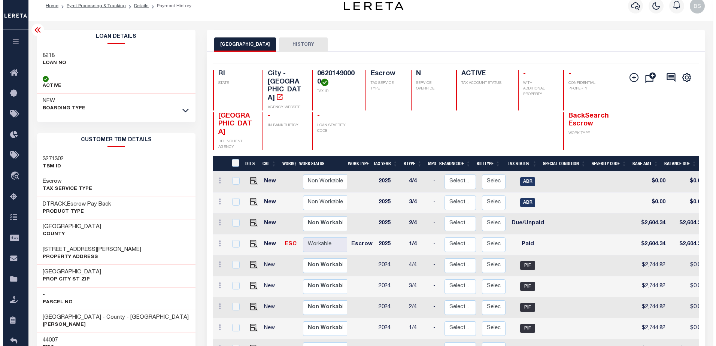
scroll to position [0, 0]
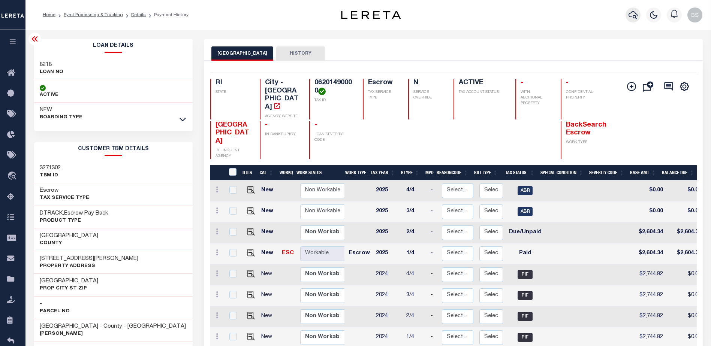
click at [636, 14] on icon "button" at bounding box center [632, 15] width 9 height 8
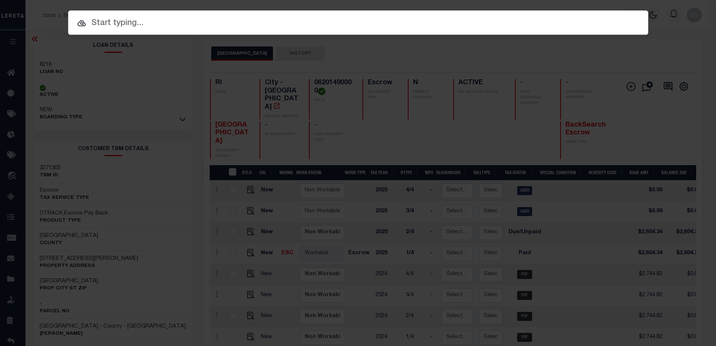
click at [142, 24] on input "text" at bounding box center [358, 23] width 580 height 13
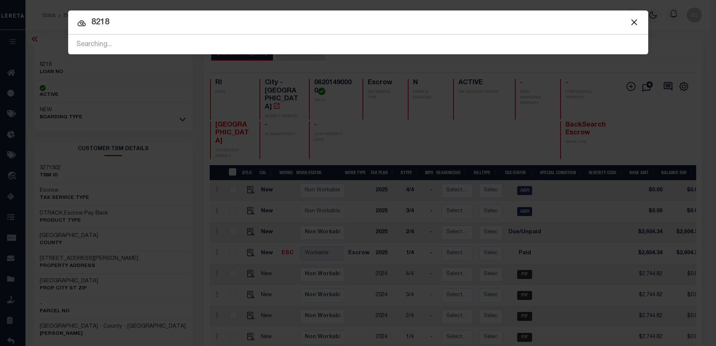
type input "8218"
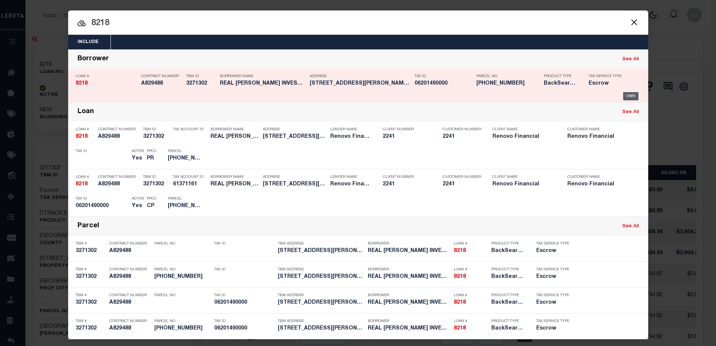
click at [631, 95] on div "OMS" at bounding box center [630, 96] width 15 height 8
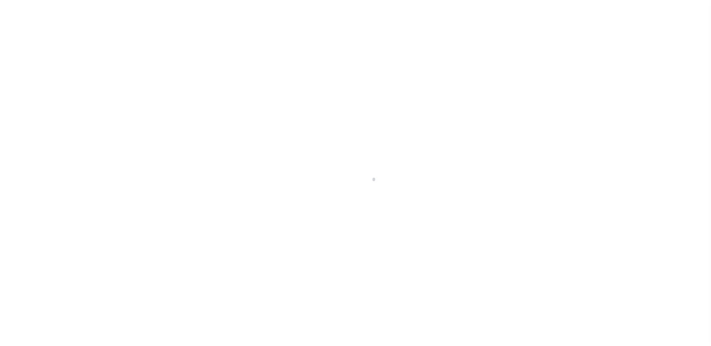
select select "Escrow"
type input "[STREET_ADDRESS][PERSON_NAME]"
type input "[GEOGRAPHIC_DATA]"
type input "a0k8Y00000d1nRN"
type input "RI"
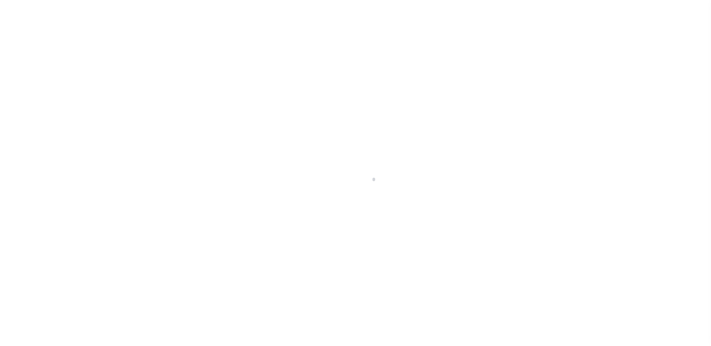
select select
select select "25066"
select select
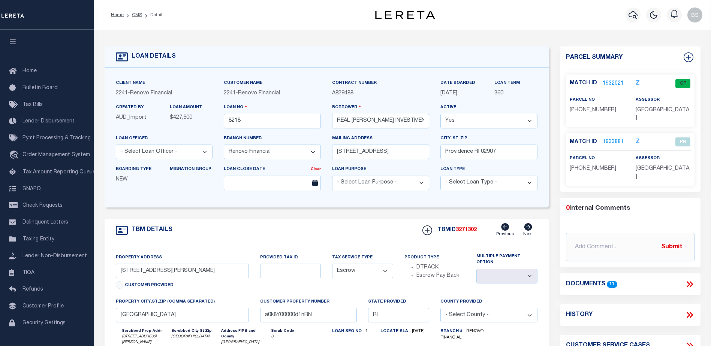
click at [610, 81] on link "1932021" at bounding box center [612, 84] width 21 height 8
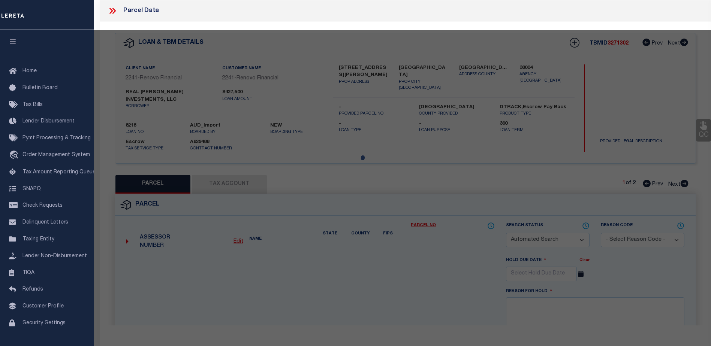
checkbox input "false"
select select "CP"
type input "Real Vasquez Investments LLC"
select select
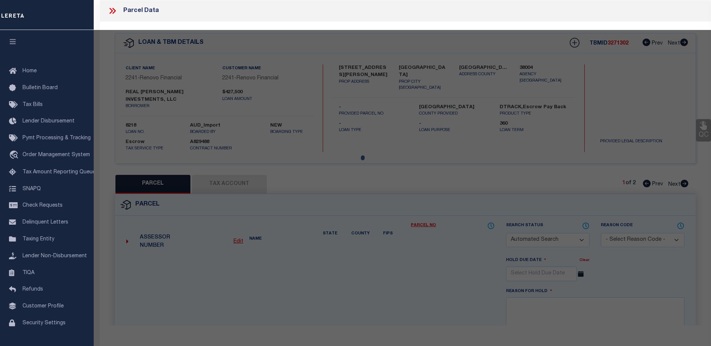
type input "33 PUTNAM ST"
checkbox input "false"
type input "[GEOGRAPHIC_DATA]"
type textarea "3,800 SF"
type textarea "Tax ID Special Project"
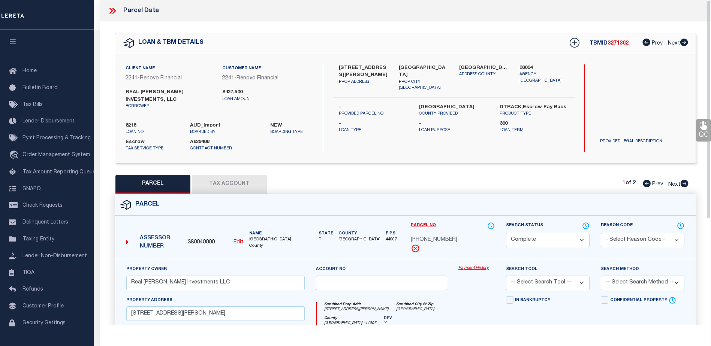
click at [472, 270] on link "Payment History" at bounding box center [476, 268] width 36 height 6
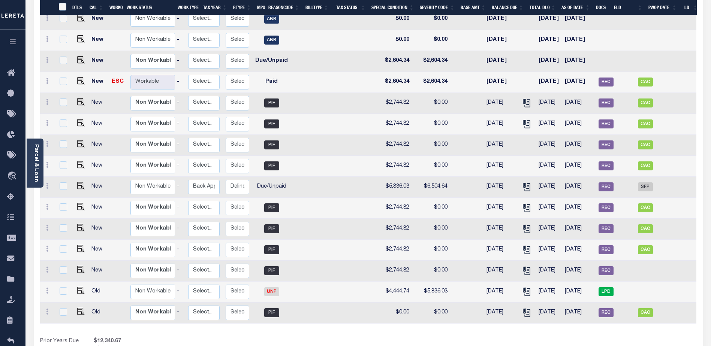
scroll to position [0, 84]
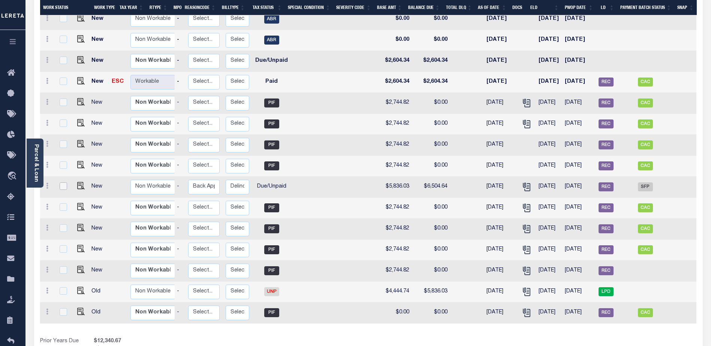
click at [61, 182] on input "checkbox" at bounding box center [63, 185] width 7 height 7
checkbox input "true"
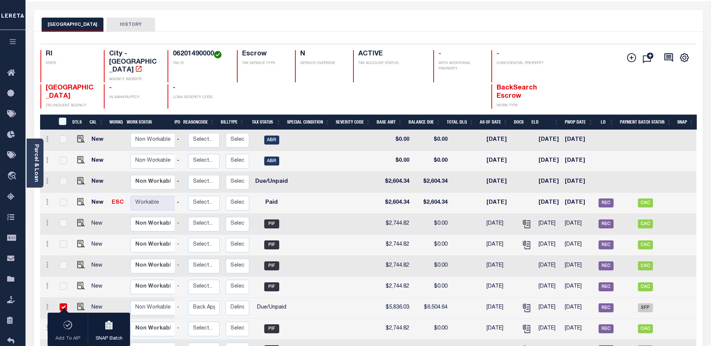
scroll to position [0, 0]
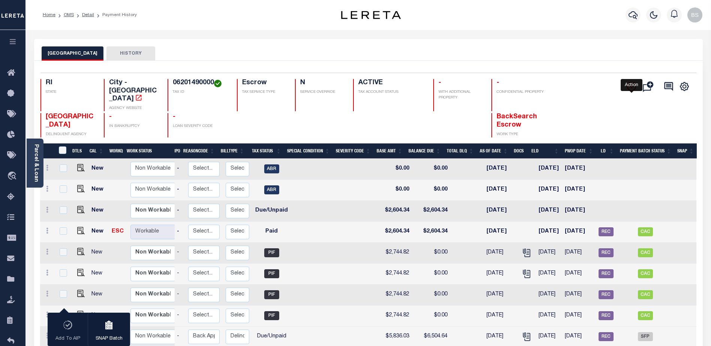
click at [631, 84] on icon "" at bounding box center [631, 86] width 9 height 9
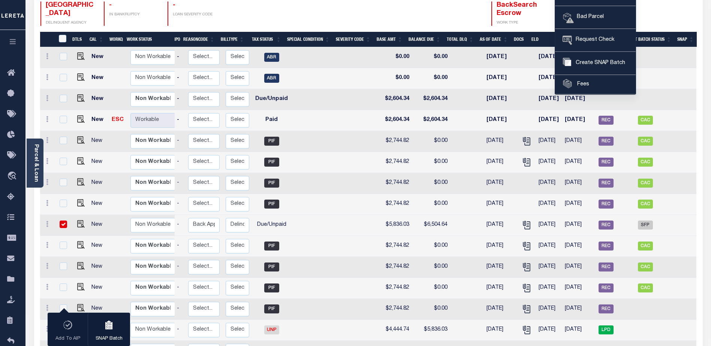
scroll to position [112, 0]
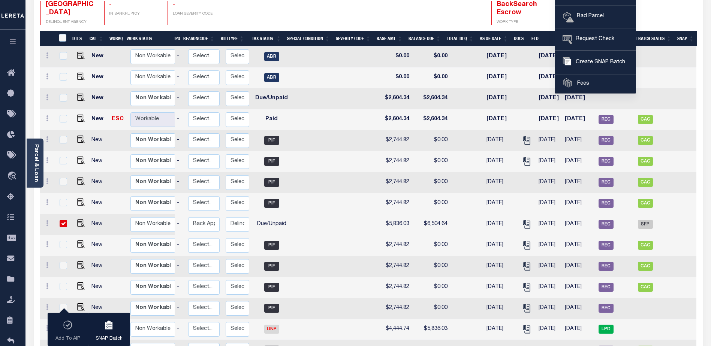
click at [61, 220] on input "checkbox" at bounding box center [63, 223] width 7 height 7
checkbox input "false"
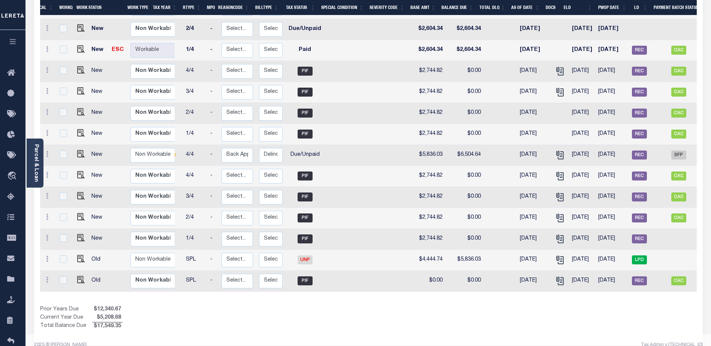
scroll to position [0, 0]
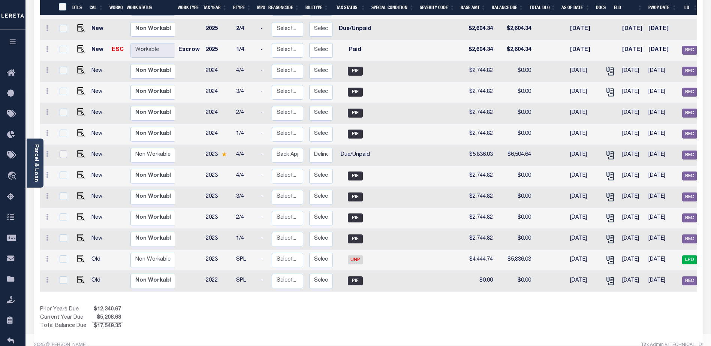
click at [61, 151] on input "checkbox" at bounding box center [63, 154] width 7 height 7
checkbox input "true"
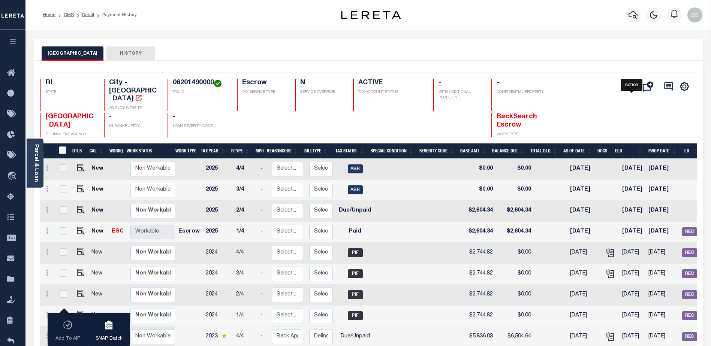
click at [632, 87] on icon "" at bounding box center [631, 87] width 4 height 4
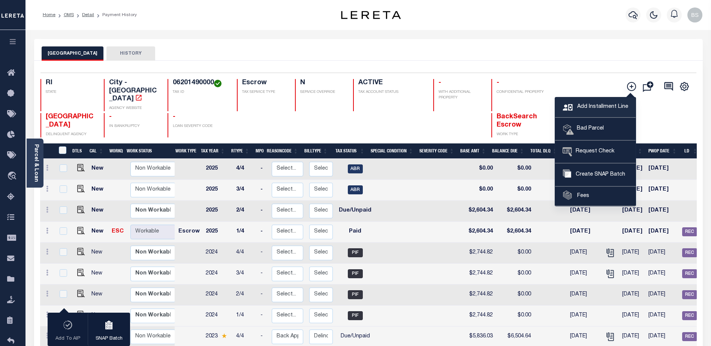
click at [596, 109] on span "Add Installment Line" at bounding box center [601, 107] width 53 height 8
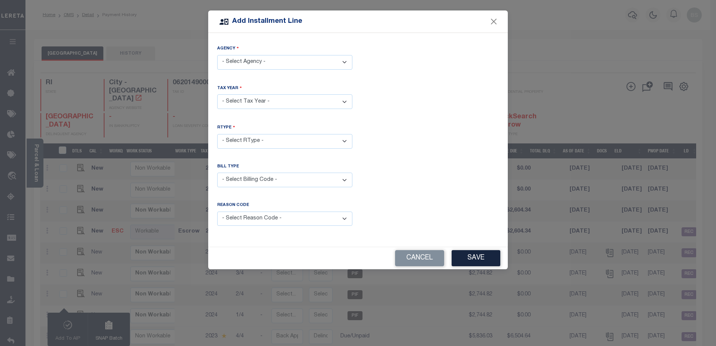
click at [347, 57] on select "- Select Agency - PROVIDENCE CITY - City" at bounding box center [284, 62] width 135 height 15
select select "4400704005"
click at [217, 55] on select "- Select Agency - PROVIDENCE CITY - City" at bounding box center [284, 62] width 135 height 15
click at [268, 100] on select "- Select Year - 2005 2006 2007 2008 2009 2010 2011 2012 2013 2014 2015 2016 201…" at bounding box center [284, 101] width 135 height 15
select select "2023"
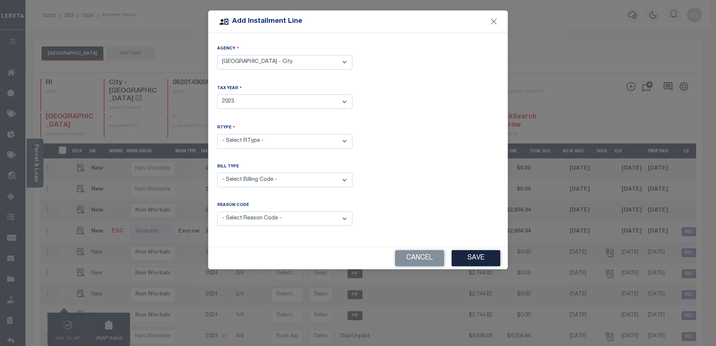
click at [217, 94] on select "- Select Year - 2005 2006 2007 2008 2009 2010 2011 2012 2013 2014 2015 2016 201…" at bounding box center [284, 101] width 135 height 15
click at [336, 138] on select "- Select RType - 1/4 2/4 3/4 4/4" at bounding box center [284, 141] width 135 height 15
select select "3"
click at [217, 134] on select "- Select RType - 1/4 2/4 3/4 4/4" at bounding box center [284, 141] width 135 height 15
click at [332, 178] on select "- Select Billing Code - Regular Delinquent Supplemental Corrected/Adjusted Bill…" at bounding box center [284, 180] width 135 height 15
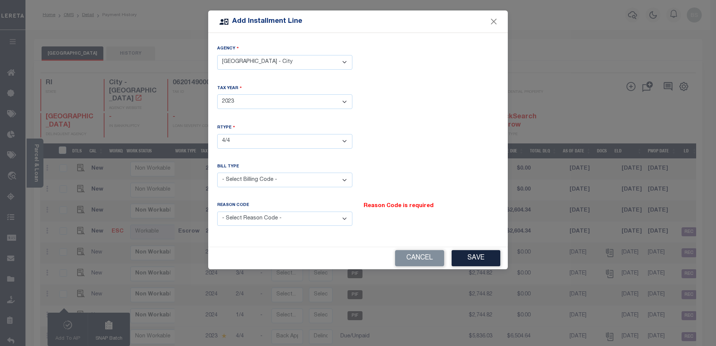
select select "2"
click at [217, 173] on select "- Select Billing Code - Regular Delinquent Supplemental Corrected/Adjusted Bill…" at bounding box center [284, 180] width 135 height 15
click at [342, 219] on select "- Select Reason Code - Payment Reversal Taxable Value Change Assessment Change …" at bounding box center [284, 219] width 135 height 15
select select "6"
click at [217, 212] on select "- Select Reason Code - Payment Reversal Taxable Value Change Assessment Change …" at bounding box center [284, 219] width 135 height 15
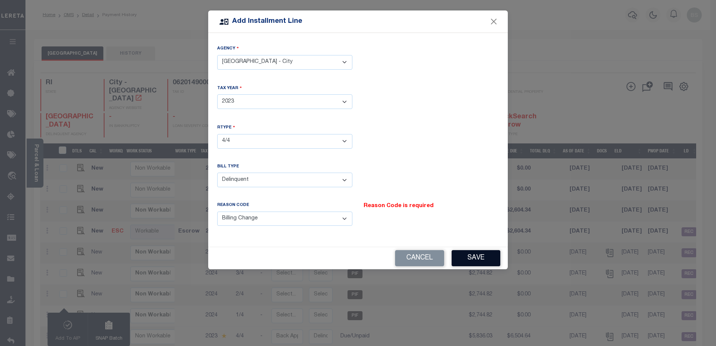
click at [481, 257] on button "Save" at bounding box center [476, 258] width 49 height 16
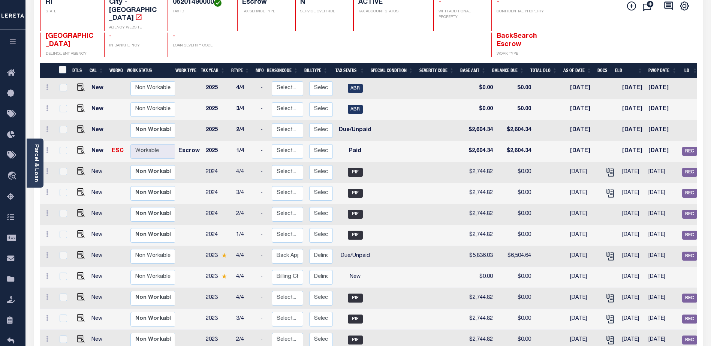
scroll to position [112, 0]
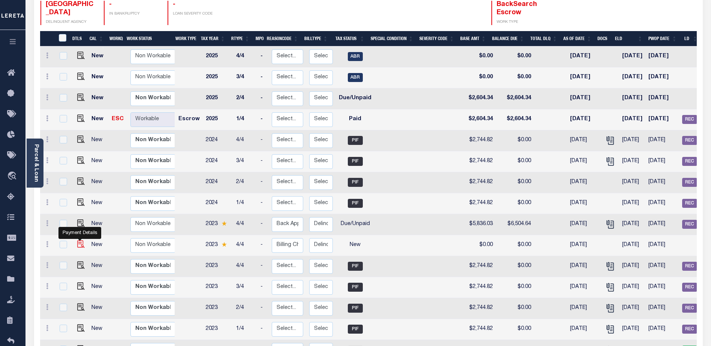
click at [81, 240] on img at bounding box center [80, 243] width 7 height 7
checkbox input "true"
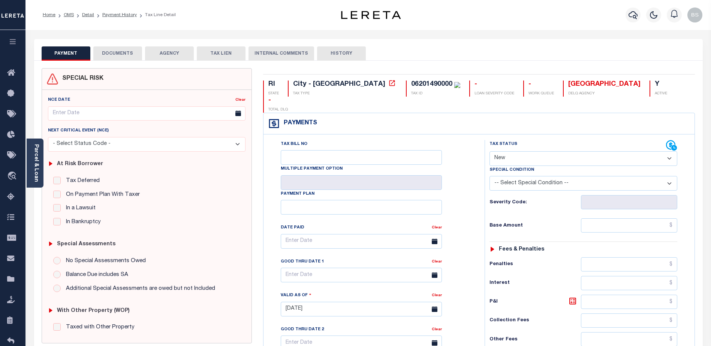
click at [674, 151] on select "- Select Status Code - Open Due/Unpaid Paid Incomplete No Tax Due Internal Refu…" at bounding box center [583, 158] width 188 height 15
select select "DUE"
click at [489, 151] on select "- Select Status Code - Open Due/Unpaid Paid Incomplete No Tax Due Internal Refu…" at bounding box center [583, 158] width 188 height 15
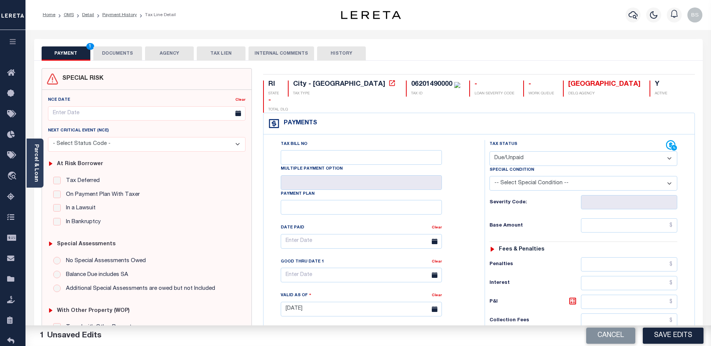
click at [669, 176] on select "-- Select Special Condition -- 3RD PARTY TAX LIEN AGENCY TAX LIEN (A.K.A Inside…" at bounding box center [583, 183] width 188 height 15
select select "17"
click at [489, 176] on select "-- Select Special Condition -- 3RD PARTY TAX LIEN AGENCY TAX LIEN (A.K.A Inside…" at bounding box center [583, 183] width 188 height 15
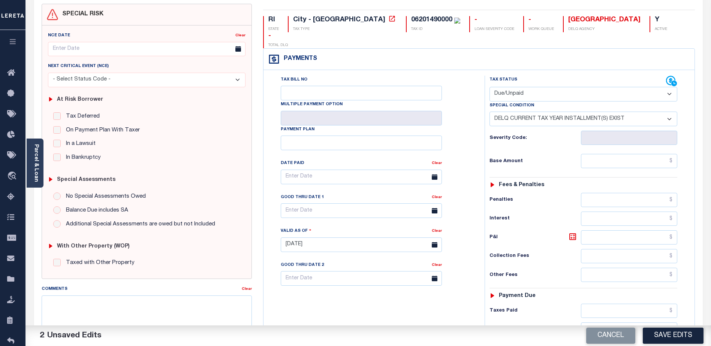
scroll to position [112, 0]
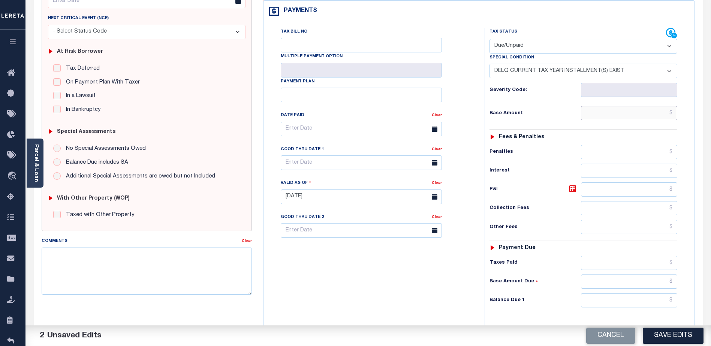
click at [637, 106] on input "text" at bounding box center [629, 113] width 96 height 14
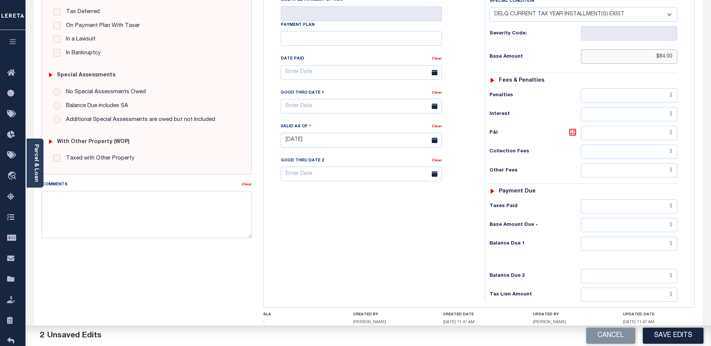
scroll to position [187, 0]
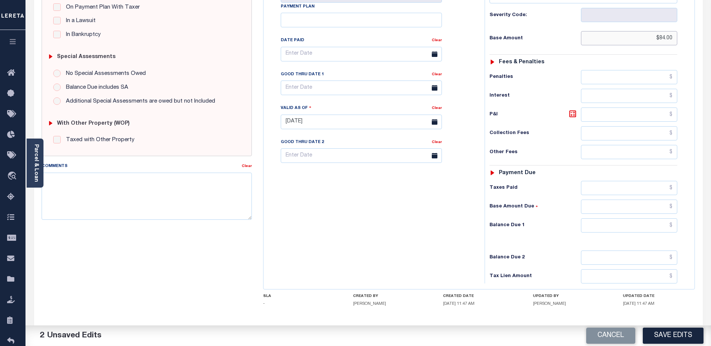
type input "$84.00"
click at [611, 218] on input "text" at bounding box center [629, 225] width 96 height 14
type input "$84.00"
click at [163, 189] on textarea "Comments" at bounding box center [147, 196] width 210 height 47
click at [158, 184] on textarea "2023 4th installment Delq" at bounding box center [147, 196] width 210 height 47
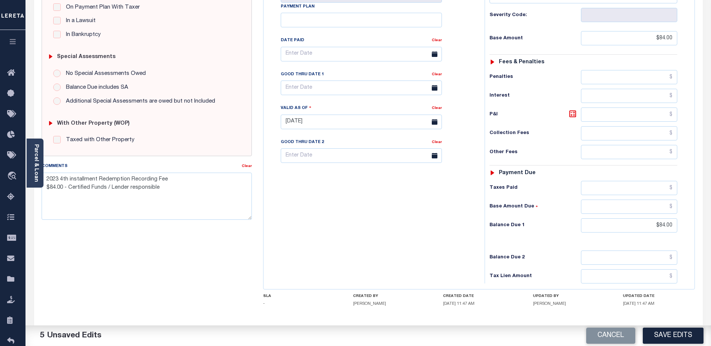
click at [163, 283] on div "SPECIAL RISK NCE Date Clear - Select Status Code -" at bounding box center [146, 121] width 221 height 481
click at [161, 193] on textarea "2023 4th installment Redemption Recording Fee $84.00 - Certified Funds / Lender…" at bounding box center [147, 196] width 210 height 47
type textarea "2023 4th installment Redemption Recording Fee $84.00 - Certified Funds / Lender…"
click at [685, 332] on button "Save Edits" at bounding box center [672, 336] width 61 height 16
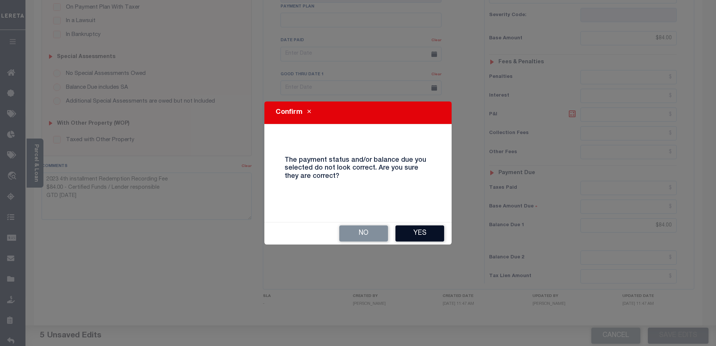
click at [418, 230] on button "Yes" at bounding box center [420, 234] width 49 height 16
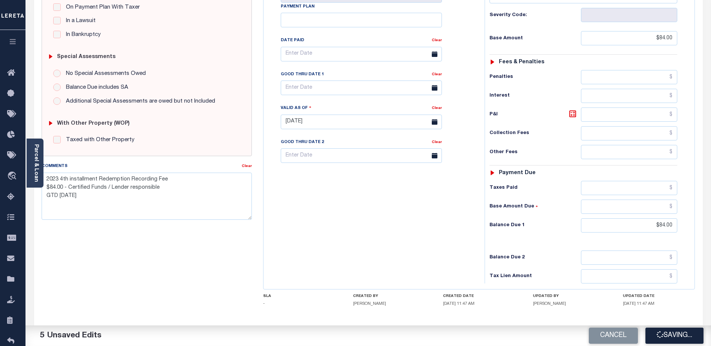
checkbox input "false"
type textarea "2023 4th installment Redemption Recording Fee $84.00 - Certified Funds / Lender…"
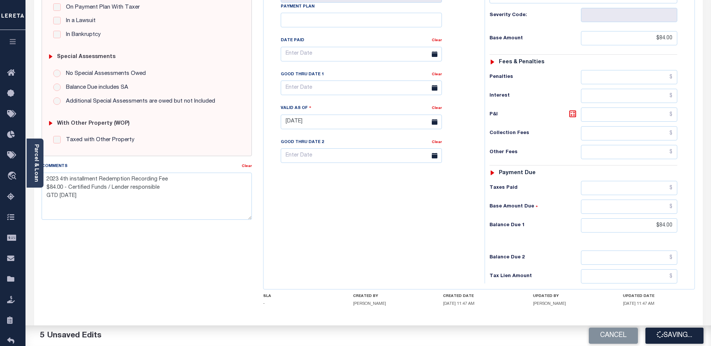
type input "$84"
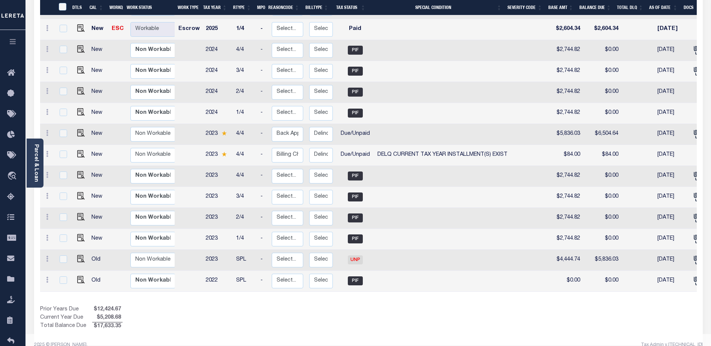
click at [38, 149] on link "Parcel & Loan" at bounding box center [35, 163] width 5 height 38
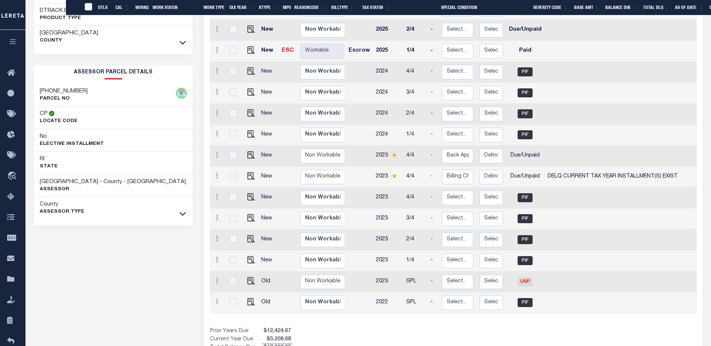
scroll to position [191, 0]
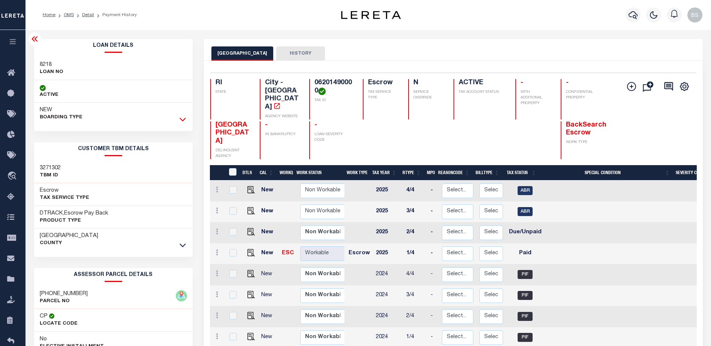
click at [181, 119] on icon at bounding box center [182, 120] width 6 height 4
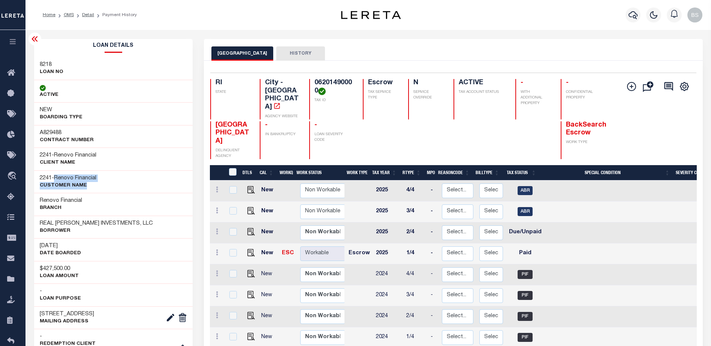
drag, startPoint x: 58, startPoint y: 176, endPoint x: 101, endPoint y: 182, distance: 43.1
click at [101, 182] on div "2241 - Renovo Financial CUSTOMER Name" at bounding box center [113, 181] width 159 height 23
click at [115, 181] on div "2241 - Renovo Financial CUSTOMER Name" at bounding box center [113, 181] width 159 height 23
click at [128, 191] on div "2241 - Renovo Financial CUSTOMER Name" at bounding box center [113, 181] width 159 height 23
click at [128, 200] on div "Renovo Financial Branch" at bounding box center [113, 204] width 159 height 23
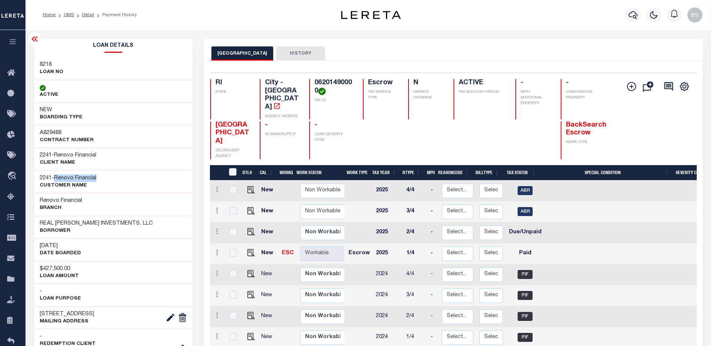
drag, startPoint x: 58, startPoint y: 178, endPoint x: 102, endPoint y: 178, distance: 43.5
click at [102, 178] on div "2241 - Renovo Financial CUSTOMER Name" at bounding box center [113, 181] width 159 height 23
copy span "Renovo Financial"
click at [6, 74] on link "Home" at bounding box center [12, 73] width 25 height 21
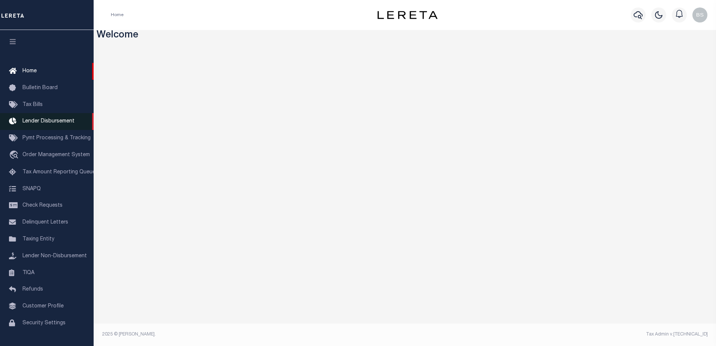
click at [60, 124] on span "Lender Disbursement" at bounding box center [48, 121] width 52 height 5
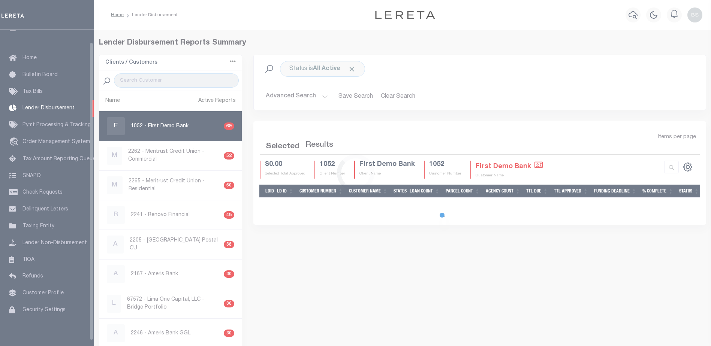
scroll to position [13, 0]
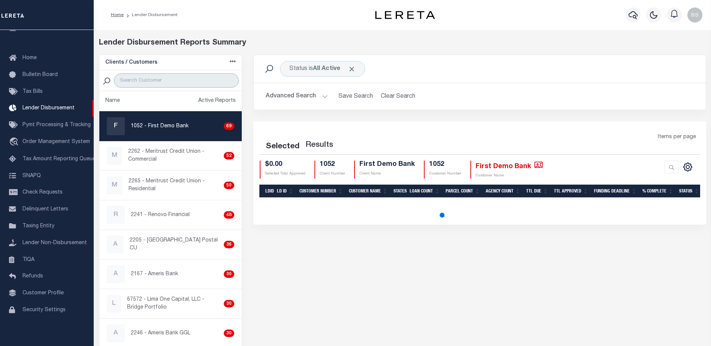
click at [162, 81] on input "search" at bounding box center [176, 80] width 125 height 14
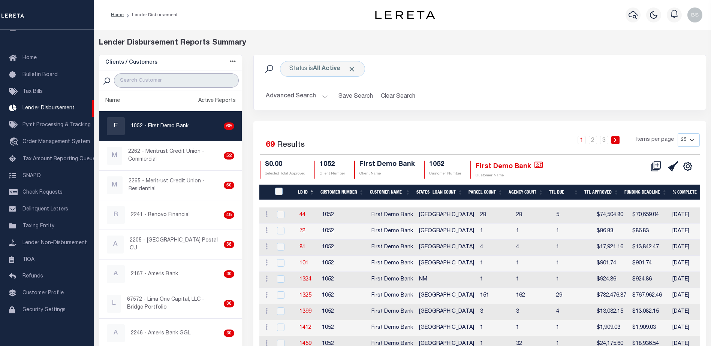
click at [157, 78] on input "search" at bounding box center [176, 80] width 125 height 14
paste input "Renovo Financial"
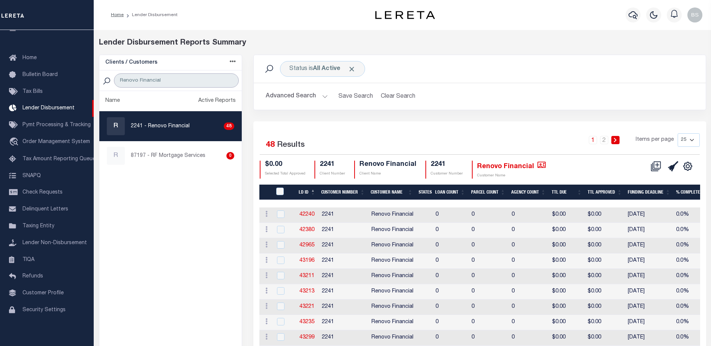
type input "Renovo Financial"
click at [184, 122] on p "2241 - Renovo Financial" at bounding box center [160, 126] width 59 height 8
checkbox input "true"
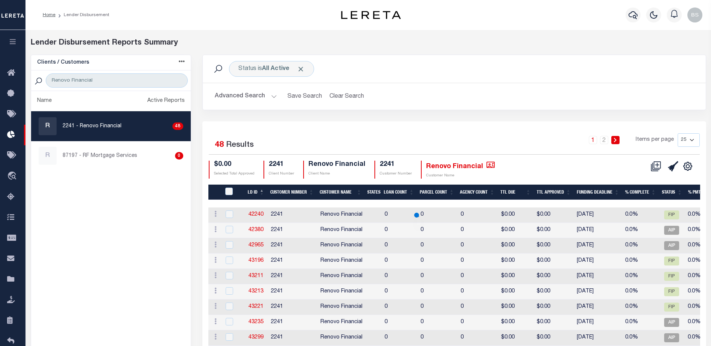
click at [694, 139] on select "25 50 100 200" at bounding box center [688, 139] width 22 height 13
select select "200"
click at [677, 133] on select "25 50 100 200" at bounding box center [688, 139] width 22 height 13
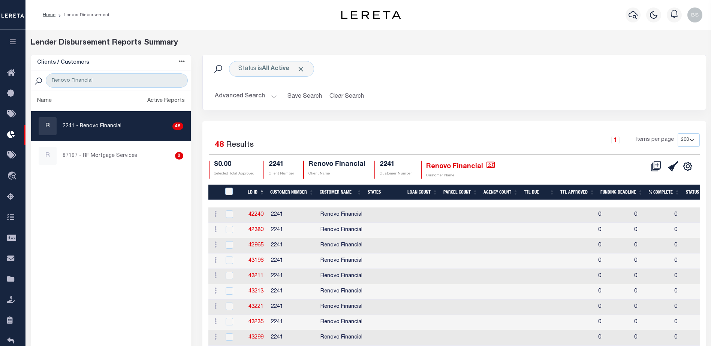
click at [688, 141] on select "25 50 100 200" at bounding box center [688, 139] width 22 height 13
click at [656, 166] on icon at bounding box center [655, 166] width 10 height 10
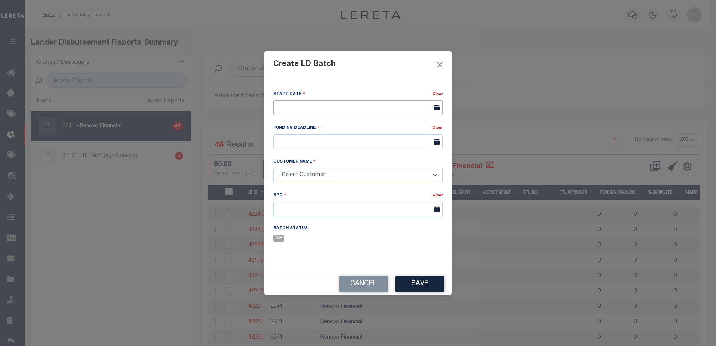
click at [352, 105] on input "text" at bounding box center [357, 107] width 169 height 15
click at [345, 150] on span "4" at bounding box center [347, 149] width 15 height 15
type input "[DATE]"
click at [359, 144] on input "text" at bounding box center [357, 141] width 169 height 15
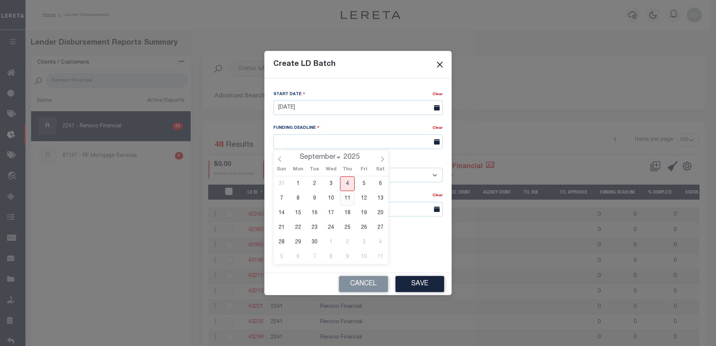
click at [347, 197] on span "11" at bounding box center [347, 198] width 15 height 15
type input "[DATE]"
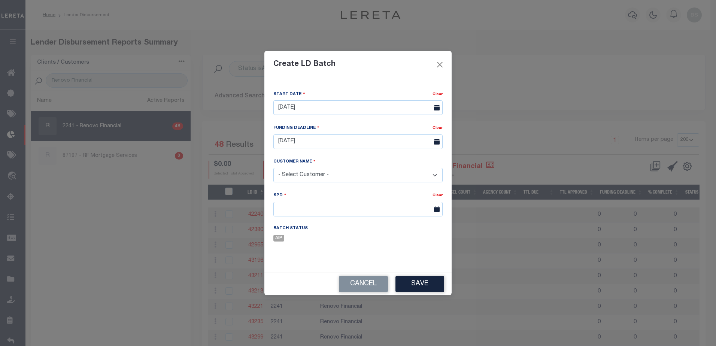
click at [434, 173] on select "- Select Customer - Accumatch - Refunds All In Credit Union Amarillo National B…" at bounding box center [357, 175] width 169 height 15
select select "2241"
click at [273, 168] on select "- Select Customer - Accumatch - Refunds All In Credit Union Amarillo National B…" at bounding box center [357, 175] width 169 height 15
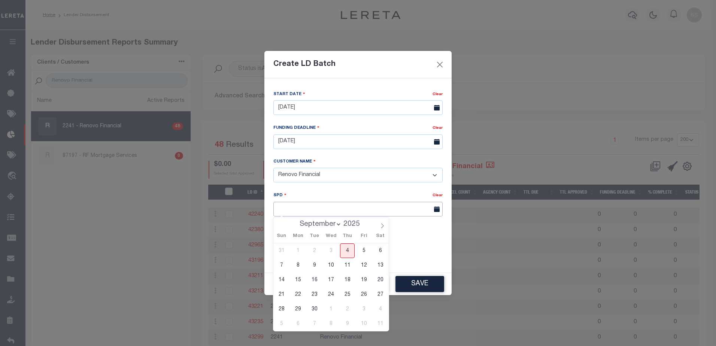
click at [414, 211] on input "text" at bounding box center [357, 209] width 169 height 15
click at [347, 264] on span "11" at bounding box center [347, 265] width 15 height 15
type input "[DATE]"
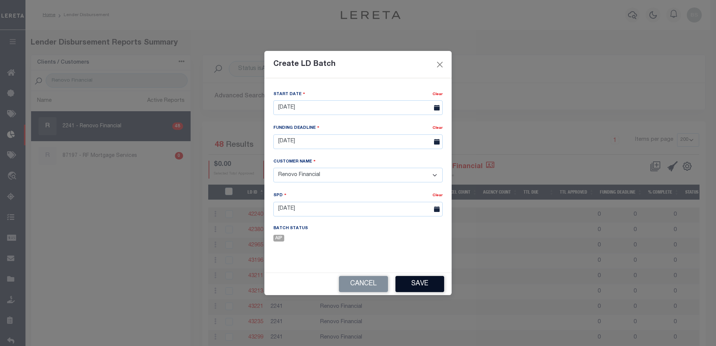
click at [404, 283] on button "Save" at bounding box center [420, 284] width 49 height 16
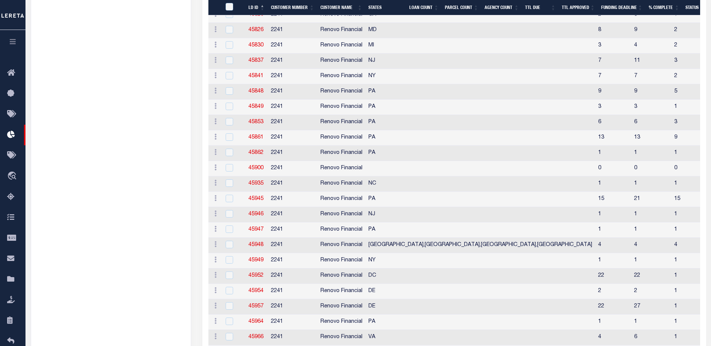
scroll to position [632, 0]
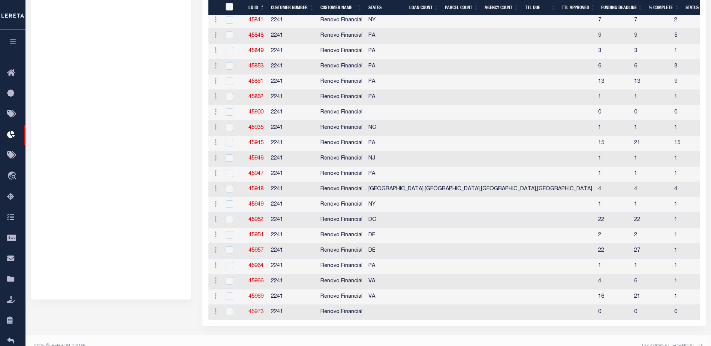
click at [256, 311] on link "45973" at bounding box center [255, 311] width 15 height 5
checkbox input "true"
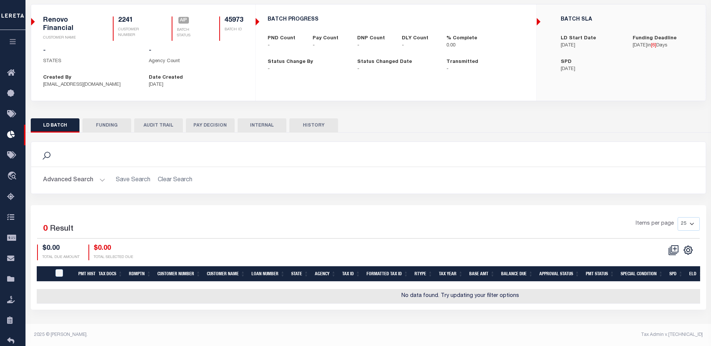
scroll to position [51, 0]
click at [672, 248] on icon at bounding box center [673, 250] width 10 height 10
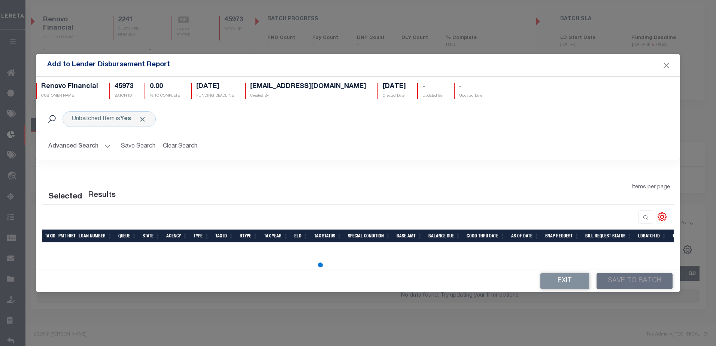
click at [108, 147] on button "Advanced Search" at bounding box center [79, 146] width 62 height 15
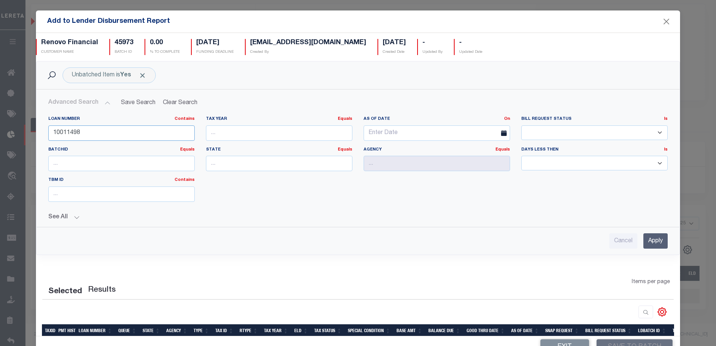
drag, startPoint x: 115, startPoint y: 136, endPoint x: 121, endPoint y: 136, distance: 5.2
click at [116, 136] on input "10011498" at bounding box center [121, 132] width 146 height 15
type input "1"
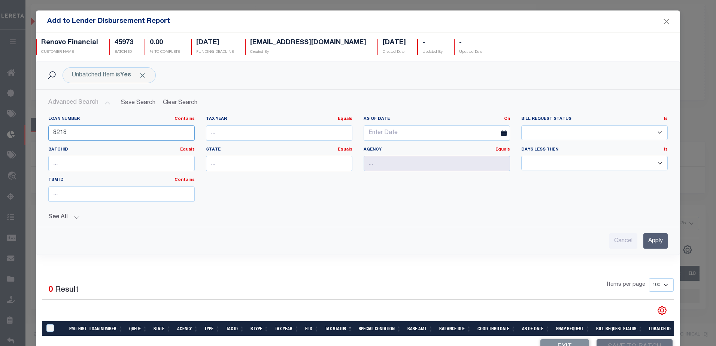
type input "8218"
click at [648, 238] on input "Apply" at bounding box center [656, 240] width 24 height 15
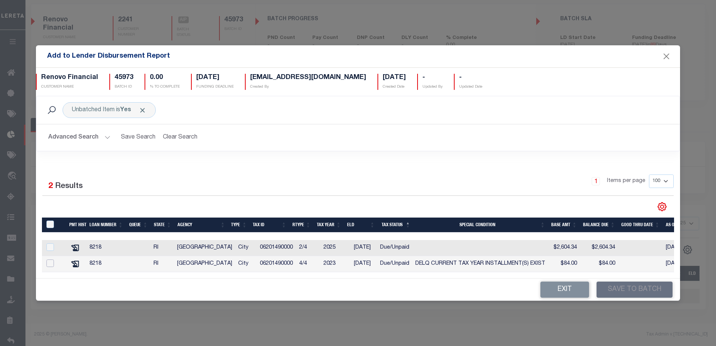
click at [48, 260] on input "checkbox" at bounding box center [49, 263] width 7 height 7
checkbox input "true"
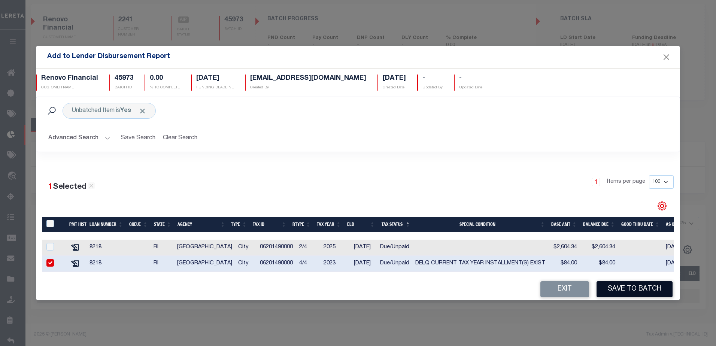
click at [619, 296] on button "Save to Batch" at bounding box center [635, 289] width 76 height 16
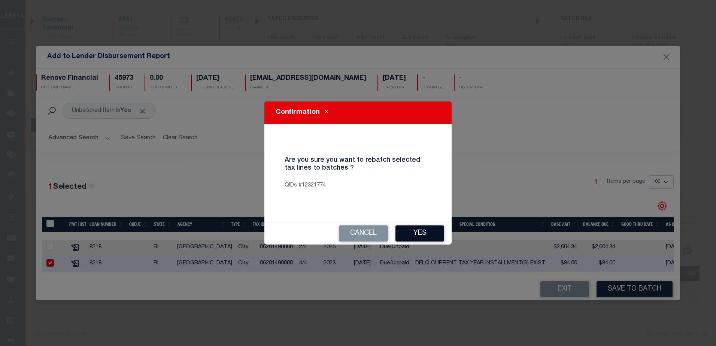
click at [416, 234] on button "Yes" at bounding box center [420, 234] width 49 height 16
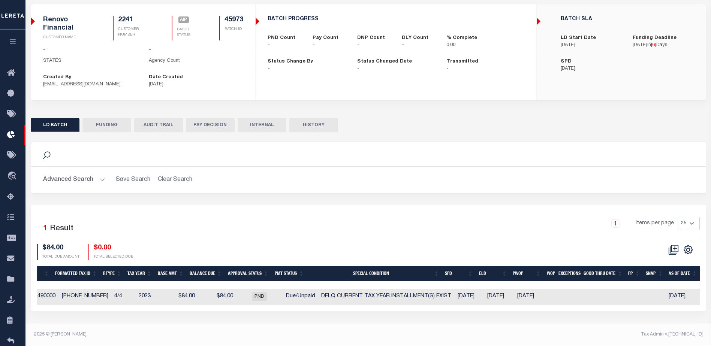
scroll to position [0, 97]
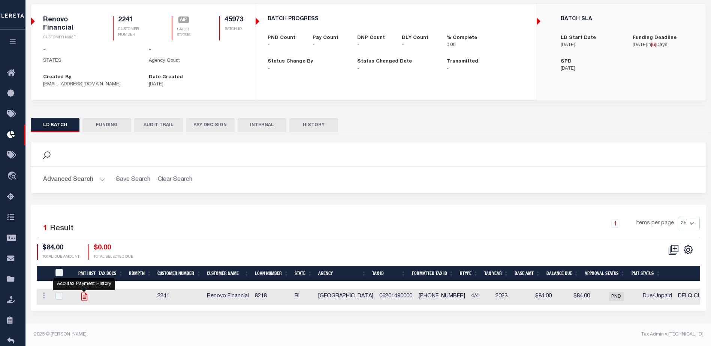
click at [87, 296] on icon at bounding box center [84, 297] width 6 height 8
checkbox input "true"
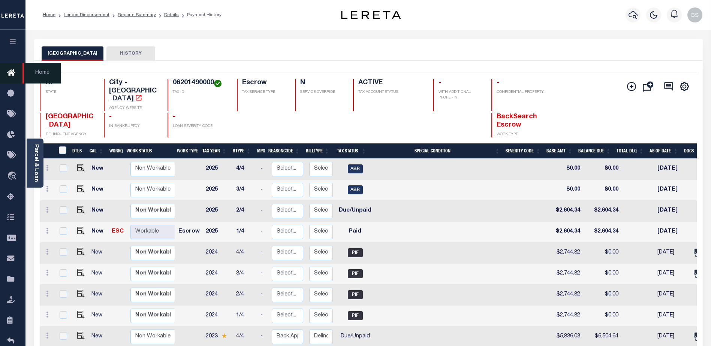
click at [7, 72] on icon at bounding box center [13, 73] width 12 height 9
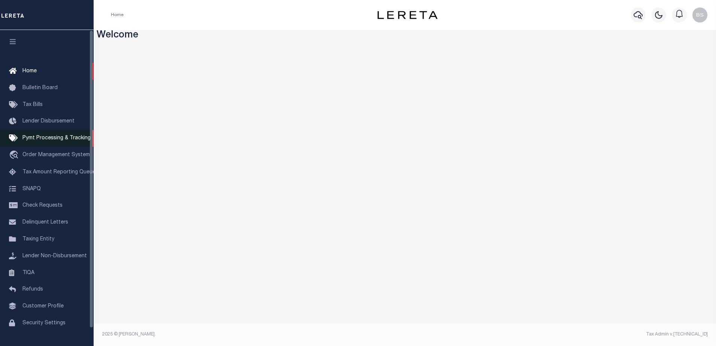
click at [42, 141] on span "Pymt Processing & Tracking" at bounding box center [56, 138] width 68 height 5
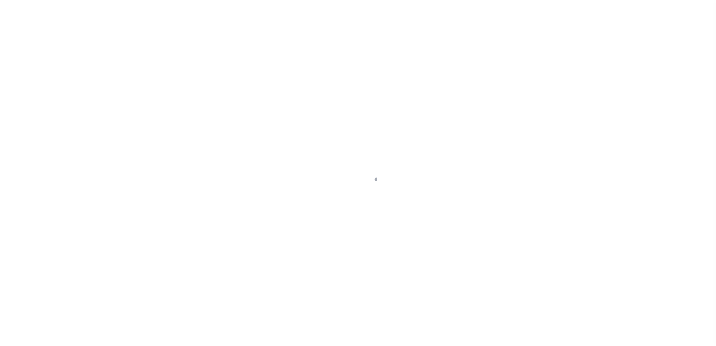
select select "1000"
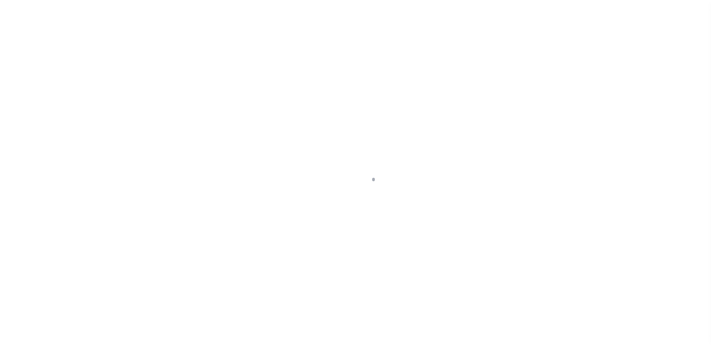
scroll to position [19, 0]
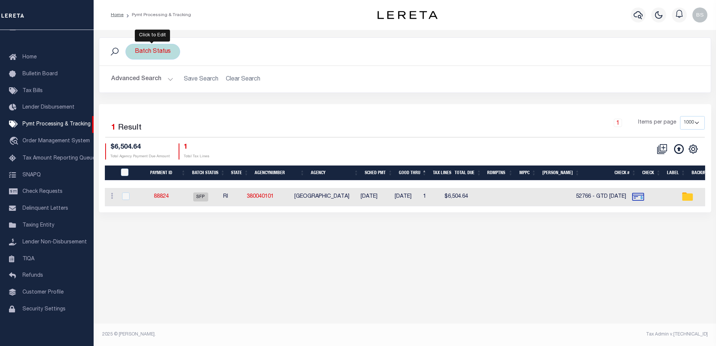
click at [154, 51] on div "Batch Status" at bounding box center [152, 52] width 55 height 16
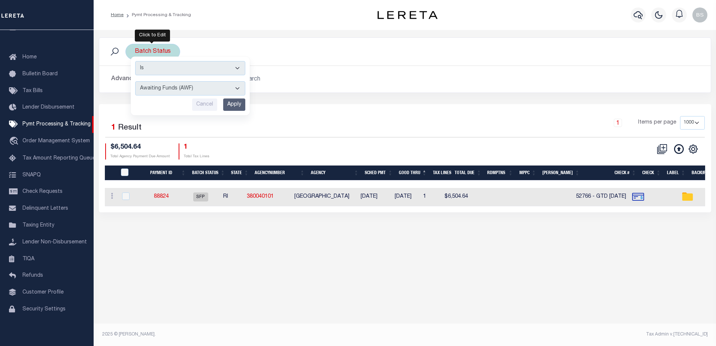
click at [237, 88] on select "Awaiting Funds (AWF) Cleared and Complete (CAC) New Check Needed (NCN) Payment …" at bounding box center [190, 88] width 110 height 14
select select "SFP"
click at [135, 81] on select "Awaiting Funds (AWF) Cleared and Complete (CAC) New Check Needed (NCN) Payment …" at bounding box center [190, 88] width 110 height 14
click at [233, 107] on input "Apply" at bounding box center [234, 105] width 22 height 12
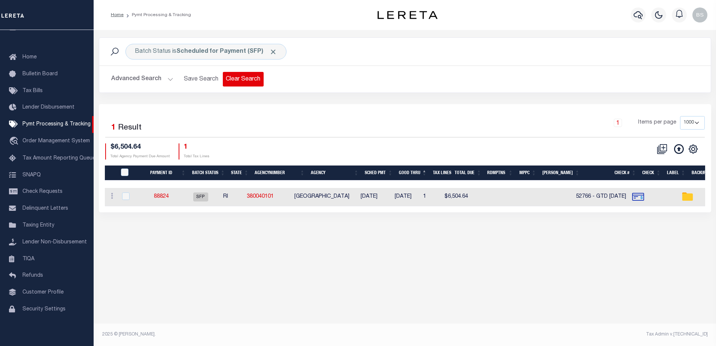
click at [243, 78] on button "Clear Search" at bounding box center [243, 79] width 41 height 15
click at [169, 79] on button "Advanced Search" at bounding box center [142, 79] width 62 height 15
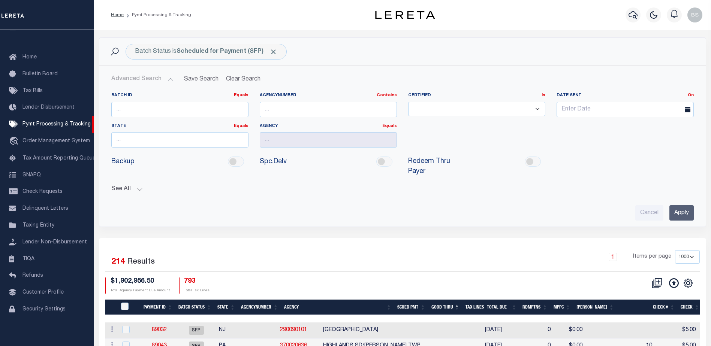
click at [140, 186] on button "See All" at bounding box center [402, 189] width 582 height 7
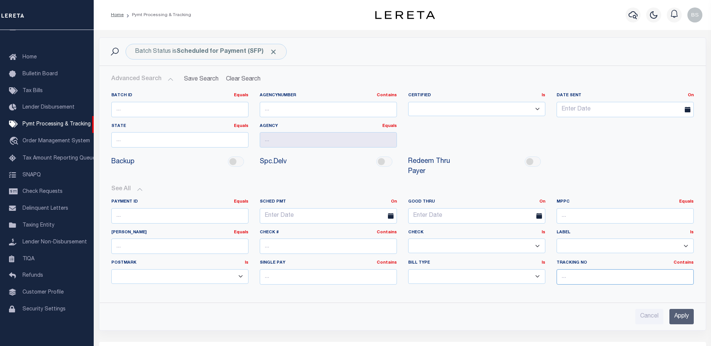
click at [574, 269] on input "text" at bounding box center [624, 276] width 137 height 15
type input "[PERSON_NAME]"
click at [684, 311] on input "Apply" at bounding box center [681, 316] width 24 height 15
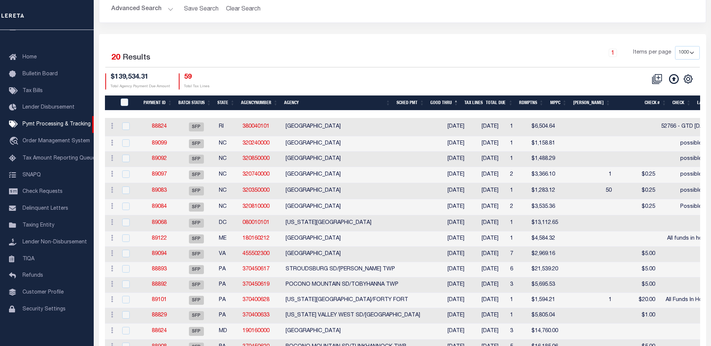
scroll to position [75, 0]
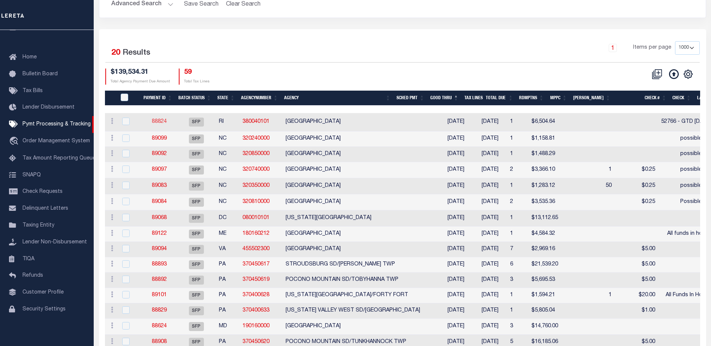
click at [163, 123] on link "88824" at bounding box center [159, 121] width 15 height 5
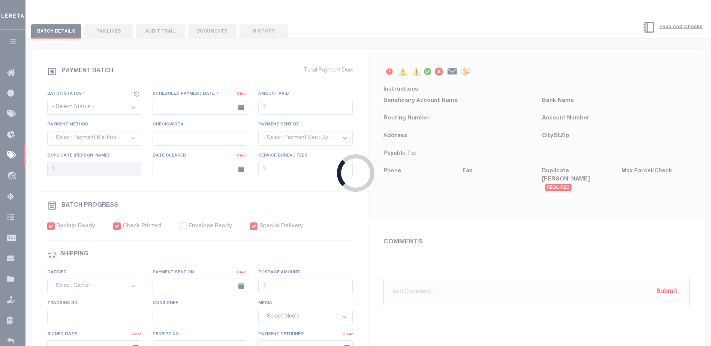
select select "SFP"
type input "[DATE]"
type input "$6,504.64"
select select "CHK"
type input "52766 - GTD [DATE]"
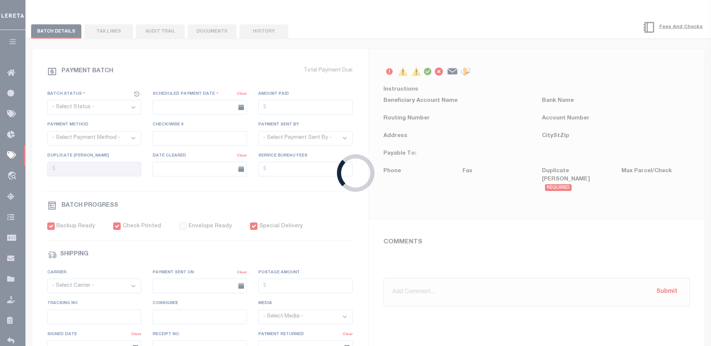
select select "[PERSON_NAME]"
checkbox input "true"
type input "[PERSON_NAME]"
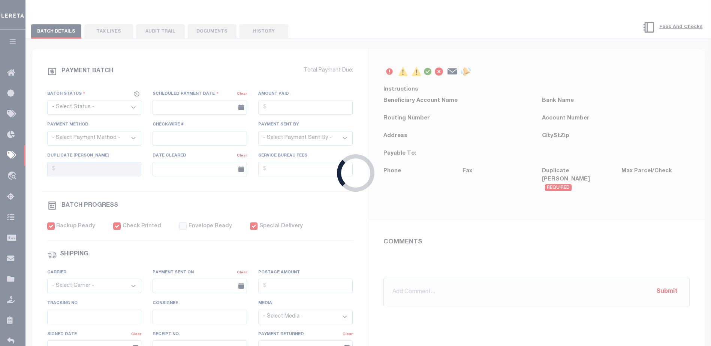
type input "N"
radio input "true"
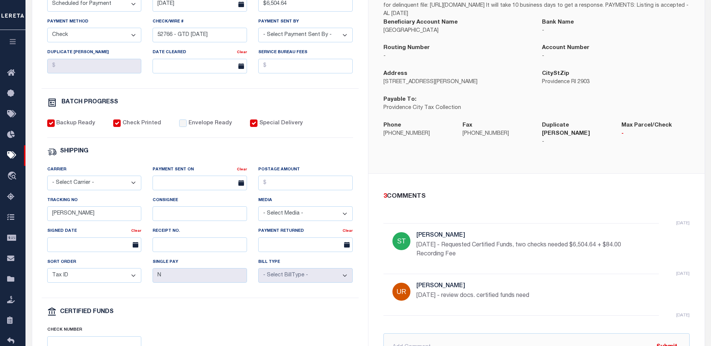
scroll to position [187, 0]
click at [408, 335] on input "text" at bounding box center [536, 346] width 306 height 28
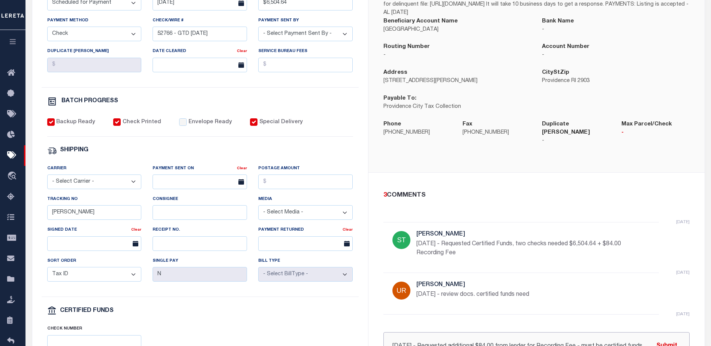
scroll to position [0, 0]
type input "09/04/25 - Requested additional $84.00 from lender for Recording Fee - must be …"
click at [667, 341] on button "Submit" at bounding box center [666, 346] width 31 height 15
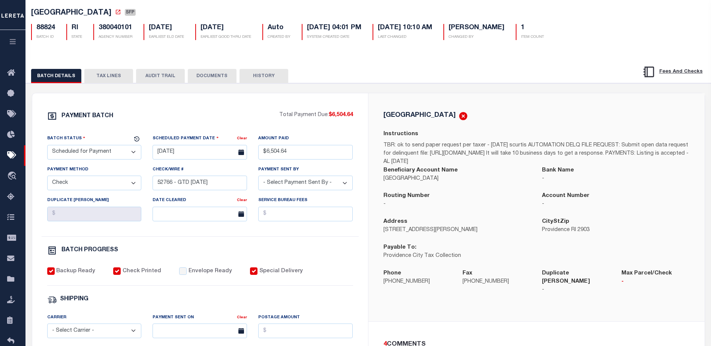
scroll to position [37, 0]
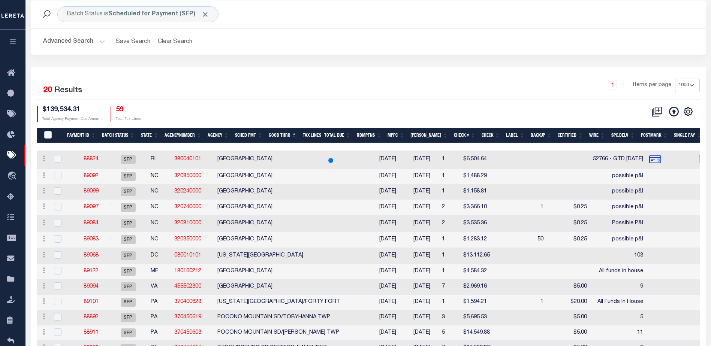
scroll to position [75, 0]
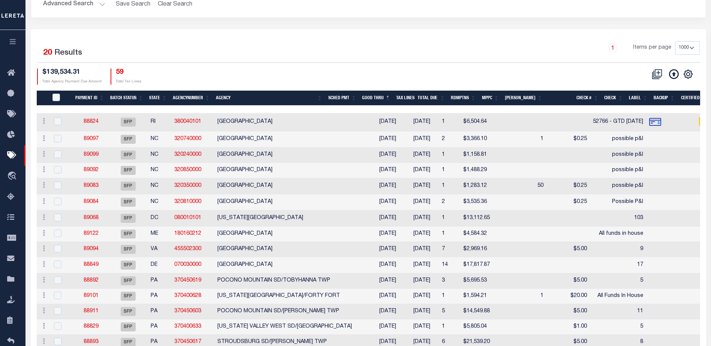
click at [385, 99] on th "Good Thru" at bounding box center [376, 98] width 34 height 15
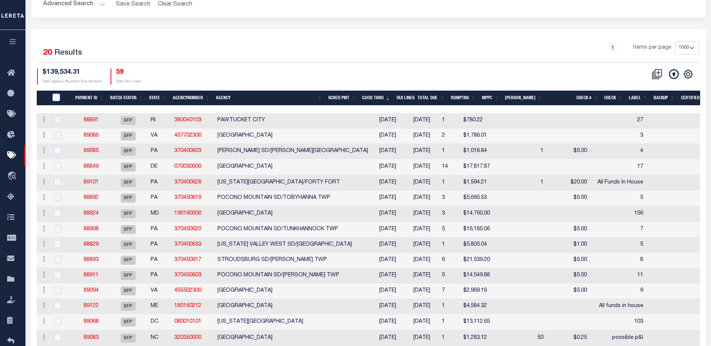
click at [385, 99] on th "Good Thru" at bounding box center [376, 98] width 34 height 15
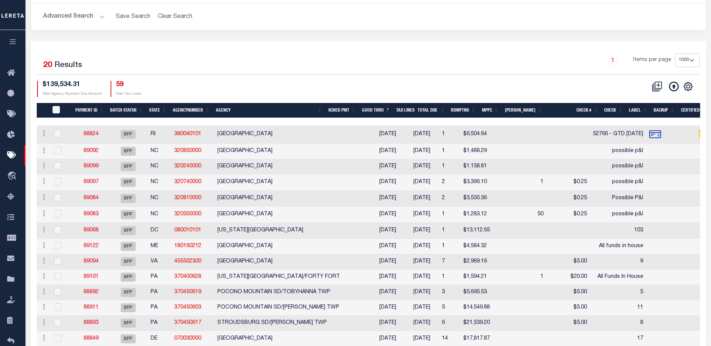
scroll to position [36, 0]
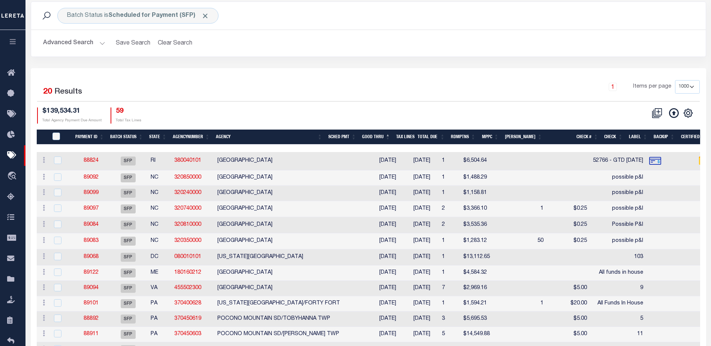
click at [219, 139] on th "Agency" at bounding box center [269, 137] width 112 height 15
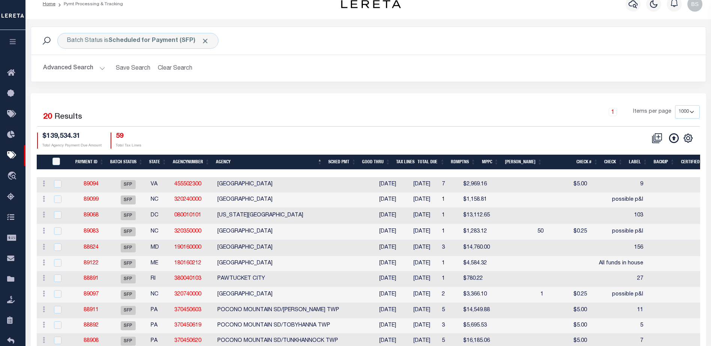
scroll to position [0, 0]
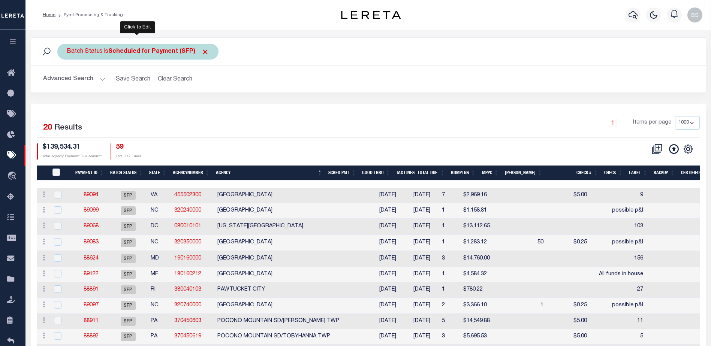
click at [191, 54] on b "Scheduled for Payment (SFP)" at bounding box center [158, 52] width 101 height 6
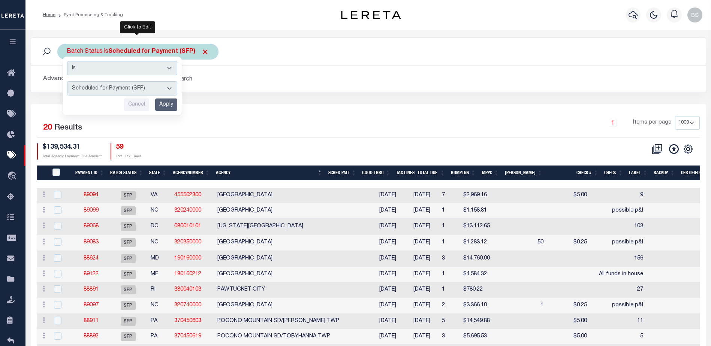
click at [167, 90] on select "Awaiting Funds (AWF) Cleared and Complete (CAC) New Check Needed (NCN) Payment …" at bounding box center [122, 88] width 110 height 14
select select "RFP"
click at [67, 81] on select "Awaiting Funds (AWF) Cleared and Complete (CAC) New Check Needed (NCN) Payment …" at bounding box center [122, 88] width 110 height 14
click at [165, 108] on input "Apply" at bounding box center [166, 105] width 22 height 12
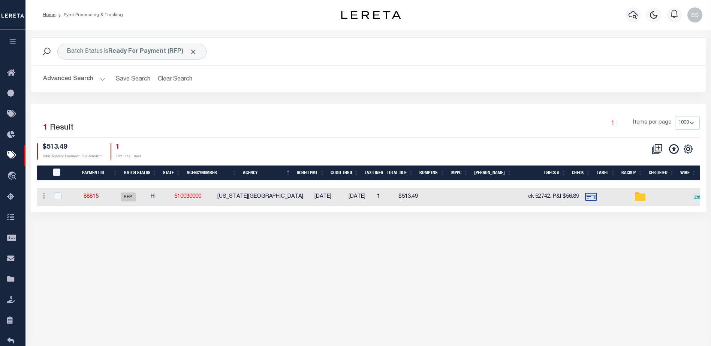
click at [100, 79] on button "Advanced Search" at bounding box center [74, 79] width 62 height 15
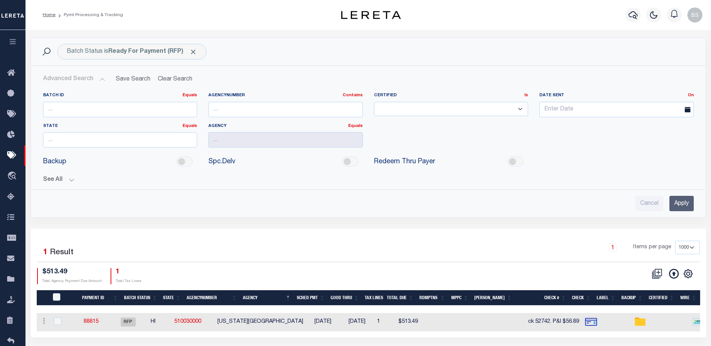
click at [73, 179] on button "See All" at bounding box center [368, 179] width 650 height 7
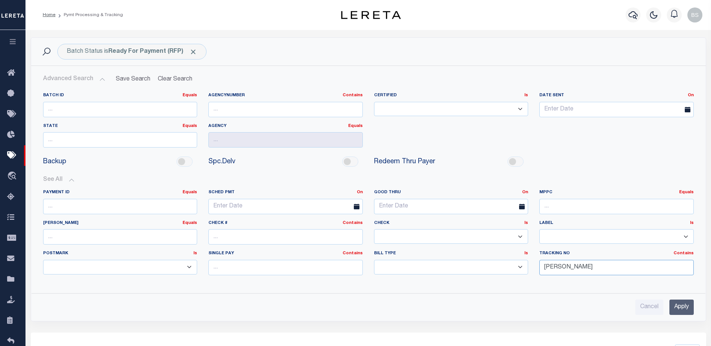
click at [608, 268] on input "Barbara" at bounding box center [616, 267] width 154 height 15
type input "B"
click at [680, 310] on input "Apply" at bounding box center [681, 307] width 24 height 15
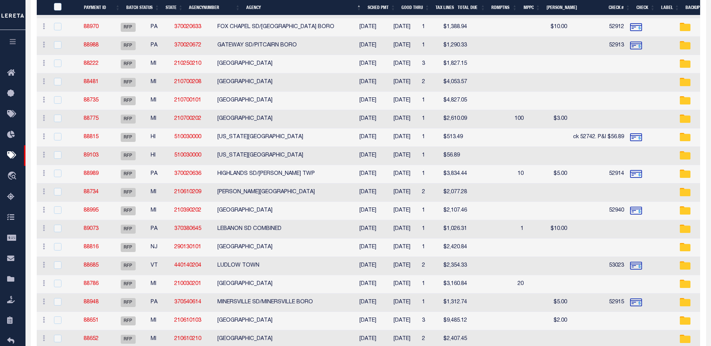
scroll to position [450, 0]
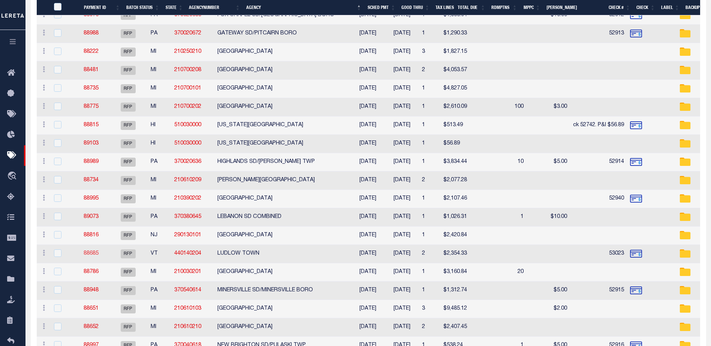
click at [99, 252] on link "88685" at bounding box center [91, 253] width 15 height 5
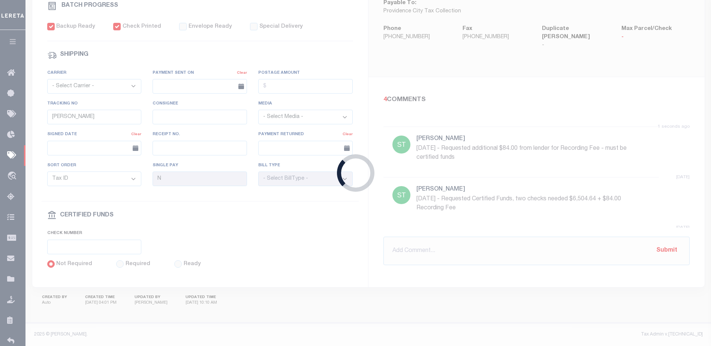
select select "RFP"
type input "09/03/2025"
type input "$2,354.33"
type input "53023"
checkbox input "false"
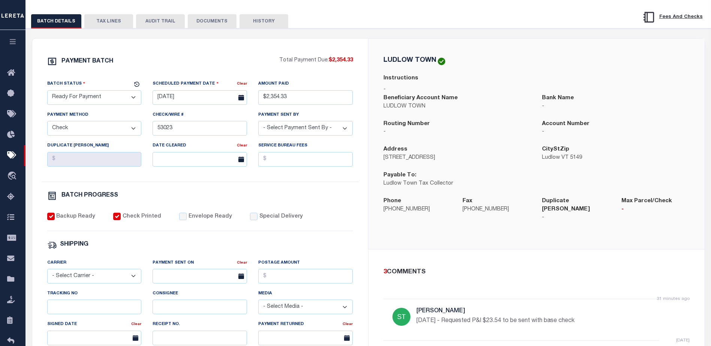
scroll to position [37, 0]
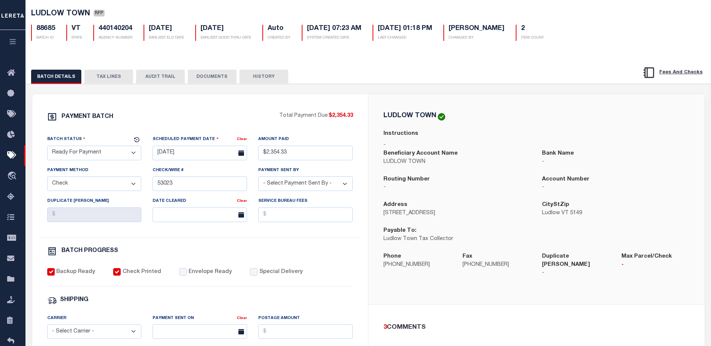
click at [106, 75] on button "TAX LINES" at bounding box center [108, 77] width 49 height 14
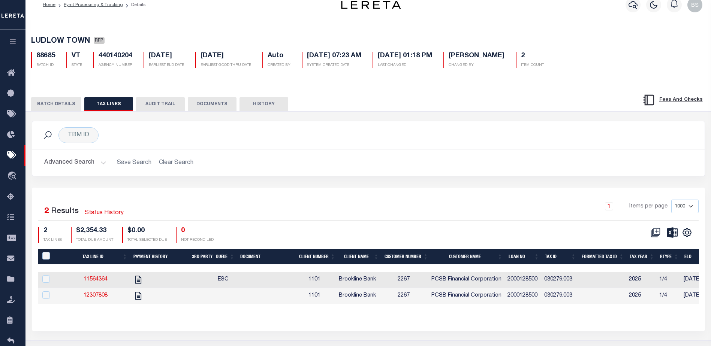
scroll to position [0, 0]
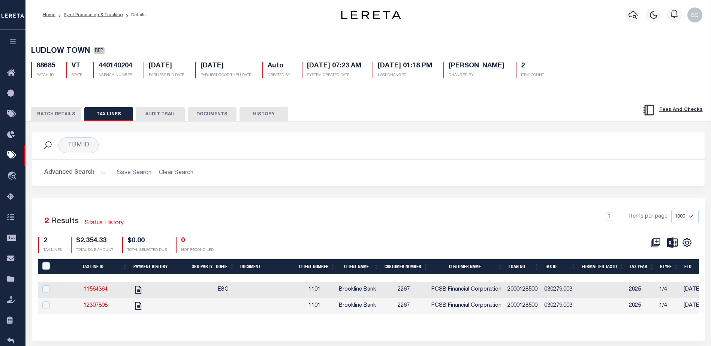
click at [37, 117] on button "BATCH DETAILS" at bounding box center [56, 114] width 50 height 14
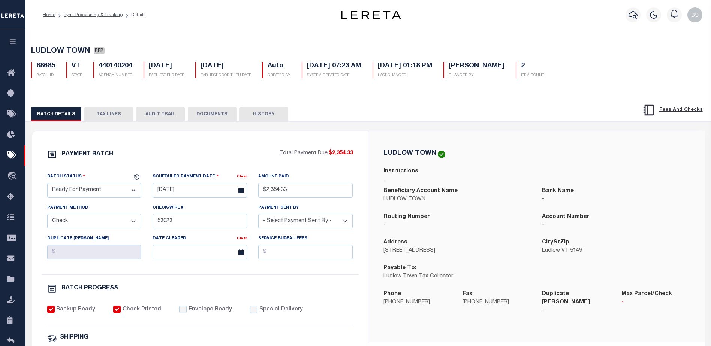
click at [116, 116] on button "TAX LINES" at bounding box center [108, 114] width 49 height 14
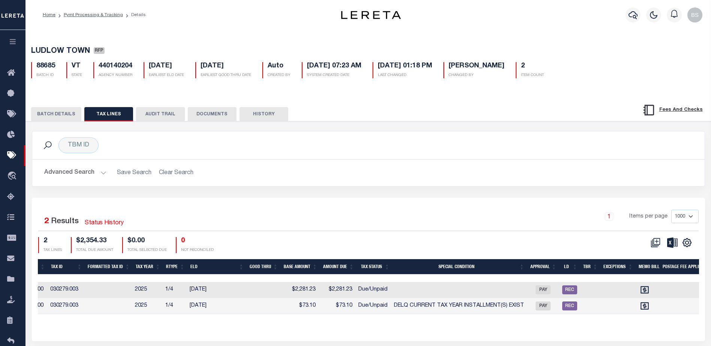
scroll to position [0, 481]
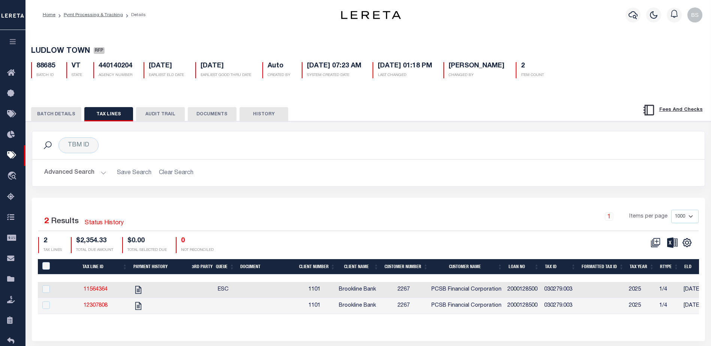
click at [54, 116] on button "BATCH DETAILS" at bounding box center [56, 114] width 50 height 14
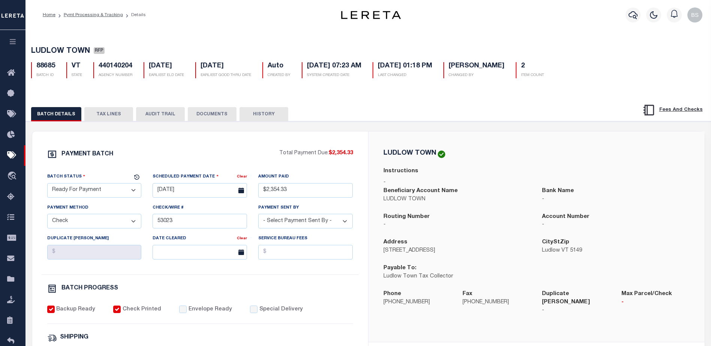
drag, startPoint x: 102, startPoint y: 118, endPoint x: 193, endPoint y: 125, distance: 91.4
click at [102, 118] on button "TAX LINES" at bounding box center [108, 114] width 49 height 14
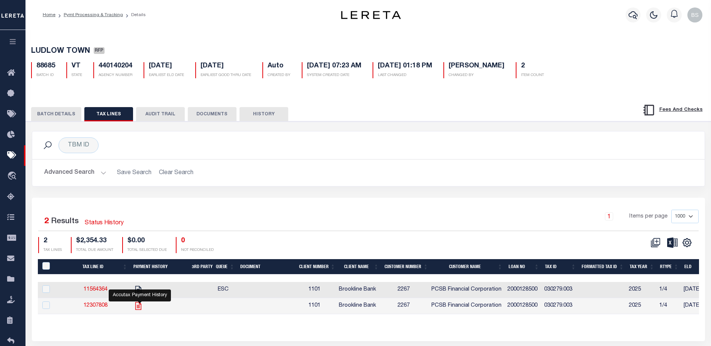
click at [141, 310] on icon "" at bounding box center [138, 306] width 6 height 8
checkbox input "true"
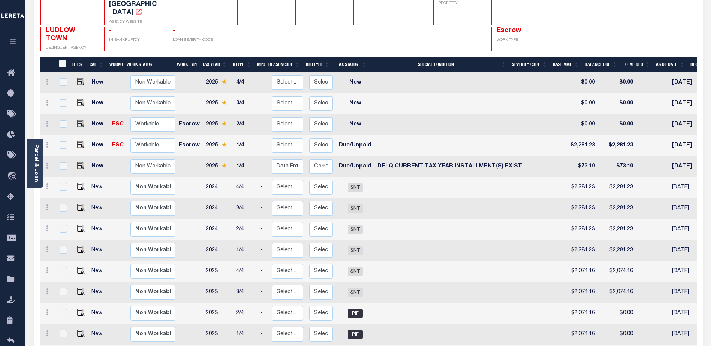
scroll to position [112, 0]
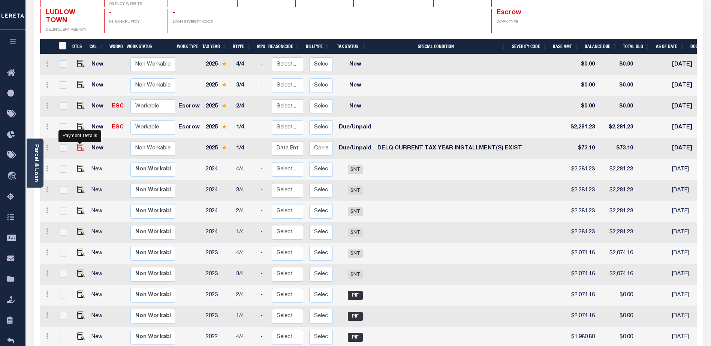
click at [77, 144] on img "" at bounding box center [80, 147] width 7 height 7
checkbox input "true"
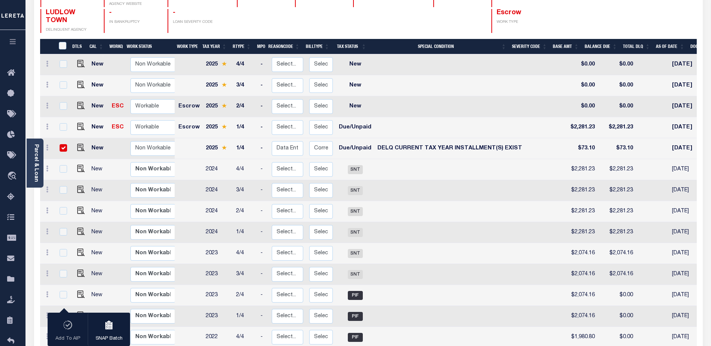
click at [58, 144] on div at bounding box center [63, 148] width 10 height 8
checkbox input "false"
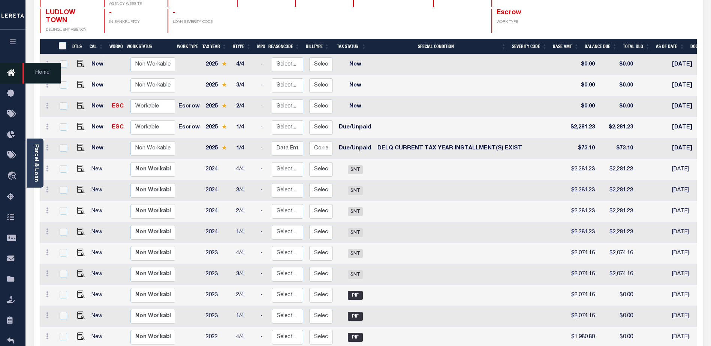
click at [10, 73] on icon at bounding box center [13, 73] width 12 height 9
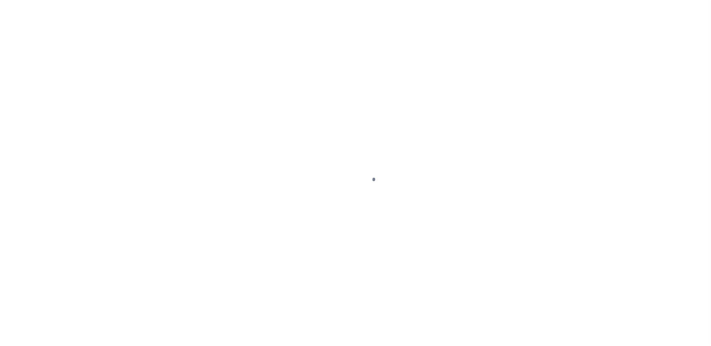
select select "DUE"
select select "17"
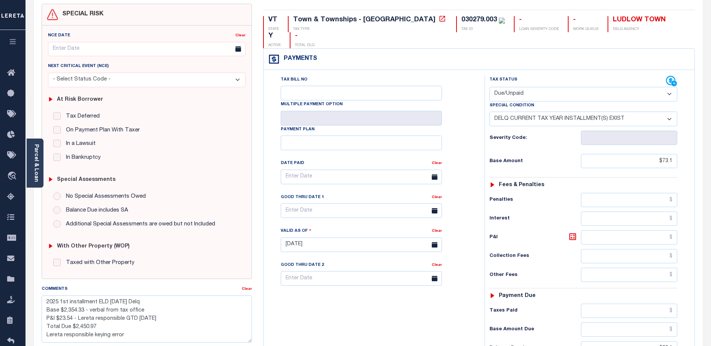
scroll to position [112, 0]
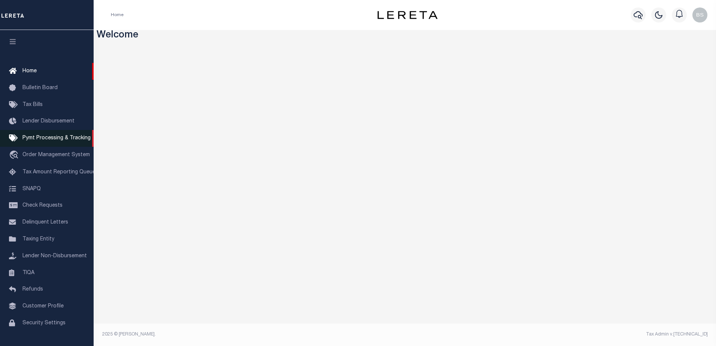
click at [28, 140] on span "Pymt Processing & Tracking" at bounding box center [56, 138] width 68 height 5
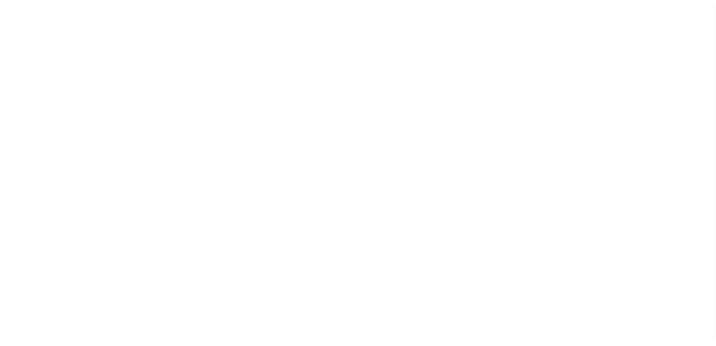
select select "1000"
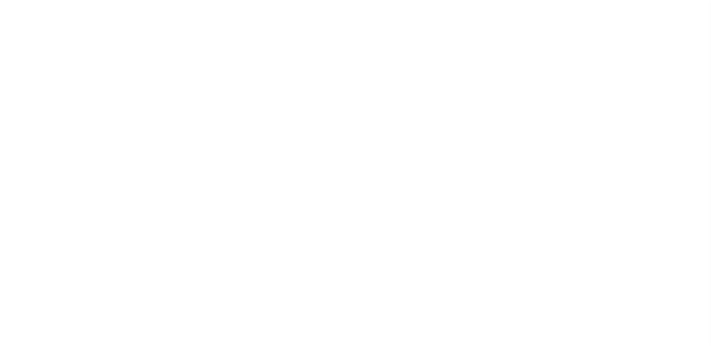
scroll to position [19, 0]
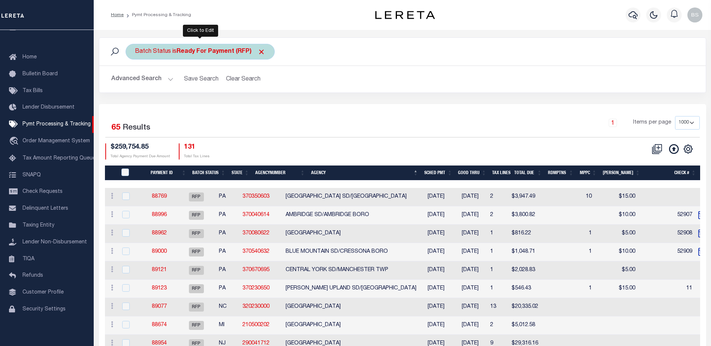
click at [243, 52] on b "Ready For Payment (RFP)" at bounding box center [220, 52] width 89 height 6
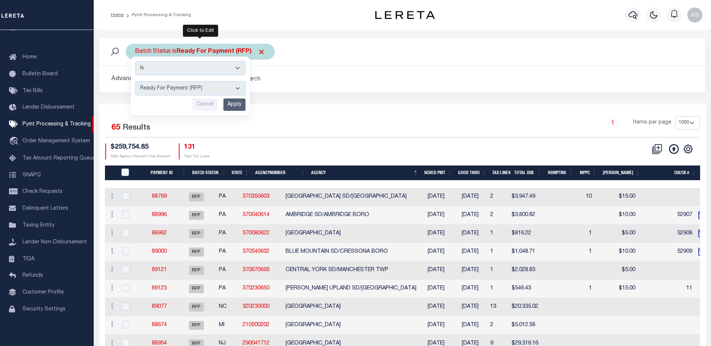
click at [237, 87] on select "Awaiting Funds (AWF) Cleared and Complete (CAC) New Check Needed (NCN) Payment …" at bounding box center [190, 88] width 110 height 14
select select "SFP"
click at [135, 81] on select "Awaiting Funds (AWF) Cleared and Complete (CAC) New Check Needed (NCN) Payment …" at bounding box center [190, 88] width 110 height 14
click at [233, 106] on input "Apply" at bounding box center [234, 105] width 22 height 12
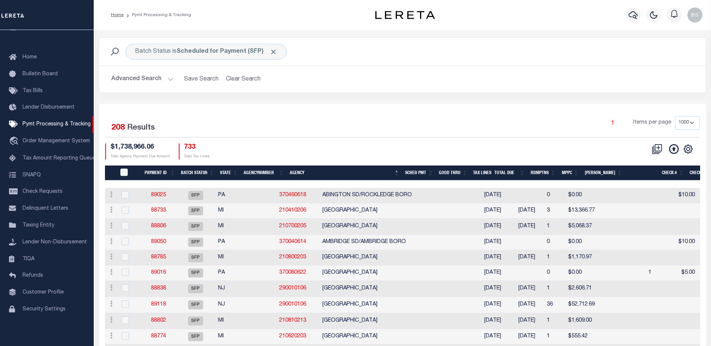
scroll to position [0, 0]
click at [166, 225] on link "88806" at bounding box center [159, 226] width 15 height 5
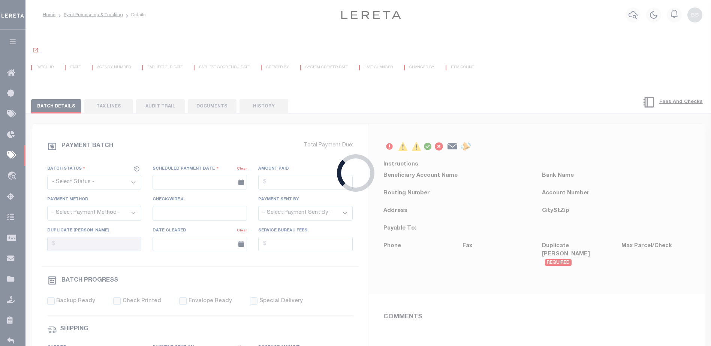
select select "SFP"
type input "[DATE]"
type input "All Funds In House"
type input "[PERSON_NAME]"
type input "N"
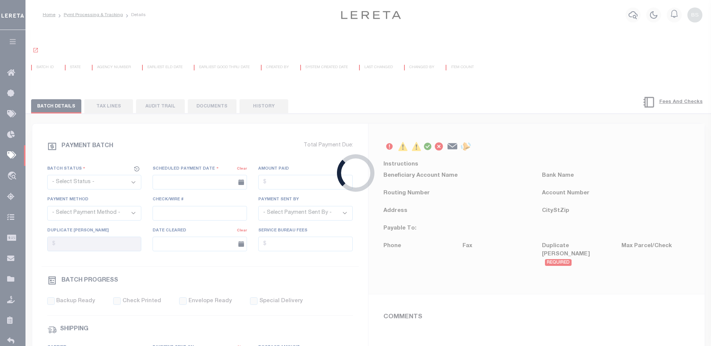
radio input "true"
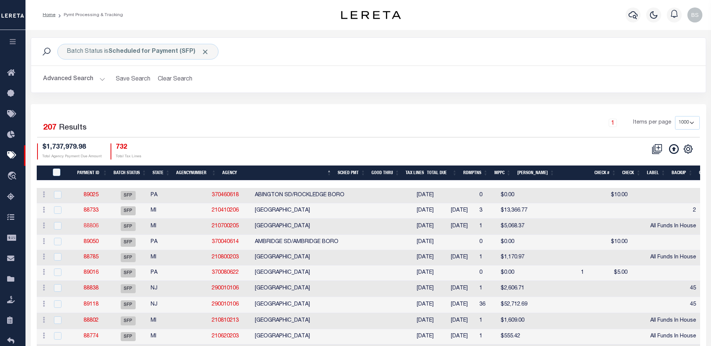
click at [92, 228] on link "88806" at bounding box center [91, 226] width 15 height 5
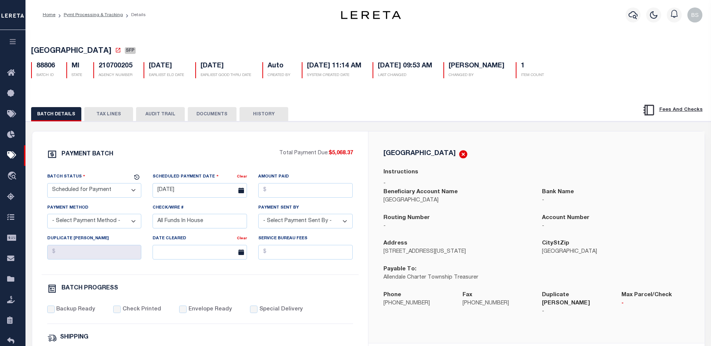
drag, startPoint x: 125, startPoint y: 187, endPoint x: 119, endPoint y: 185, distance: 6.8
click at [125, 187] on select "- Select Status - Scheduled for Payment Ready For Payment Payment Sent Cleared …" at bounding box center [94, 190] width 94 height 15
select select "RFP"
click at [47, 185] on select "- Select Status - Scheduled for Payment Ready For Payment Payment Sent Cleared …" at bounding box center [94, 190] width 94 height 15
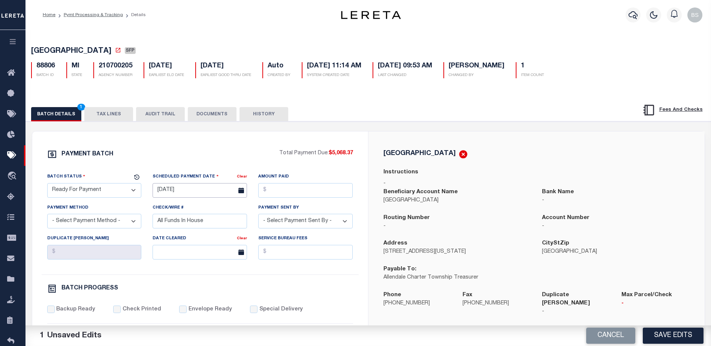
click at [167, 189] on input "[DATE]" at bounding box center [199, 190] width 94 height 15
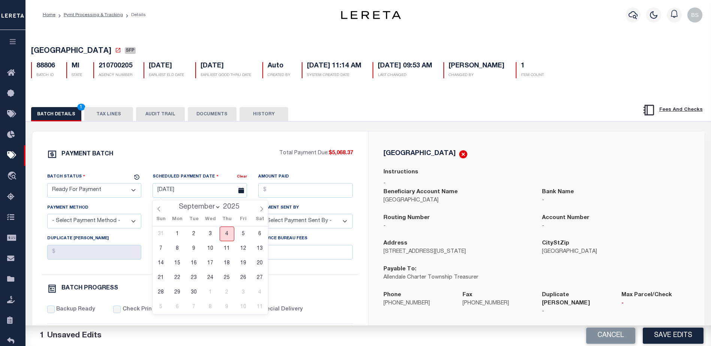
click at [226, 238] on span "4" at bounding box center [227, 234] width 15 height 15
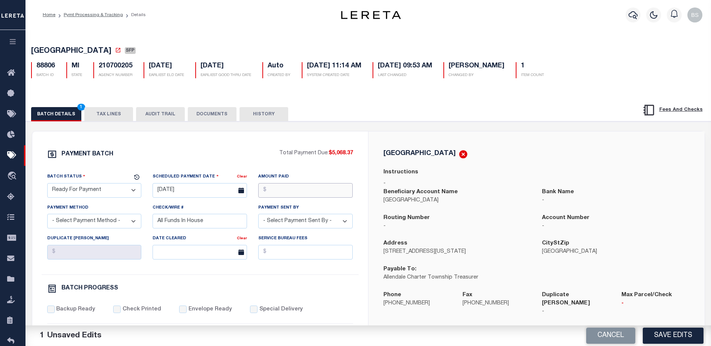
click at [281, 190] on input "Amount Paid" at bounding box center [305, 190] width 94 height 15
type input "$5,068.37"
click at [121, 222] on select "- Select Payment Method - ACH Certified Check Check Direct Deposit Wire Transfer" at bounding box center [94, 221] width 94 height 15
select select "CHK"
click at [47, 216] on select "- Select Payment Method - ACH Certified Check Check Direct Deposit Wire Transfer" at bounding box center [94, 221] width 94 height 15
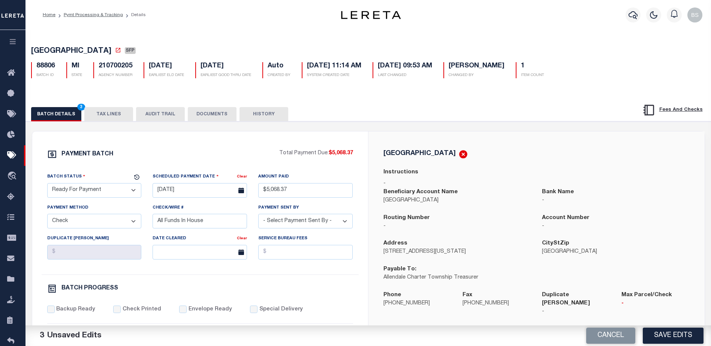
click at [325, 225] on select "- Select Payment Sent By - [PERSON_NAME] [PERSON_NAME] [PERSON_NAME] [PERSON_NA…" at bounding box center [305, 221] width 94 height 15
select select "[PERSON_NAME]"
click at [301, 222] on select "- Select Payment Sent By - [PERSON_NAME] [PERSON_NAME] [PERSON_NAME] [PERSON_NA…" at bounding box center [305, 221] width 94 height 15
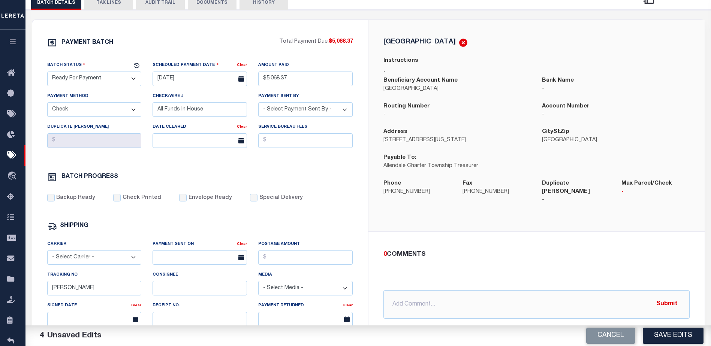
scroll to position [112, 0]
click at [50, 201] on input "Backup Ready" at bounding box center [50, 196] width 7 height 7
checkbox input "true"
click at [99, 292] on input "[PERSON_NAME]" at bounding box center [94, 287] width 94 height 15
type input "A"
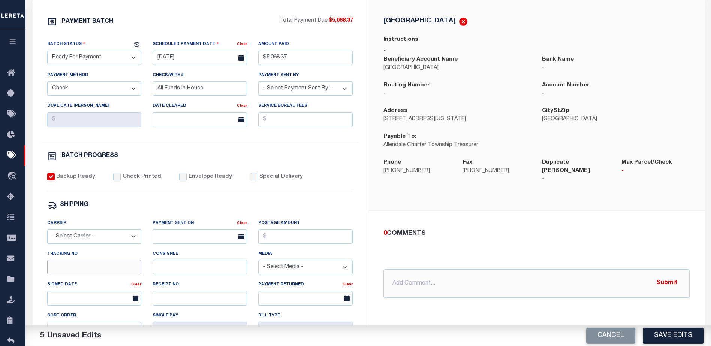
scroll to position [187, 0]
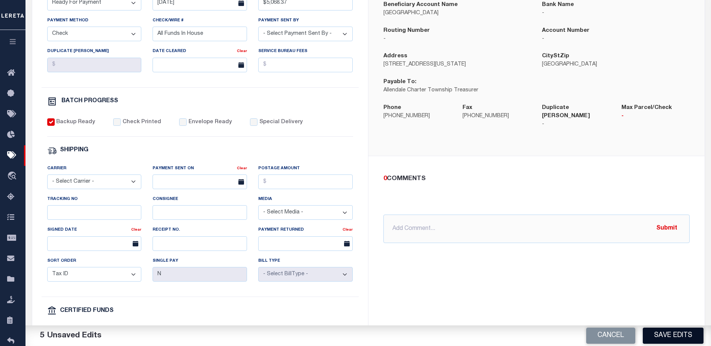
click at [673, 331] on button "Save Edits" at bounding box center [672, 336] width 61 height 16
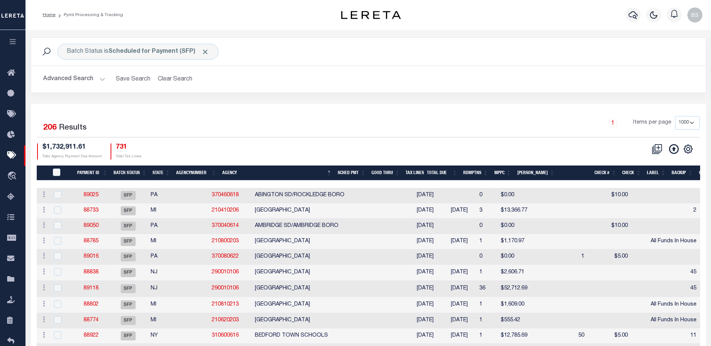
click at [101, 79] on button "Advanced Search" at bounding box center [74, 79] width 62 height 15
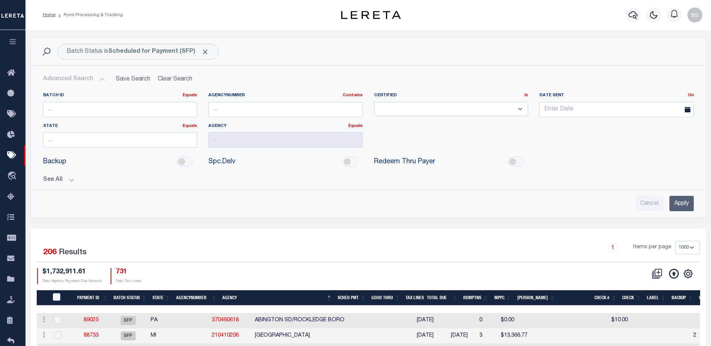
click at [67, 179] on button "See All" at bounding box center [368, 179] width 650 height 7
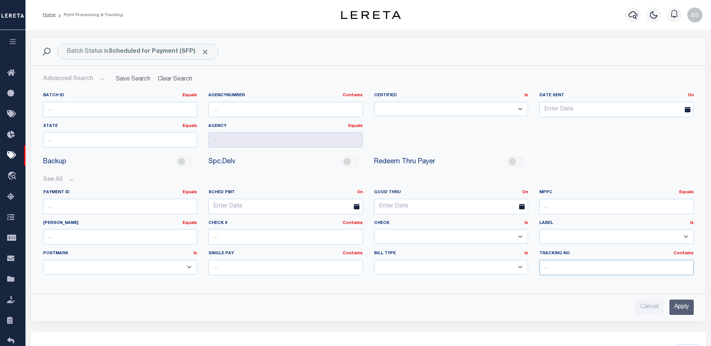
click at [583, 268] on input "text" at bounding box center [616, 267] width 154 height 15
type input "[PERSON_NAME]"
drag, startPoint x: 685, startPoint y: 308, endPoint x: 676, endPoint y: 300, distance: 12.2
click at [685, 308] on input "Apply" at bounding box center [681, 307] width 24 height 15
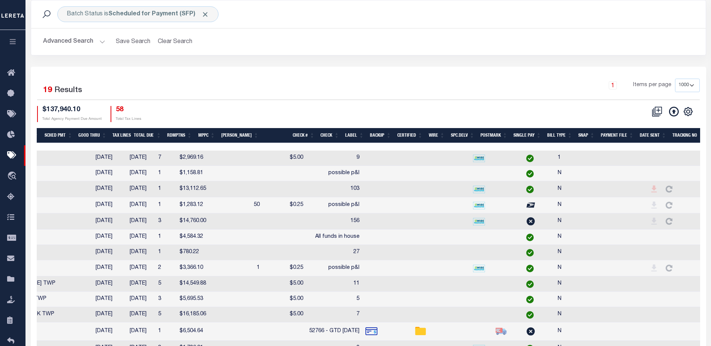
scroll to position [0, 282]
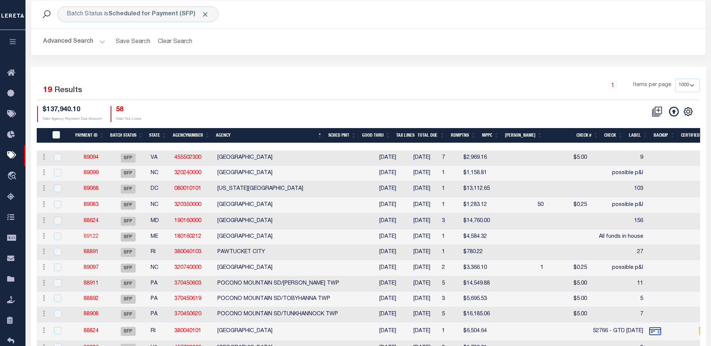
click at [93, 239] on link "89122" at bounding box center [91, 236] width 15 height 5
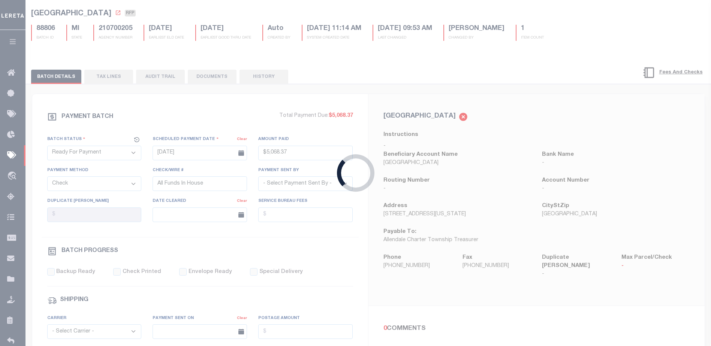
select select "SFP"
type input "[DATE]"
select select
type input "All funds in house"
select select
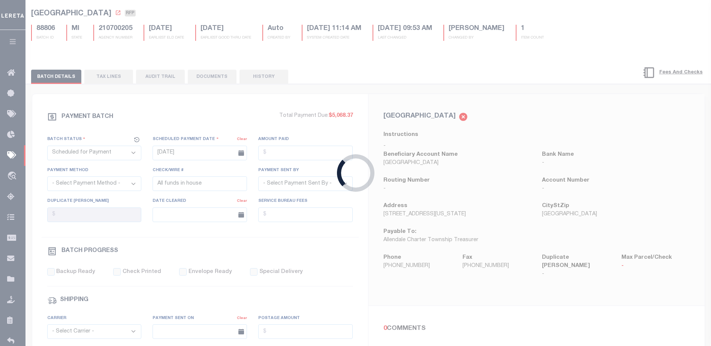
checkbox input "false"
type input "[PERSON_NAME]"
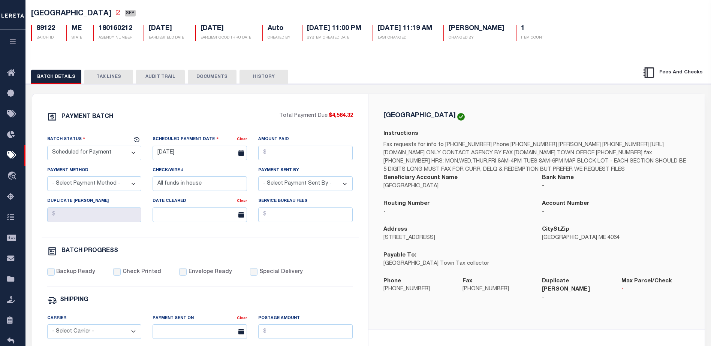
click at [123, 155] on select "- Select Status - Scheduled for Payment Ready For Payment Payment Sent Cleared …" at bounding box center [94, 153] width 94 height 15
select select "RFP"
click at [47, 147] on select "- Select Status - Scheduled for Payment Ready For Payment Payment Sent Cleared …" at bounding box center [94, 153] width 94 height 15
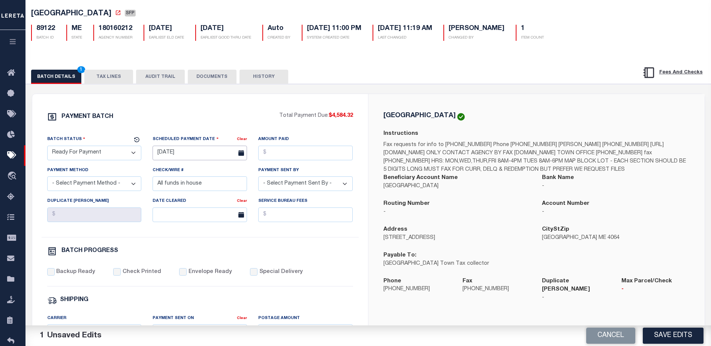
click at [166, 153] on input "[DATE]" at bounding box center [199, 153] width 94 height 15
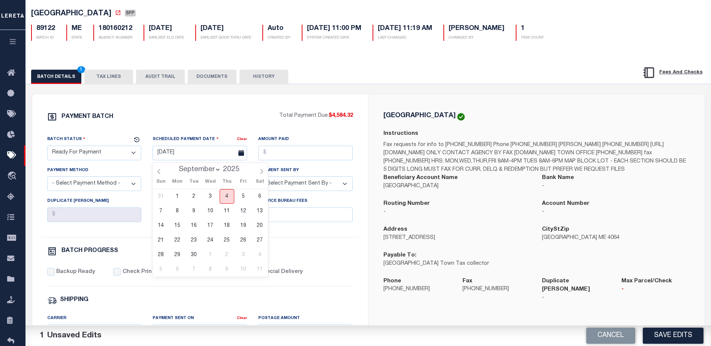
click at [229, 196] on span "4" at bounding box center [227, 196] width 15 height 15
type input "[DATE]"
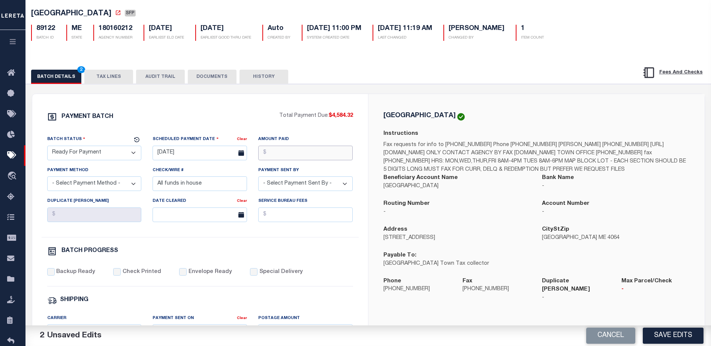
click at [288, 153] on input "Amount Paid" at bounding box center [305, 153] width 94 height 15
type input "$4,584.32"
click at [114, 187] on select "- Select Payment Method - ACH Certified Check Check Direct Deposit Wire Transfer" at bounding box center [94, 183] width 94 height 15
select select "CHK"
click at [47, 179] on select "- Select Payment Method - ACH Certified Check Check Direct Deposit Wire Transfer" at bounding box center [94, 183] width 94 height 15
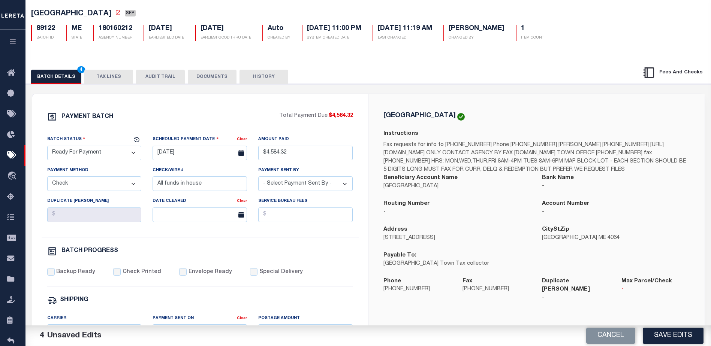
click at [306, 187] on select "- Select Payment Sent By - [PERSON_NAME] [PERSON_NAME] [PERSON_NAME] [PERSON_NA…" at bounding box center [305, 183] width 94 height 15
select select "[PERSON_NAME]"
click at [284, 185] on select "- Select Payment Sent By - [PERSON_NAME] [PERSON_NAME] [PERSON_NAME] [PERSON_NA…" at bounding box center [305, 183] width 94 height 15
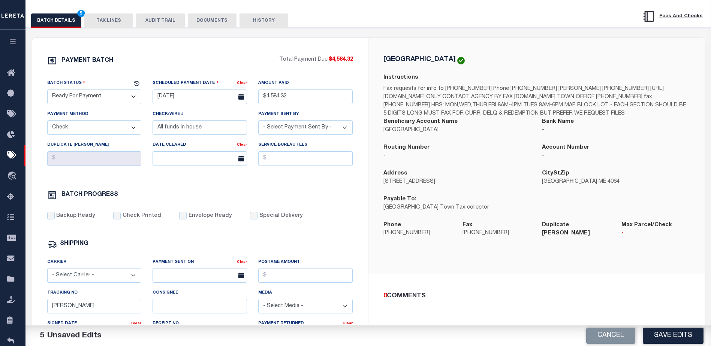
scroll to position [112, 0]
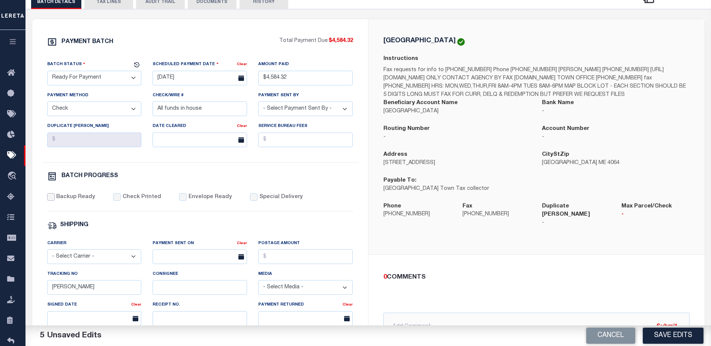
click at [53, 199] on input "Backup Ready" at bounding box center [50, 196] width 7 height 7
checkbox input "true"
click at [96, 291] on input "[PERSON_NAME]" at bounding box center [94, 287] width 94 height 15
type input "B"
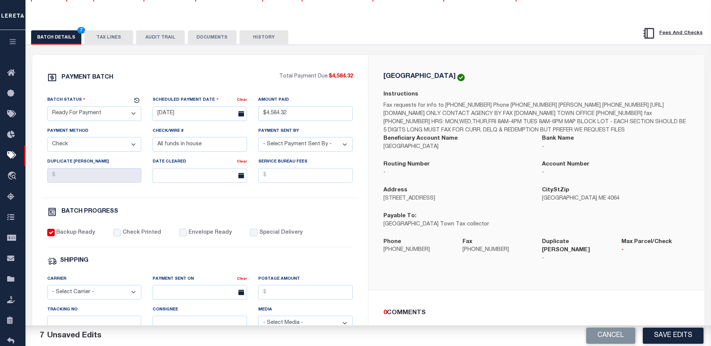
scroll to position [75, 0]
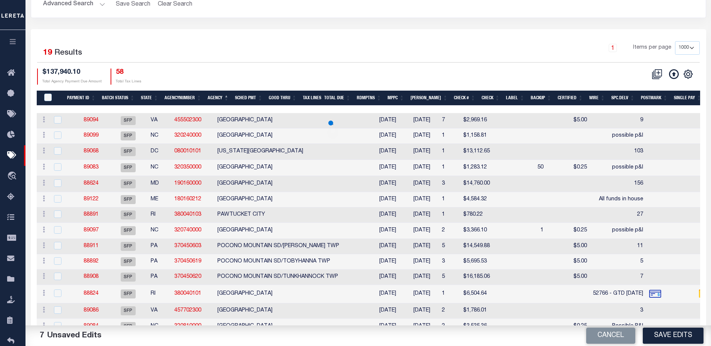
scroll to position [37, 0]
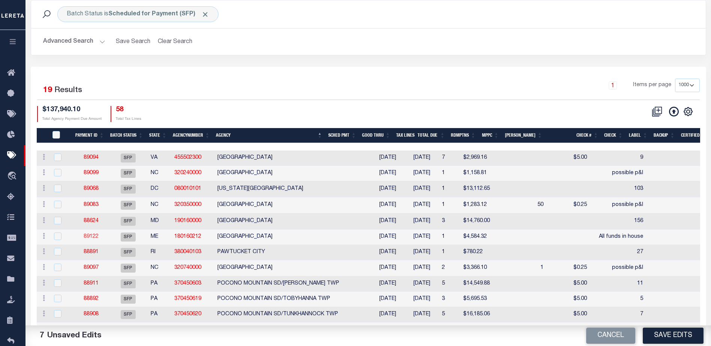
click at [90, 239] on link "89122" at bounding box center [91, 236] width 15 height 5
select select "SFP"
type input "09/16/2025"
select select
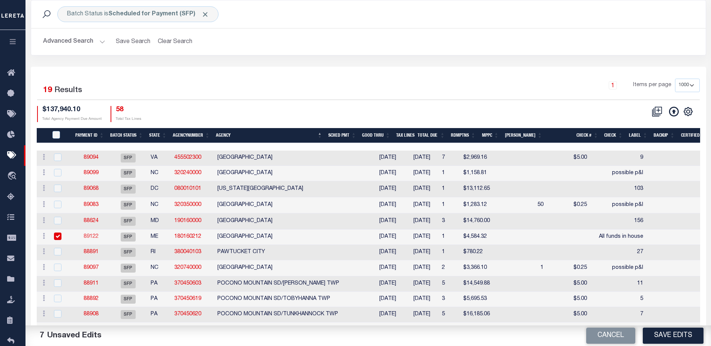
checkbox input "false"
type input "[PERSON_NAME]"
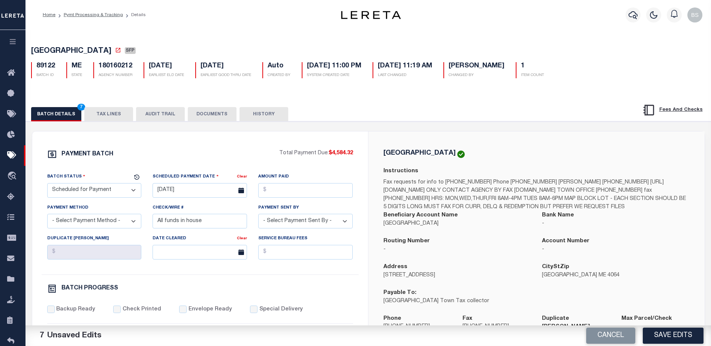
drag, startPoint x: 110, startPoint y: 193, endPoint x: 110, endPoint y: 184, distance: 9.4
click at [110, 193] on select "- Select Status - Scheduled for Payment Ready For Payment Payment Sent Cleared …" at bounding box center [94, 190] width 94 height 15
select select "RFP"
click at [47, 185] on select "- Select Status - Scheduled for Payment Ready For Payment Payment Sent Cleared …" at bounding box center [94, 190] width 94 height 15
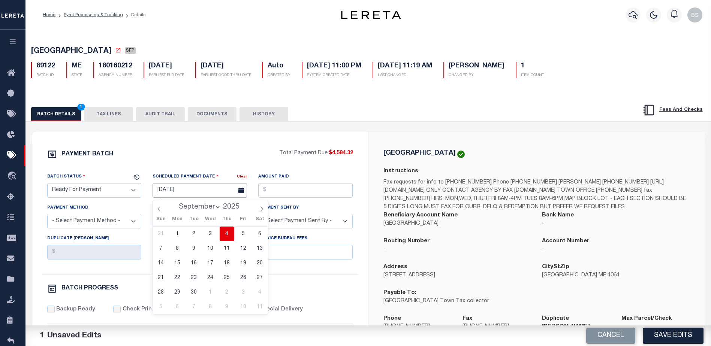
click at [170, 192] on input "09/16/2025" at bounding box center [199, 190] width 94 height 15
click at [225, 234] on span "4" at bounding box center [227, 234] width 15 height 15
type input "09/04/2025"
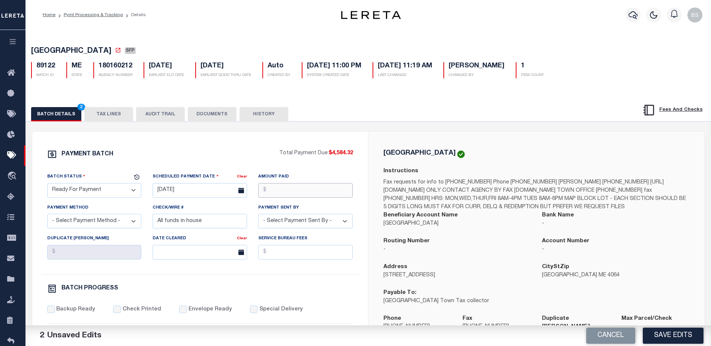
drag, startPoint x: 293, startPoint y: 194, endPoint x: 298, endPoint y: 188, distance: 7.8
click at [293, 194] on input "Amount Paid" at bounding box center [305, 190] width 94 height 15
type input "$4,584.32"
click at [127, 222] on select "- Select Payment Method - ACH Certified Check Check Direct Deposit Wire Transfer" at bounding box center [94, 221] width 94 height 15
select select "CHK"
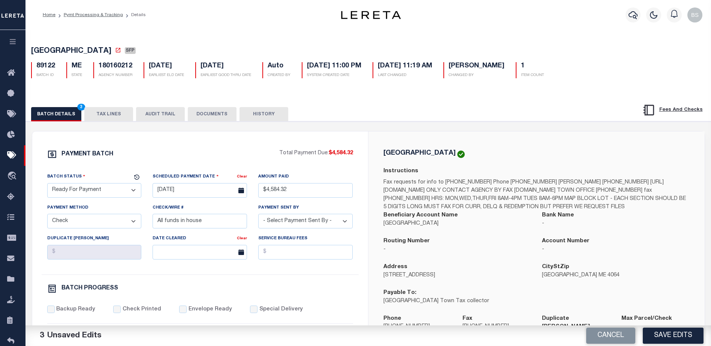
click at [47, 216] on select "- Select Payment Method - ACH Certified Check Check Direct Deposit Wire Transfer" at bounding box center [94, 221] width 94 height 15
click at [288, 226] on select "- Select Payment Sent By - Aakash Patel Abdul Muzain Adams, Pamela S Adhikary R…" at bounding box center [305, 221] width 94 height 15
select select "Starek, Barbara"
click at [291, 223] on select "- Select Payment Sent By - Aakash Patel Abdul Muzain Adams, Pamela S Adhikary R…" at bounding box center [305, 221] width 94 height 15
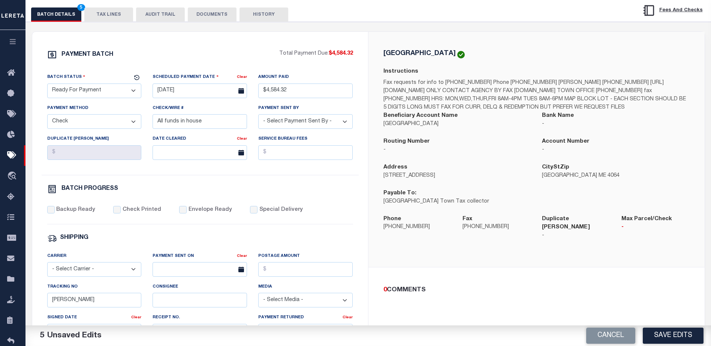
scroll to position [112, 0]
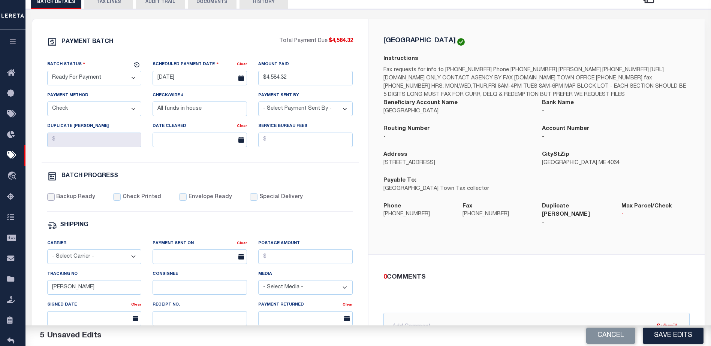
click at [48, 200] on input "Backup Ready" at bounding box center [50, 196] width 7 height 7
checkbox input "true"
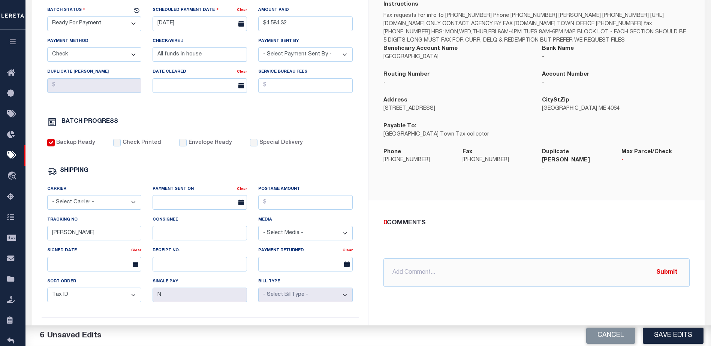
scroll to position [187, 0]
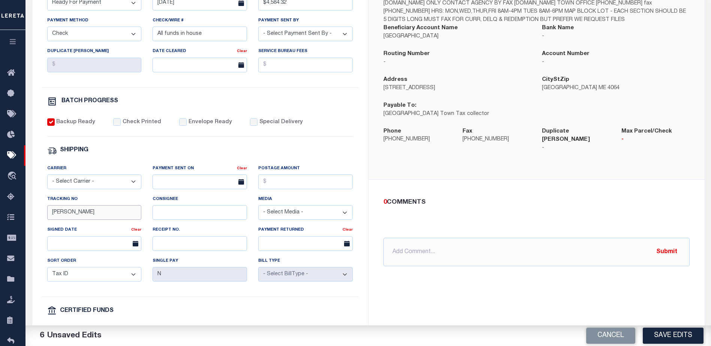
click at [105, 213] on input "Barbara" at bounding box center [94, 212] width 94 height 15
type input "B"
click at [656, 331] on button "Save Edits" at bounding box center [672, 336] width 61 height 16
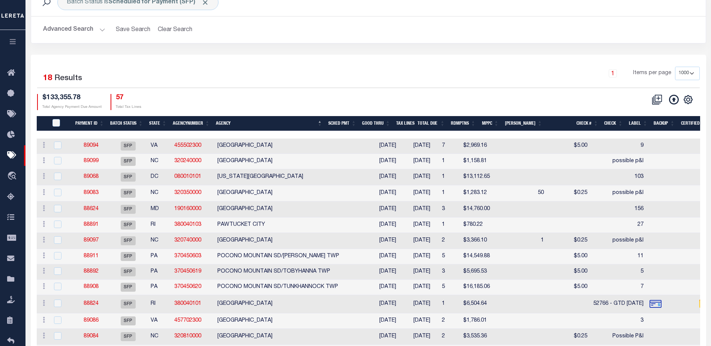
scroll to position [43, 0]
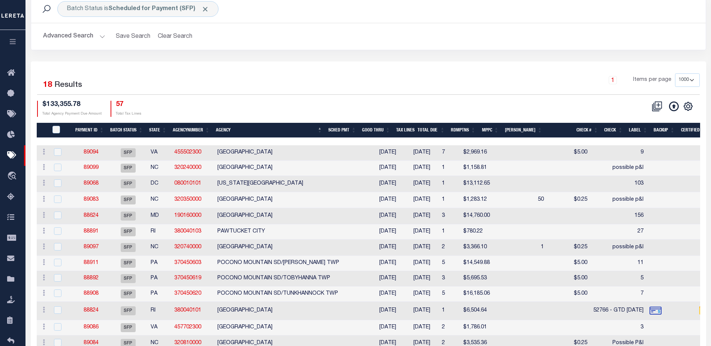
click at [388, 130] on th "Good Thru" at bounding box center [376, 130] width 34 height 15
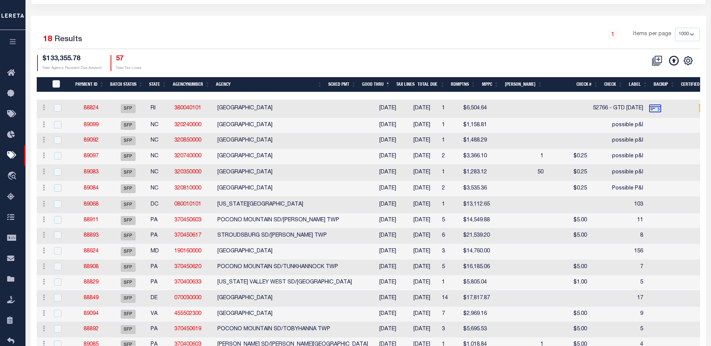
scroll to position [88, 0]
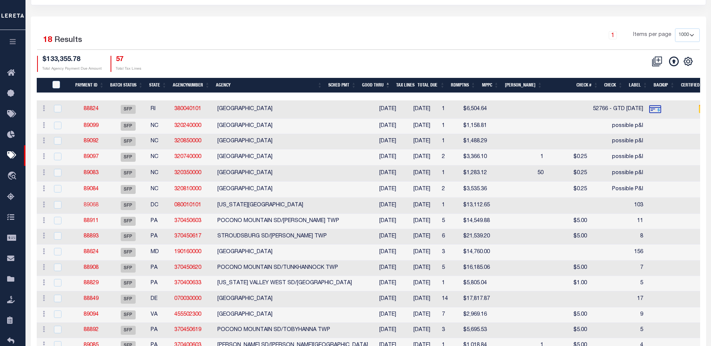
click at [92, 208] on link "89068" at bounding box center [91, 205] width 15 height 5
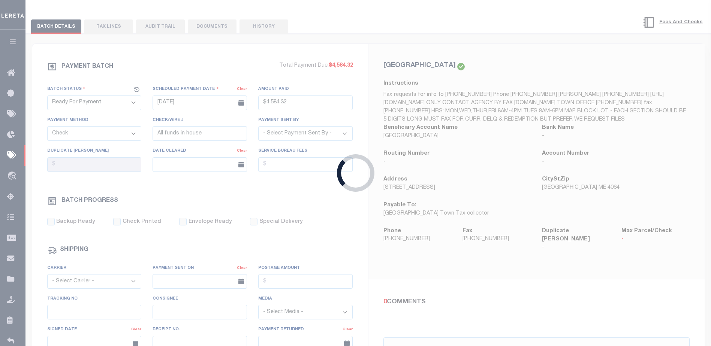
select select "SFP"
select select
type input "103"
select select
checkbox input "false"
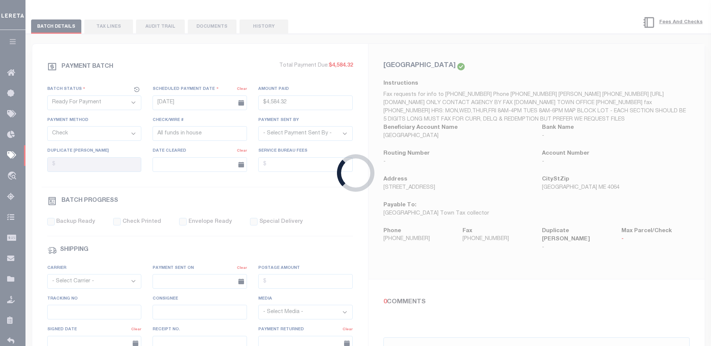
type input "Barbara"
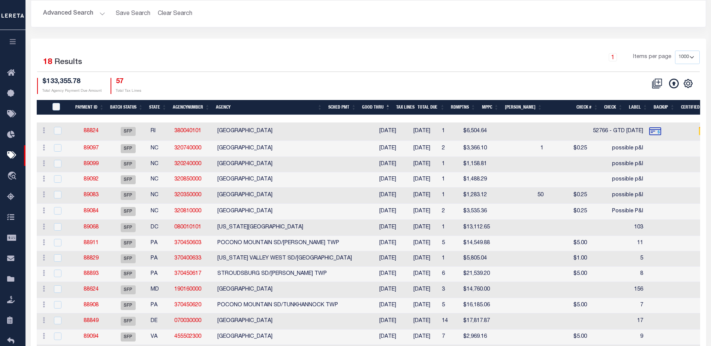
scroll to position [88, 0]
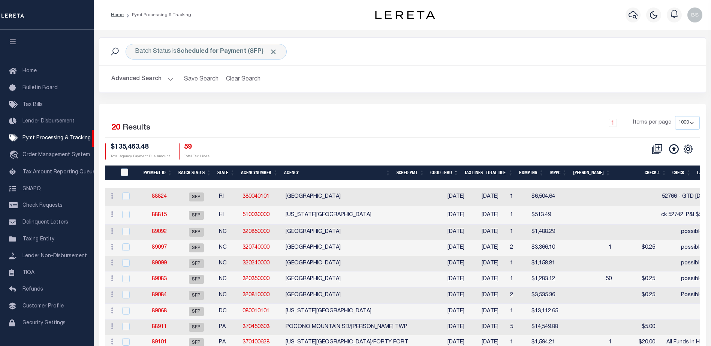
select select "1000"
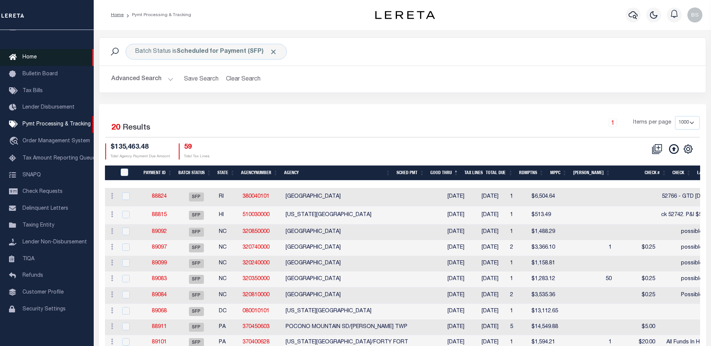
click at [24, 55] on span "Home" at bounding box center [29, 57] width 14 height 5
